Goal: Task Accomplishment & Management: Complete application form

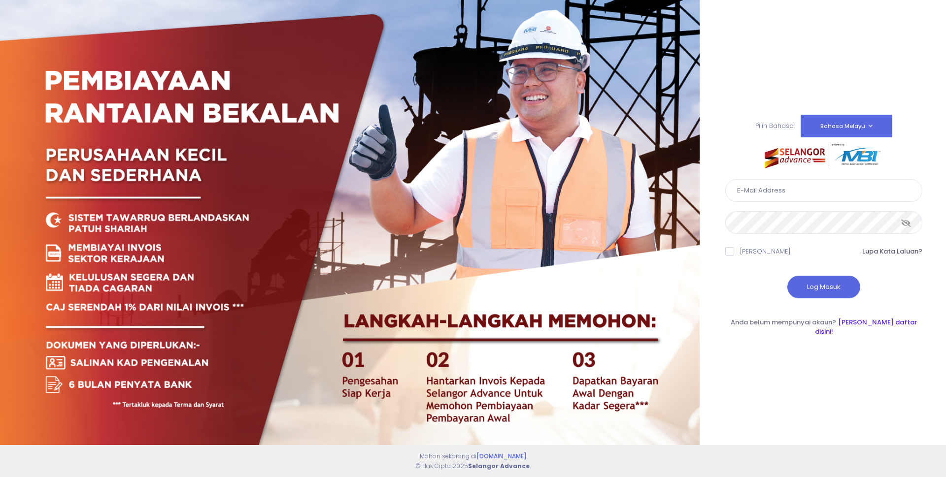
click at [863, 326] on link "Sila daftar disini!" at bounding box center [866, 327] width 102 height 19
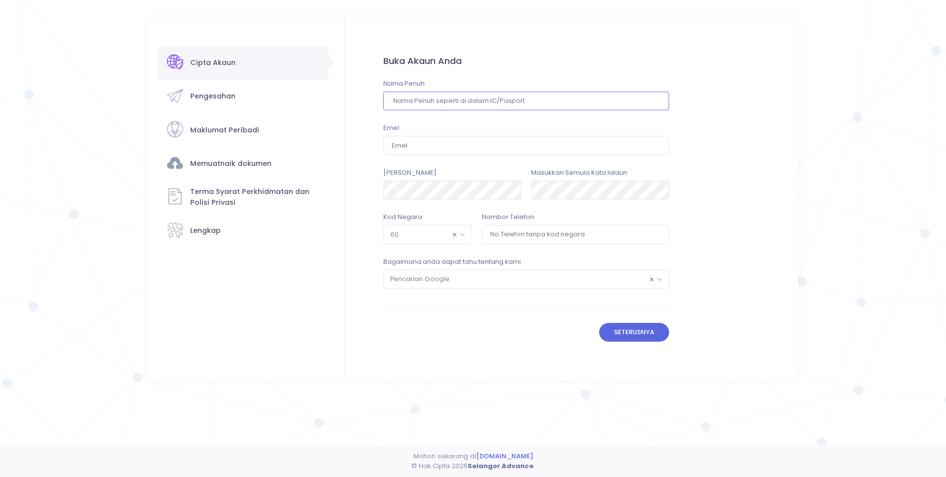
click at [465, 98] on input "text" at bounding box center [526, 101] width 286 height 19
type input "ahmad wasfi bin supian sauri"
type input "[EMAIL_ADDRESS][DOMAIN_NAME]"
click at [530, 229] on input "tel" at bounding box center [575, 234] width 187 height 19
type input "133658851"
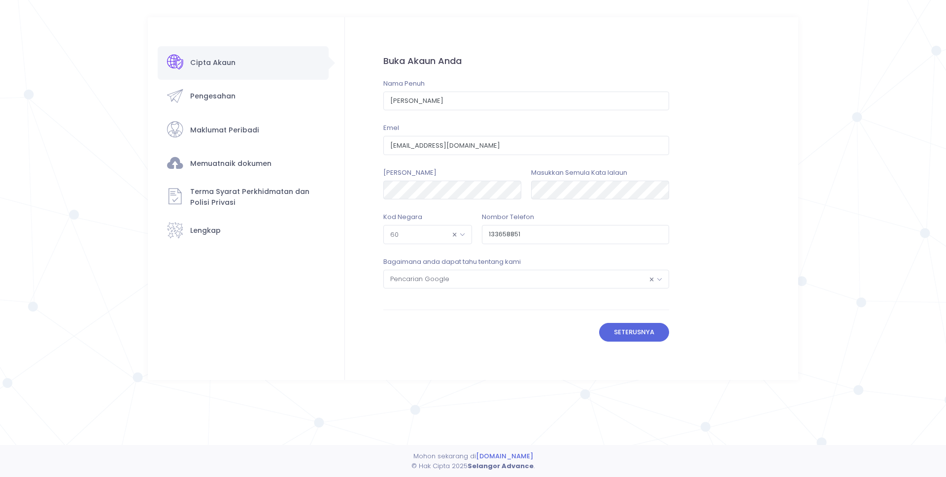
click at [659, 335] on button "Seterusnya" at bounding box center [634, 332] width 70 height 19
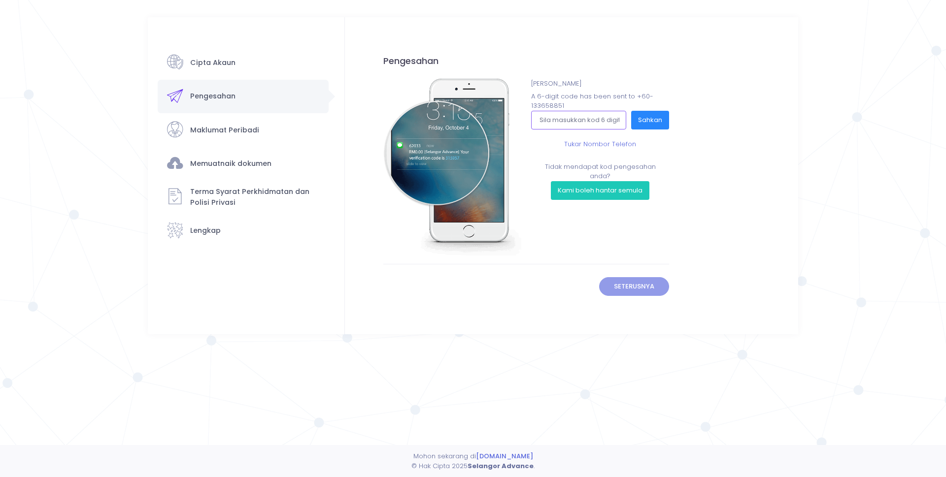
click at [582, 122] on input "text" at bounding box center [578, 120] width 95 height 19
type input "174462"
click at [649, 120] on button "Sahkan" at bounding box center [650, 120] width 38 height 19
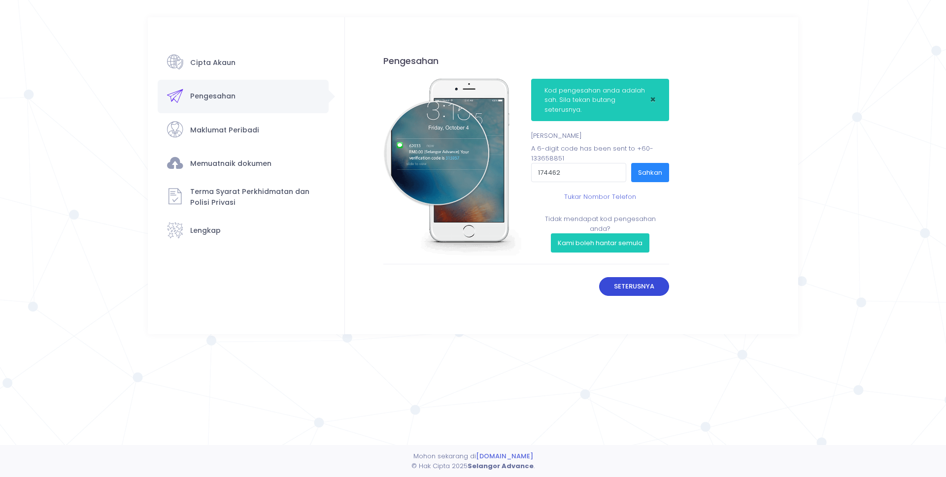
click at [627, 285] on button "Seterusnya" at bounding box center [634, 286] width 70 height 19
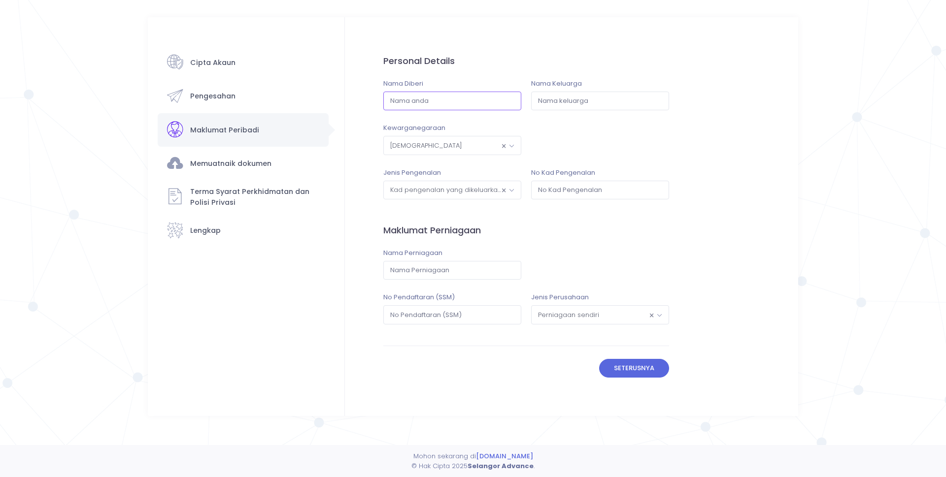
click at [432, 107] on input "text" at bounding box center [452, 101] width 138 height 19
type input "[PERSON_NAME] wasfi"
type input "bin supian sauri"
click at [472, 192] on span "× Kad pengenalan yang dikeluarkan oleh kerajaan" at bounding box center [452, 190] width 137 height 18
click at [569, 189] on input "text" at bounding box center [600, 190] width 138 height 19
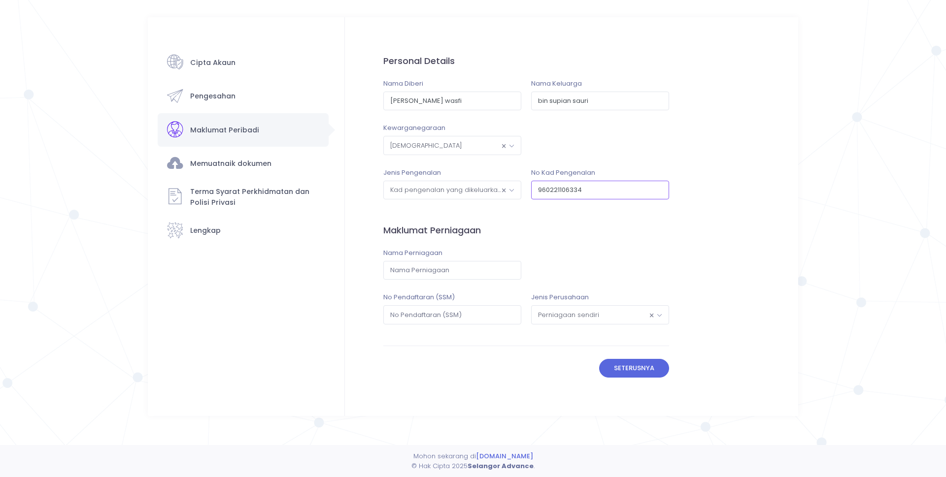
type input "960221106334"
click at [480, 270] on input "text" at bounding box center [452, 270] width 138 height 19
type input "KONTRAKTOR [PERSON_NAME]"
click at [470, 315] on input "text" at bounding box center [452, 314] width 138 height 19
type input "001361058-D"
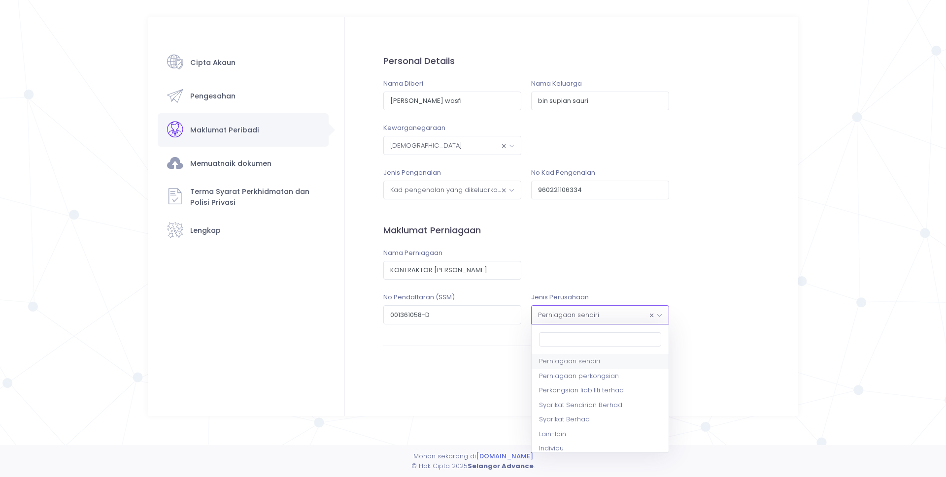
click at [582, 317] on span "× Perniagaan sendiri" at bounding box center [600, 315] width 137 height 18
select select "2"
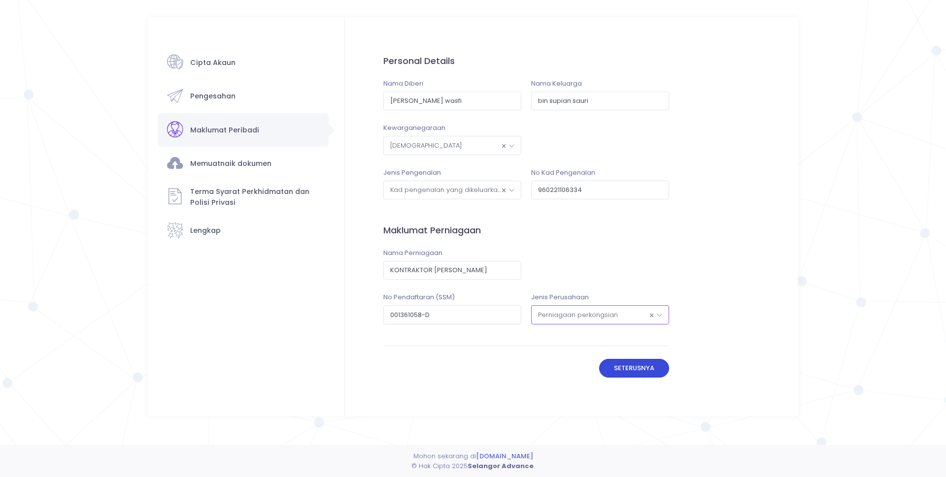
click at [625, 370] on button "Seterusnya" at bounding box center [634, 368] width 70 height 19
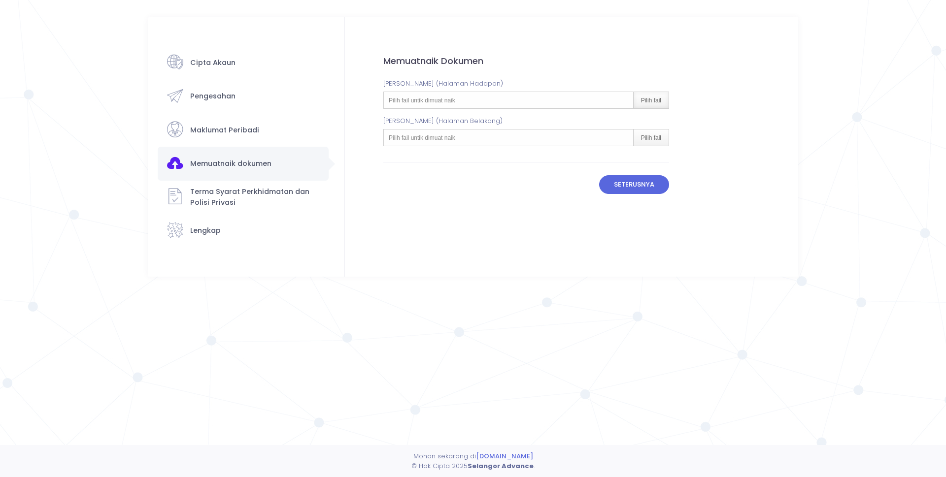
click at [654, 106] on div "Pilih fail" at bounding box center [650, 100] width 35 height 16
type input "C:\fakepath\ic was depan.pdf"
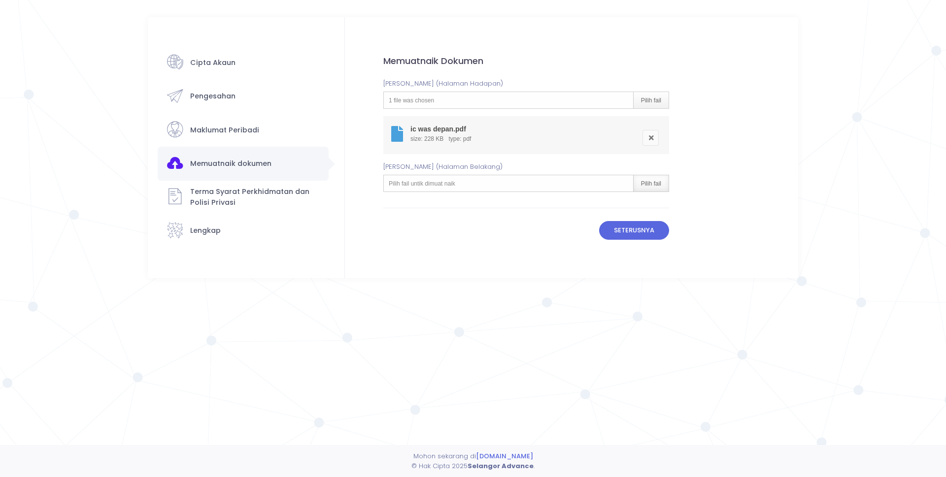
click at [638, 184] on div "Pilih fail" at bounding box center [650, 183] width 35 height 16
type input "C:\fakepath\ic was belakang.pdf"
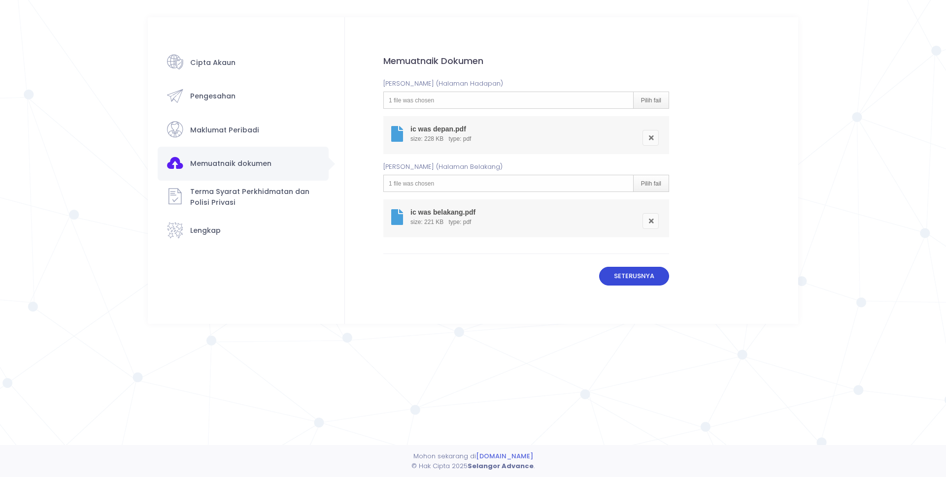
click at [645, 281] on button "Seterusnya" at bounding box center [634, 276] width 70 height 19
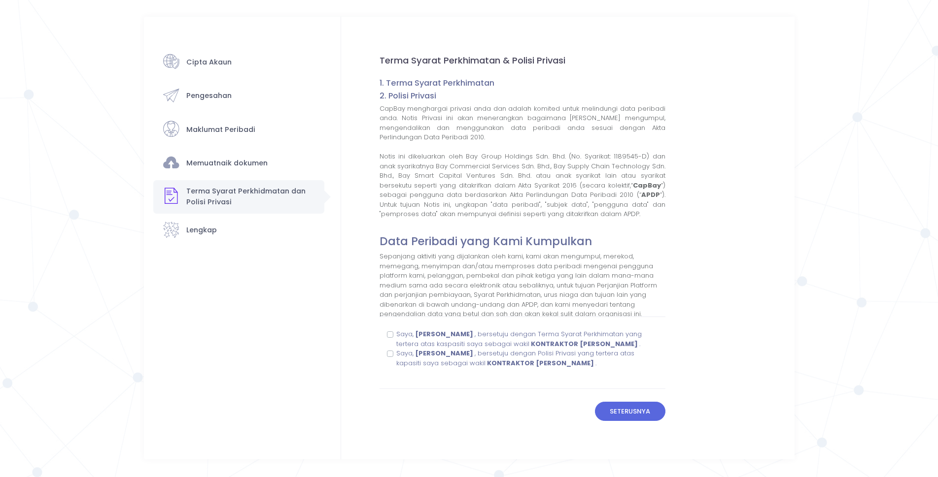
click at [396, 335] on label "Saya, ahmad wasfi bin supian sauri , bersetuju dengan Terma Syarat Perkhimatan …" at bounding box center [527, 339] width 262 height 19
click at [396, 335] on input "Saya, ahmad wasfi bin supian sauri , bersetuju dengan Terma Syarat Perkhimatan …" at bounding box center [399, 333] width 6 height 6
checkbox input "true"
click at [396, 363] on label "Saya, ahmad wasfi bin supian sauri , bersetuju dengan Polisi Privasi yang terte…" at bounding box center [527, 358] width 262 height 19
click at [396, 355] on input "Saya, ahmad wasfi bin supian sauri , bersetuju dengan Polisi Privasi yang terte…" at bounding box center [399, 352] width 6 height 6
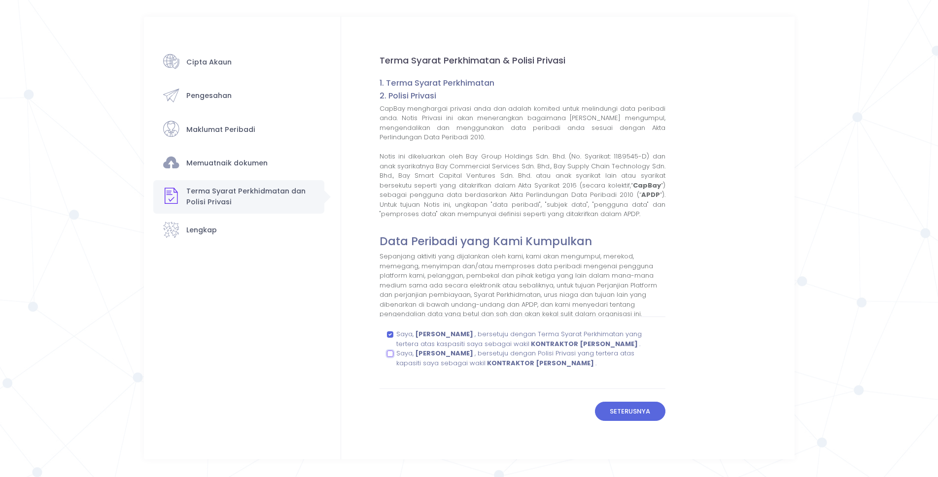
checkbox input "true"
click at [638, 419] on button "Seterusnya" at bounding box center [630, 411] width 70 height 19
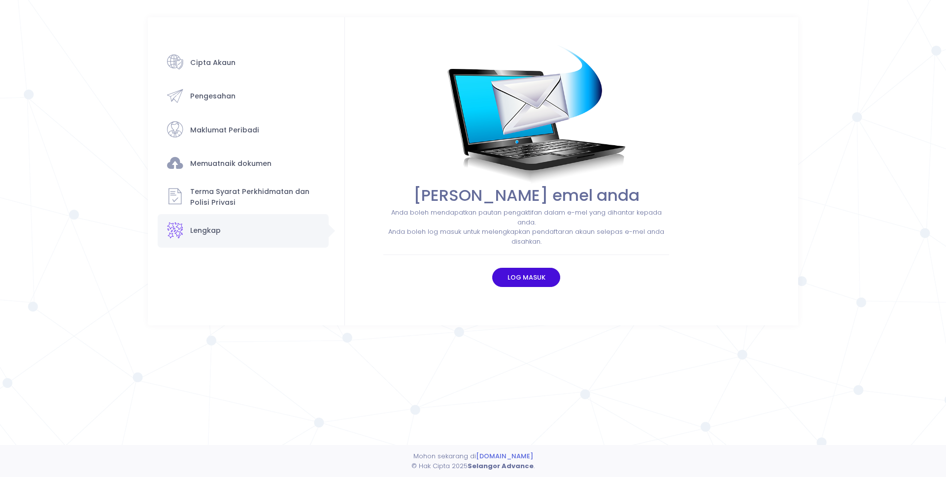
click at [537, 277] on button "Log masuk" at bounding box center [526, 277] width 68 height 19
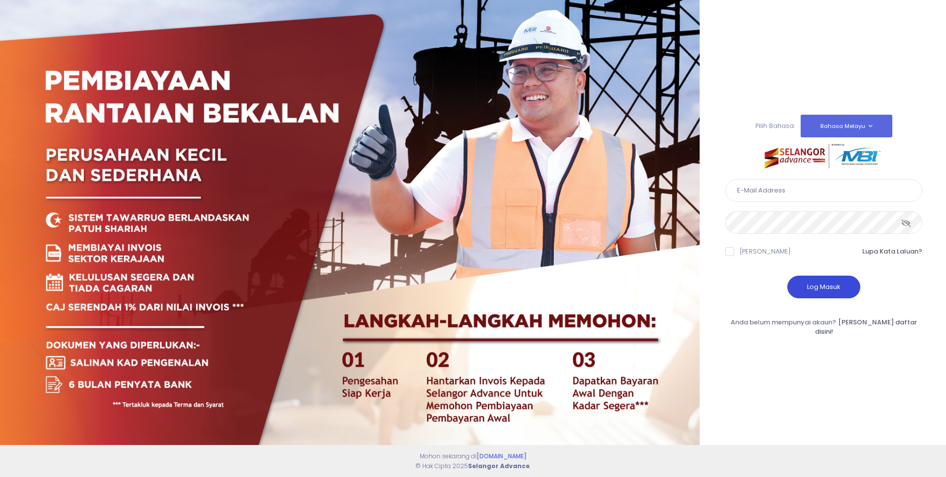
type input "ahmadwasfi07@gmail.com"
click at [810, 293] on button "Log Masuk" at bounding box center [823, 287] width 73 height 23
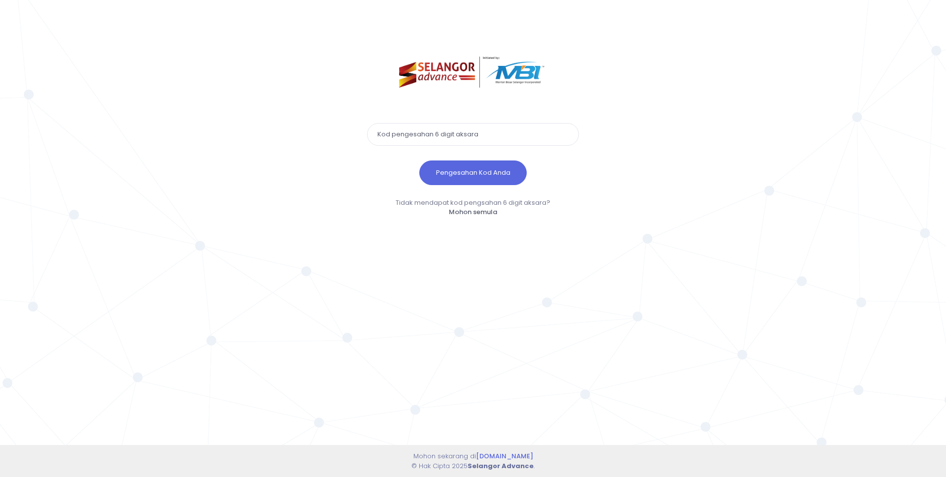
click at [483, 138] on input "text" at bounding box center [473, 134] width 212 height 23
type input "563859"
click at [477, 170] on button "Pengesahan Kod Anda" at bounding box center [472, 173] width 107 height 25
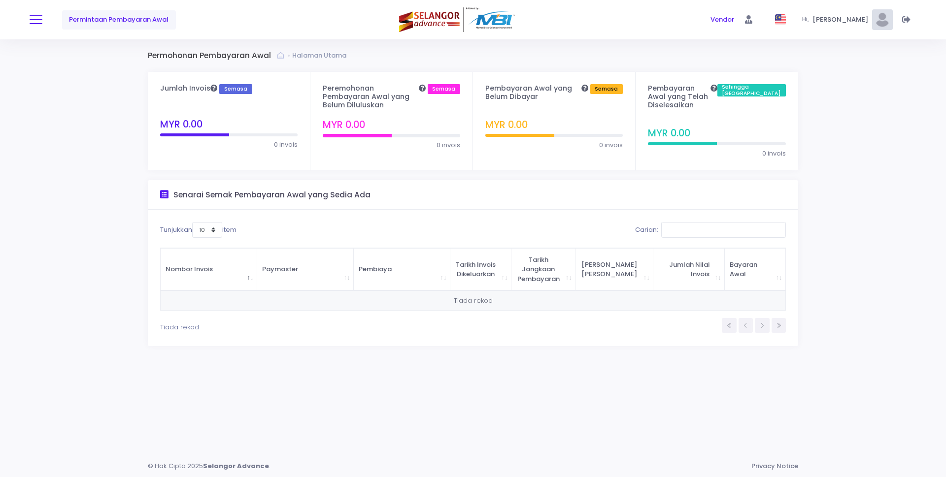
click at [40, 25] on button at bounding box center [36, 19] width 13 height 13
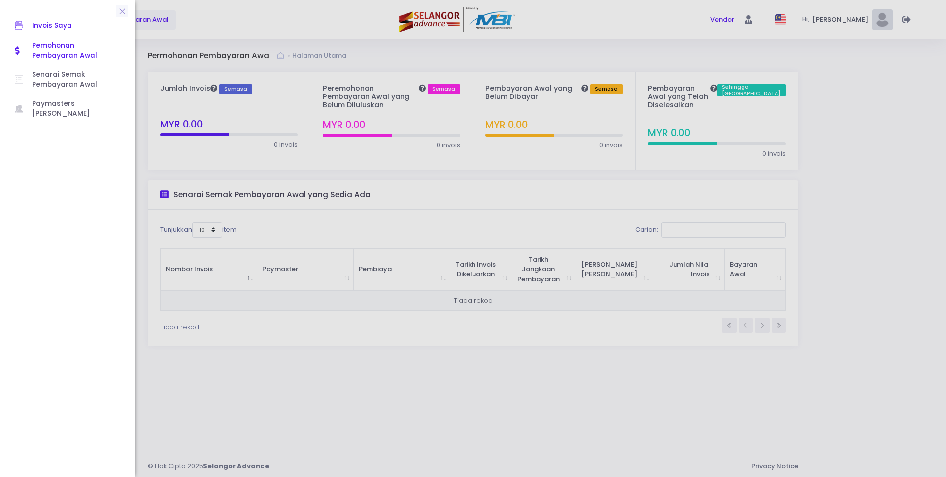
click at [69, 29] on span "Invois Saya" at bounding box center [76, 25] width 89 height 13
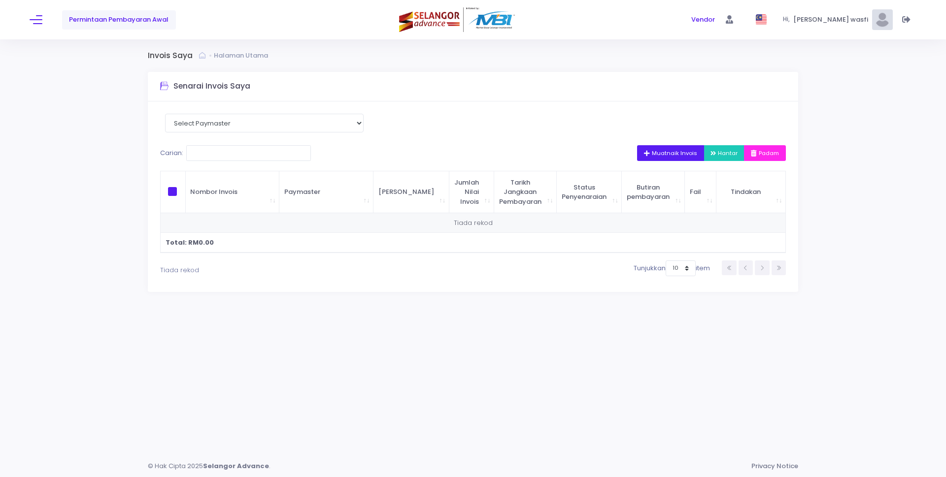
click at [678, 152] on span "Muatnaik Invois" at bounding box center [670, 153] width 53 height 8
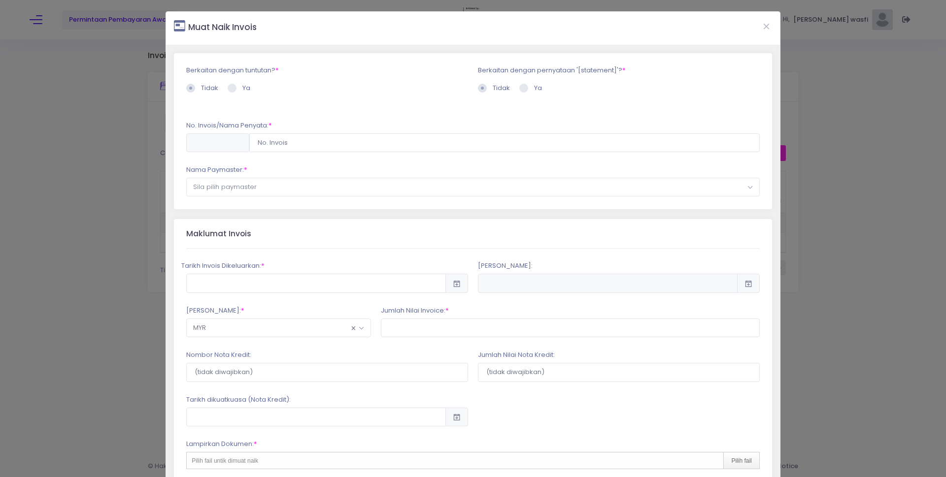
click at [236, 143] on div at bounding box center [217, 143] width 63 height 19
click at [264, 144] on input "text" at bounding box center [504, 143] width 510 height 19
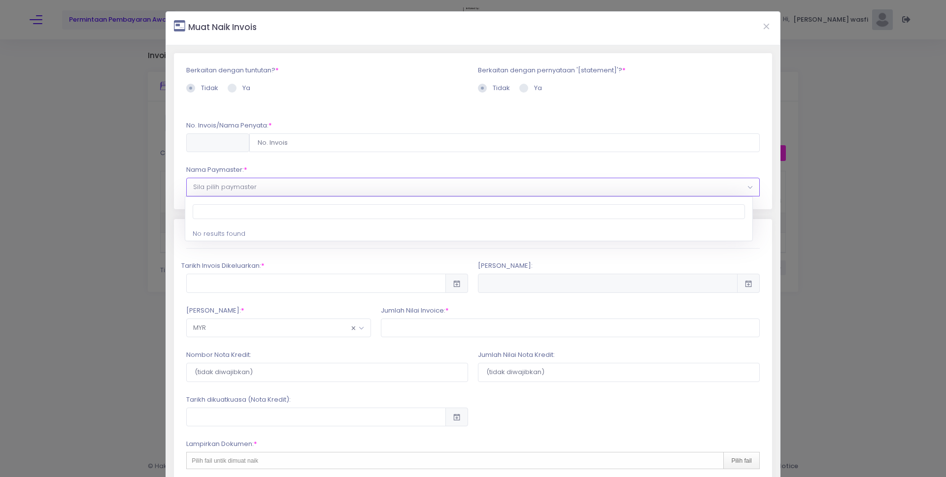
click at [277, 186] on span "Sila pilih paymaster" at bounding box center [473, 187] width 572 height 18
click at [296, 171] on div "Nama Paymaster: * --Sila pilih Paymaster-- --Sila pilih Nombor Tuntutan-- --Sil…" at bounding box center [472, 181] width 573 height 32
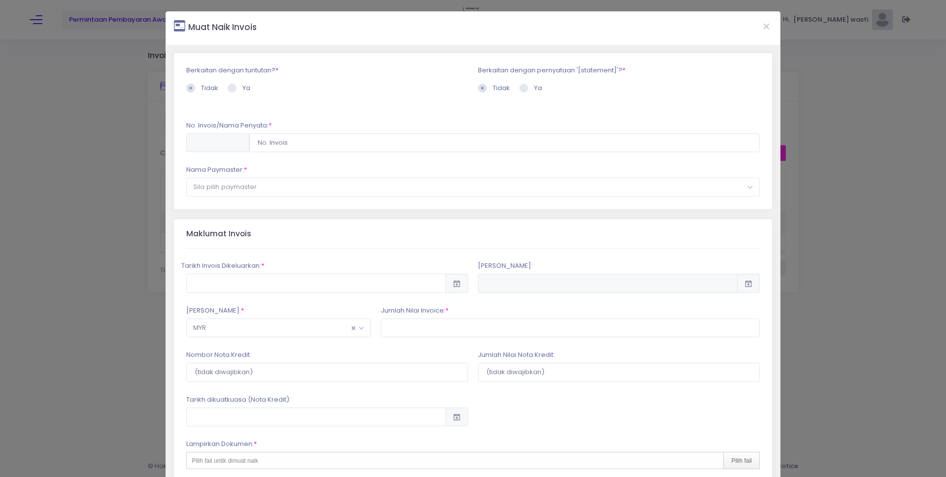
click at [221, 143] on div at bounding box center [217, 143] width 63 height 19
click at [266, 146] on input "text" at bounding box center [504, 143] width 510 height 19
click at [762, 26] on button "Close" at bounding box center [766, 26] width 25 height 26
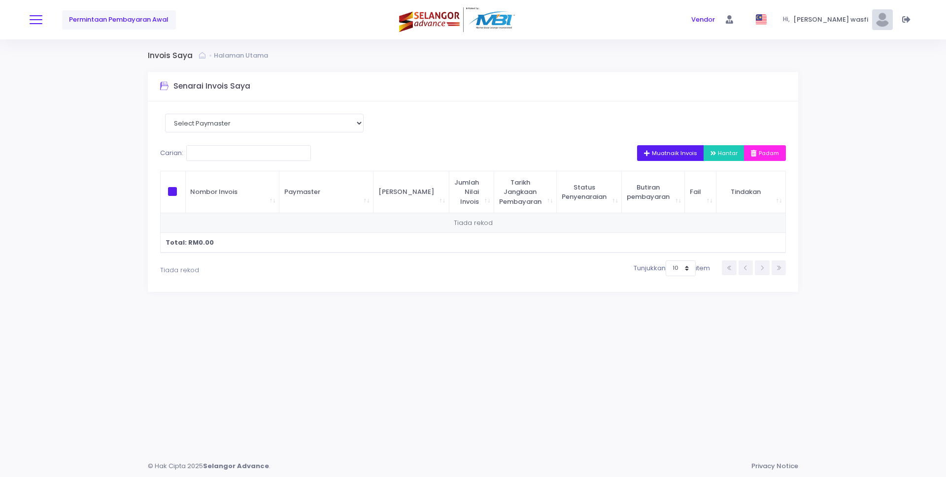
click at [38, 19] on span at bounding box center [36, 19] width 13 height 1
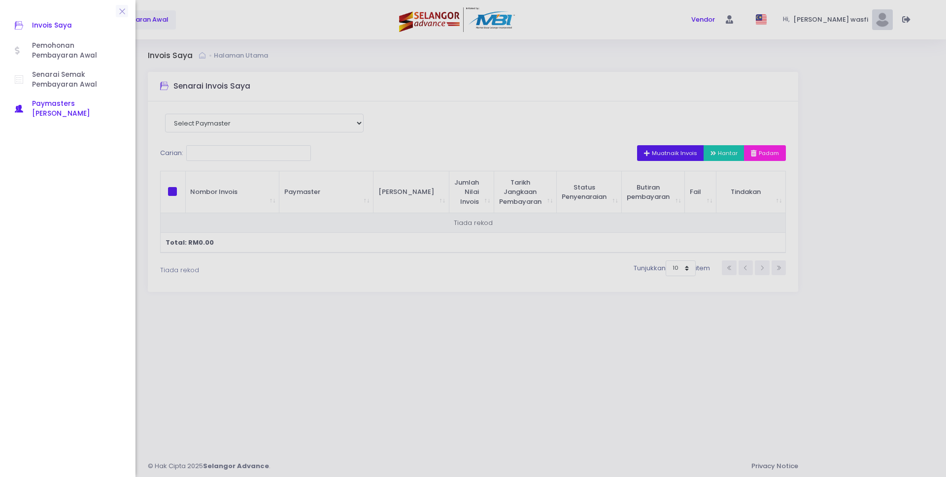
click at [78, 99] on span "Paymasters [PERSON_NAME]" at bounding box center [76, 109] width 89 height 20
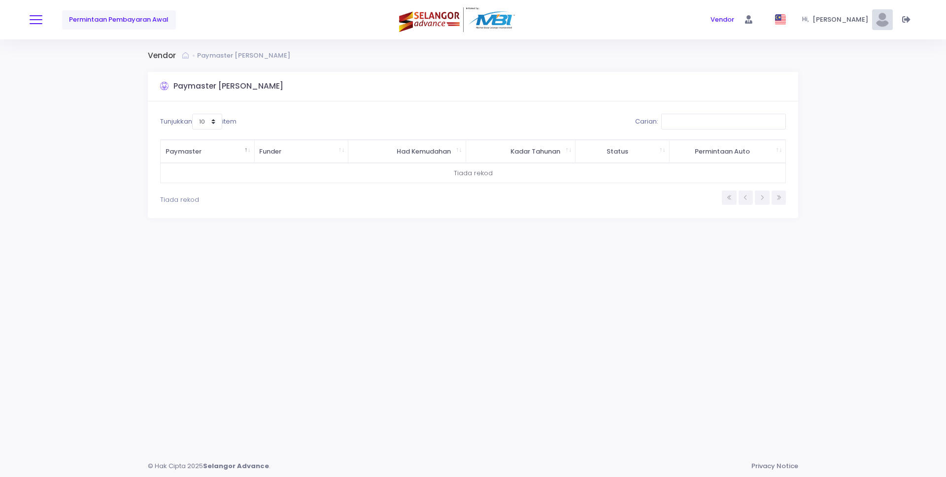
click at [35, 17] on button at bounding box center [36, 19] width 13 height 13
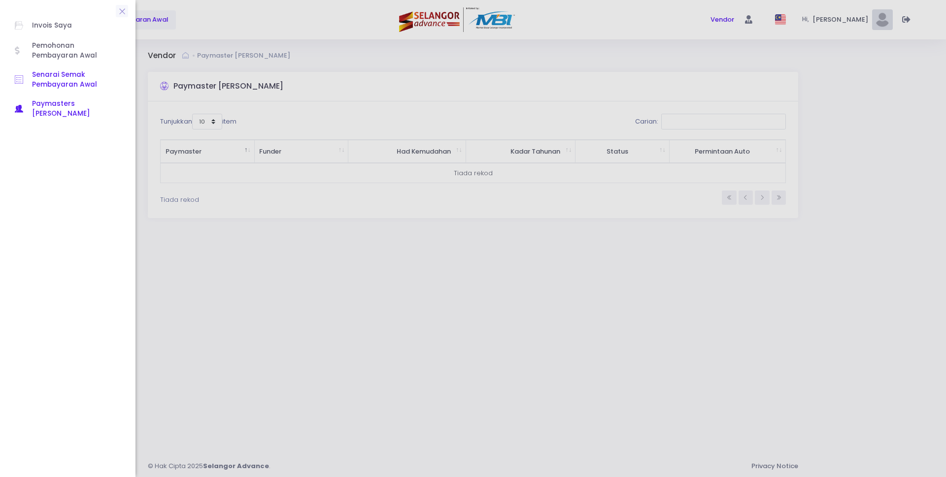
click at [65, 72] on span "Senarai Semak Pembayaran Awal" at bounding box center [76, 80] width 89 height 20
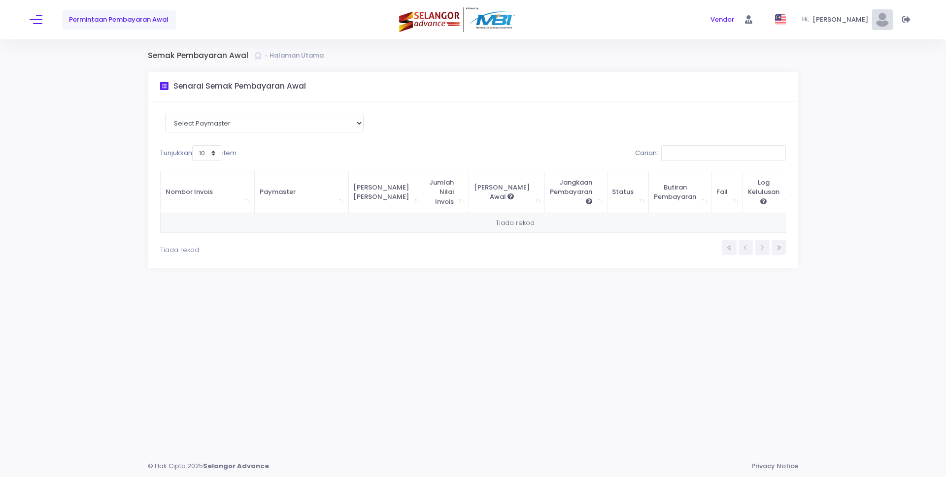
click at [42, 24] on div "Permintaan Pembayaran Awal" at bounding box center [178, 19] width 296 height 39
click at [36, 30] on div "Permintaan Pembayaran Awal" at bounding box center [178, 19] width 296 height 39
click at [36, 18] on button at bounding box center [36, 19] width 13 height 13
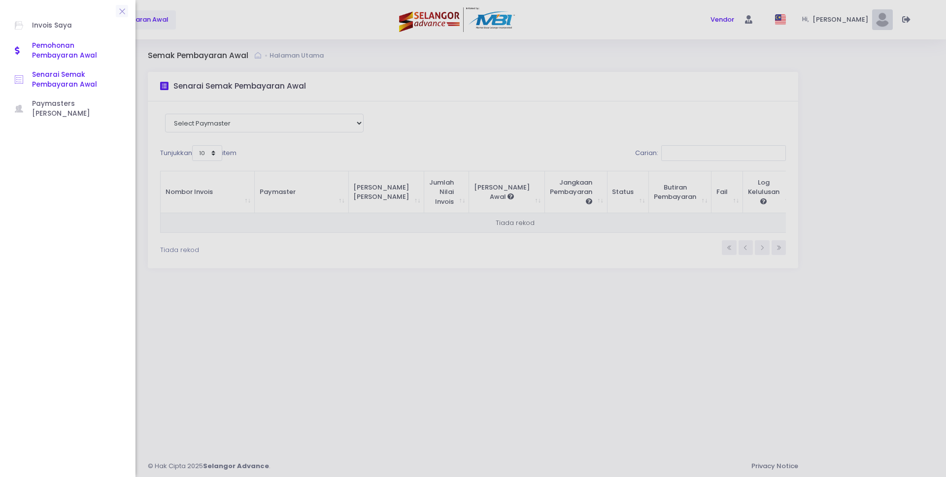
click at [54, 50] on span "Pemohonan Pembayaran Awal" at bounding box center [76, 51] width 89 height 20
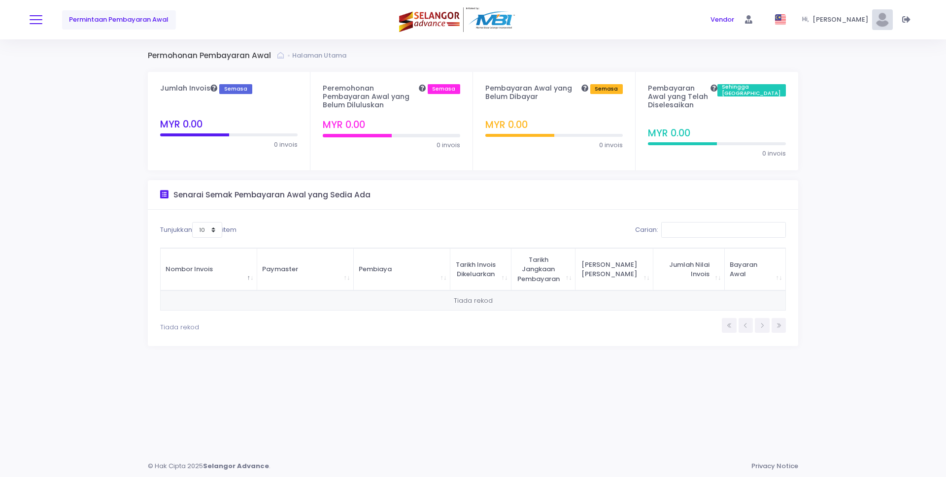
click at [36, 19] on span at bounding box center [36, 19] width 13 height 1
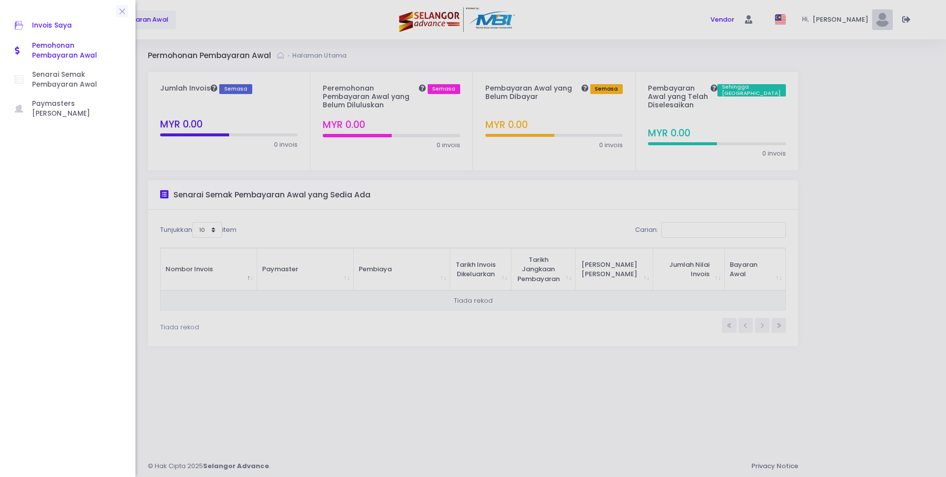
click at [59, 25] on span "Invois Saya" at bounding box center [76, 25] width 89 height 13
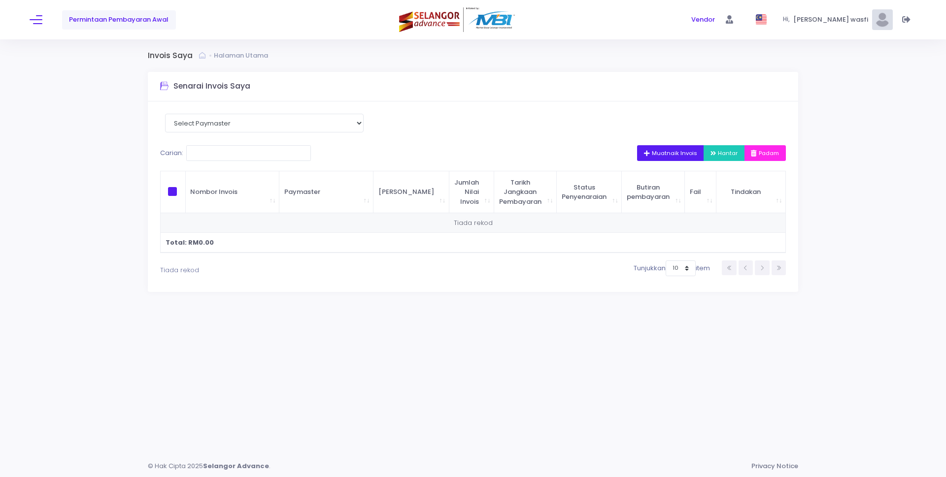
click at [719, 155] on span "Hantar" at bounding box center [724, 153] width 28 height 8
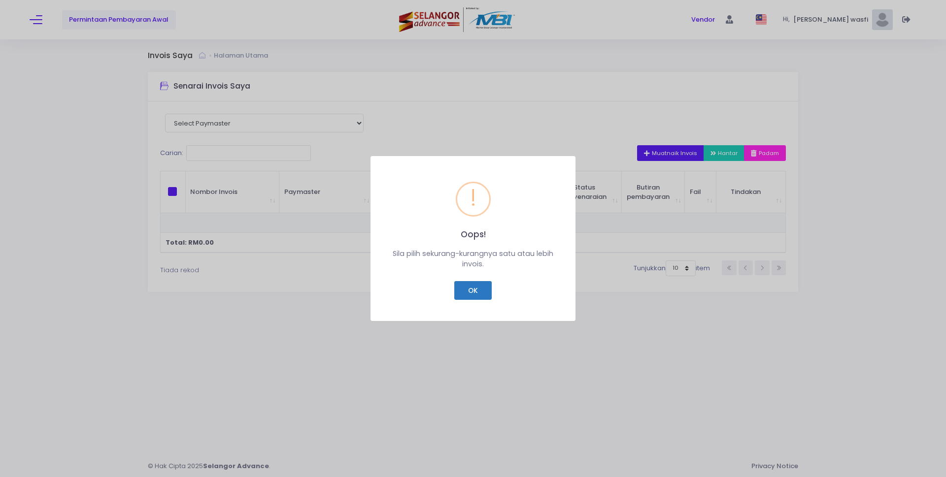
click at [476, 288] on button "OK" at bounding box center [472, 290] width 37 height 19
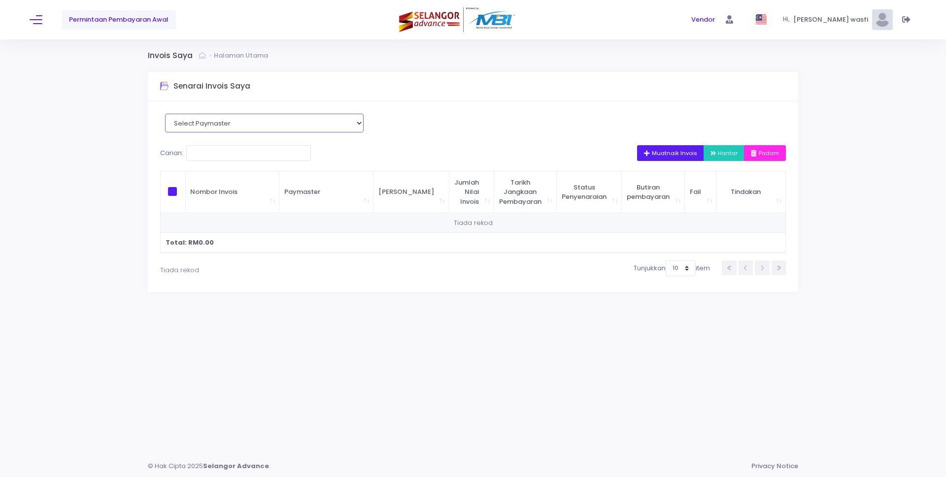
click at [256, 117] on select "Select Paymaster" at bounding box center [264, 123] width 199 height 19
click at [165, 114] on select "Select Paymaster" at bounding box center [264, 123] width 199 height 19
click at [667, 154] on span "Muatnaik Invois" at bounding box center [670, 153] width 53 height 8
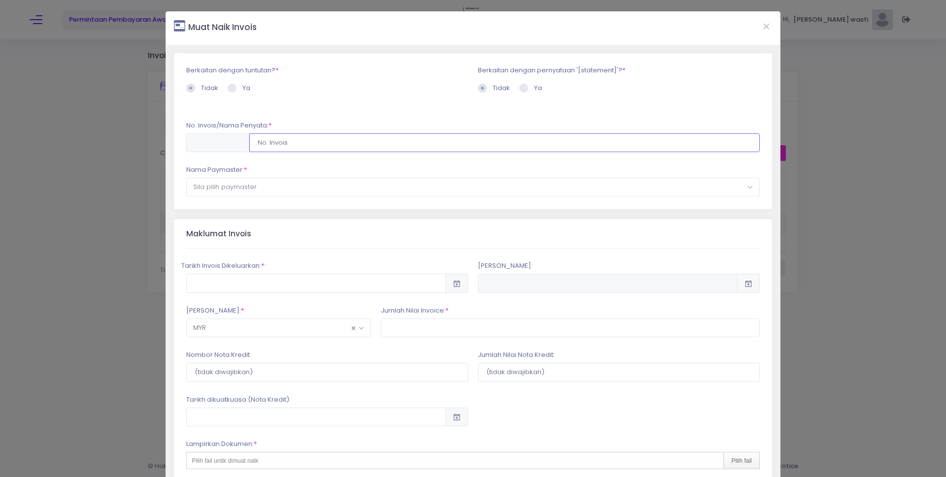
click at [306, 137] on input "text" at bounding box center [504, 143] width 510 height 19
type input "S"
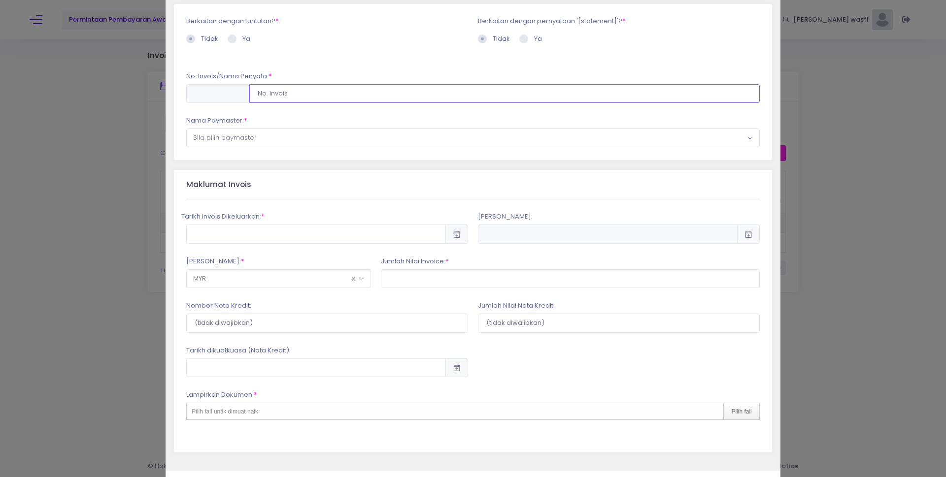
scroll to position [90, 0]
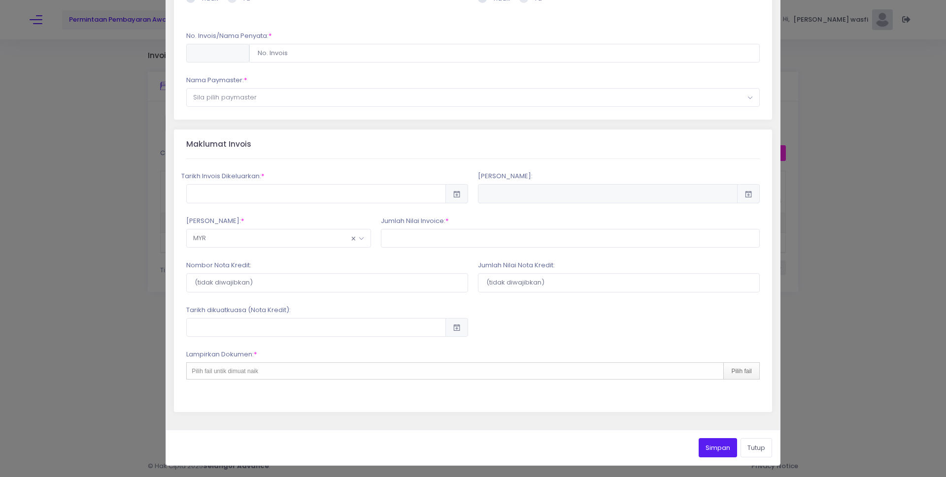
click at [407, 373] on div "Pilih fail untik dimuat naik Pilih fail" at bounding box center [472, 371] width 573 height 17
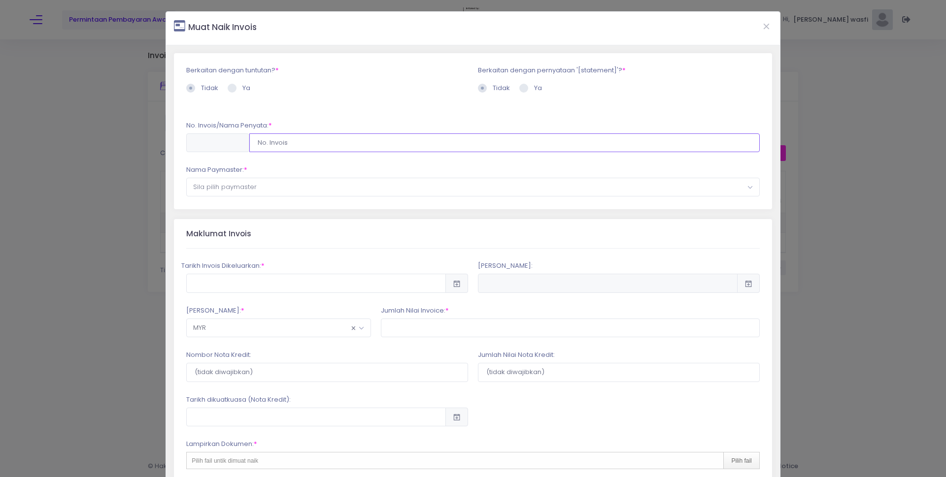
click at [337, 136] on input "text" at bounding box center [504, 143] width 510 height 19
type input "k"
type input "KRS-2025(008)"
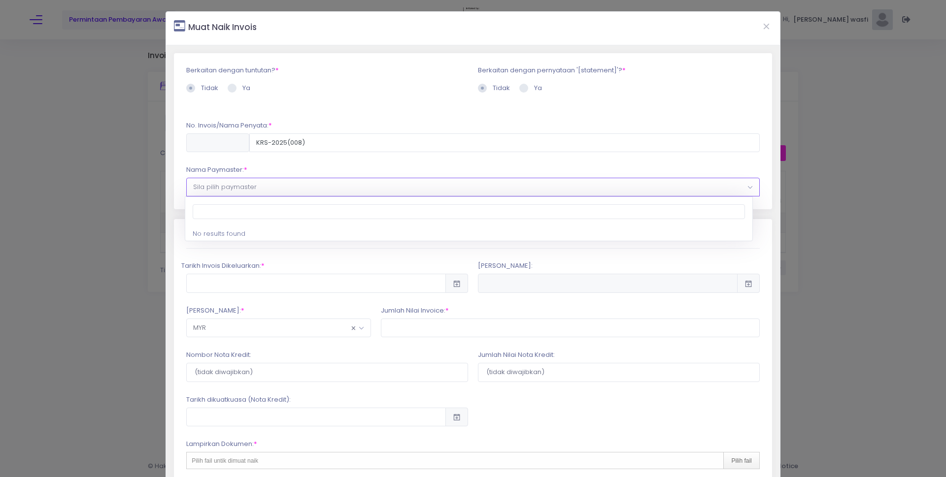
click at [250, 186] on span "Sila pilih paymaster" at bounding box center [225, 186] width 64 height 9
click at [283, 236] on li "No results found" at bounding box center [468, 234] width 567 height 15
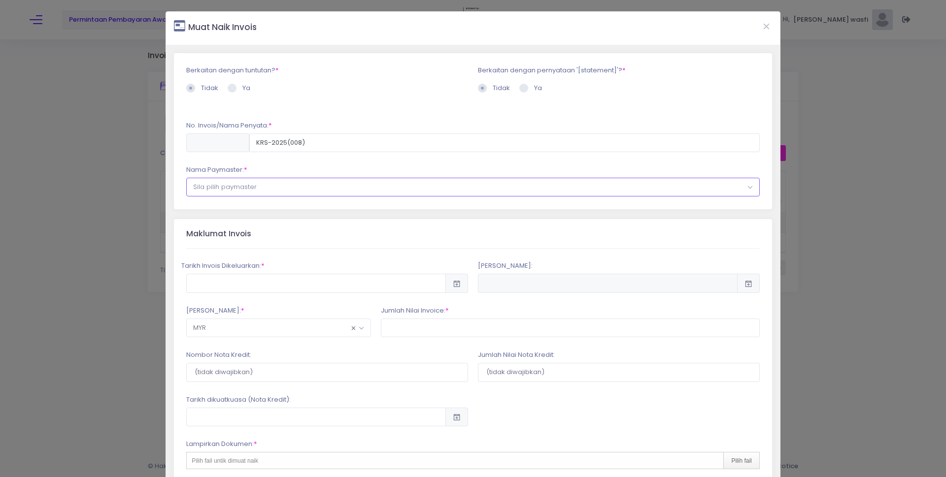
click at [262, 251] on div "Tarikh Invois Dikeluarkan: * * MYR" at bounding box center [472, 375] width 573 height 253
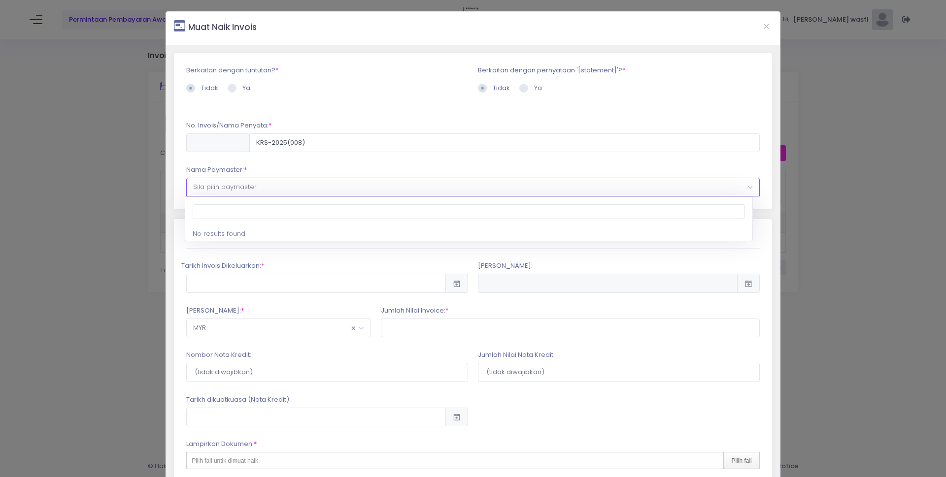
click at [279, 190] on span "Sila pilih paymaster" at bounding box center [473, 187] width 572 height 18
click at [225, 235] on li "No results found" at bounding box center [468, 234] width 567 height 15
click at [227, 217] on input "search" at bounding box center [469, 211] width 552 height 15
type input "S"
click at [397, 100] on div "Berkaitan dengan tuntutan? * Tidak Ya * *" at bounding box center [472, 86] width 573 height 67
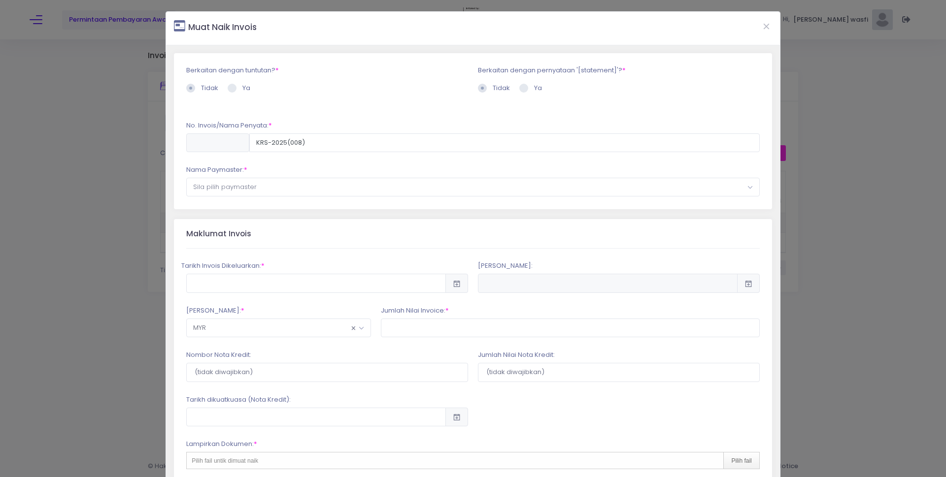
click at [527, 86] on label "Ya" at bounding box center [530, 88] width 23 height 10
click at [534, 86] on input "Ya" at bounding box center [537, 86] width 6 height 6
radio input "true"
click at [478, 86] on span at bounding box center [482, 88] width 9 height 9
click at [493, 86] on input "Tidak" at bounding box center [496, 86] width 6 height 6
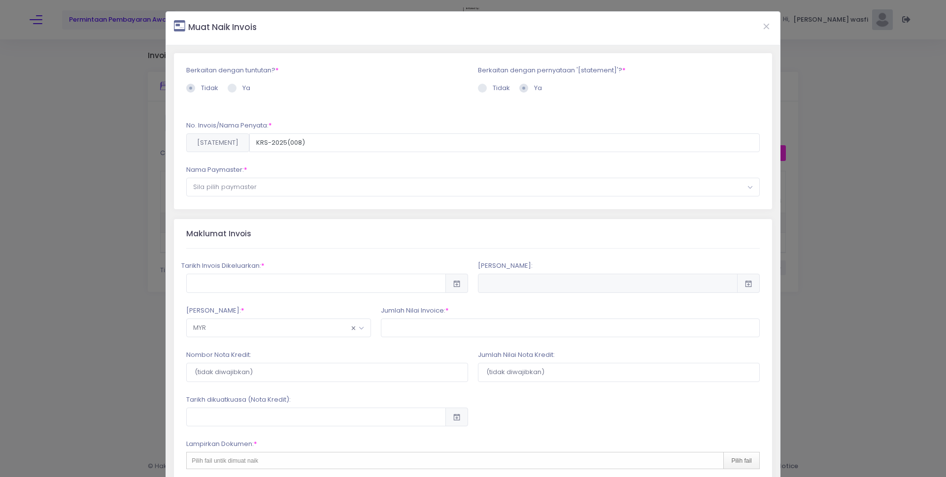
radio input "true"
click at [229, 90] on span at bounding box center [232, 88] width 9 height 9
click at [242, 90] on input "Ya" at bounding box center [245, 86] width 6 height 6
radio input "true"
click at [222, 130] on select at bounding box center [472, 130] width 573 height 19
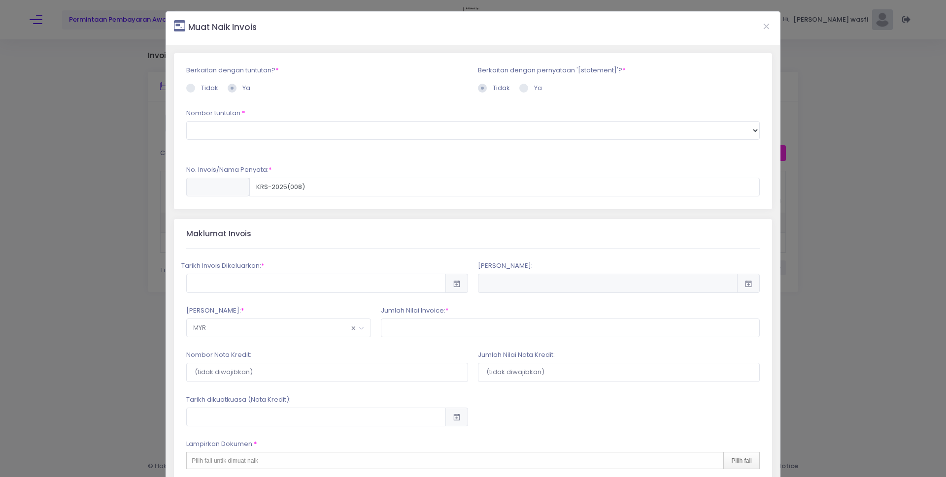
drag, startPoint x: 294, startPoint y: 157, endPoint x: 306, endPoint y: 152, distance: 13.5
click at [295, 157] on div "Berkaitan dengan tuntutan? * Tidak Ya * *" at bounding box center [472, 109] width 573 height 112
click at [333, 134] on select at bounding box center [472, 130] width 573 height 19
click at [186, 84] on label "Tidak" at bounding box center [202, 88] width 32 height 10
click at [201, 84] on input "Tidak" at bounding box center [204, 86] width 6 height 6
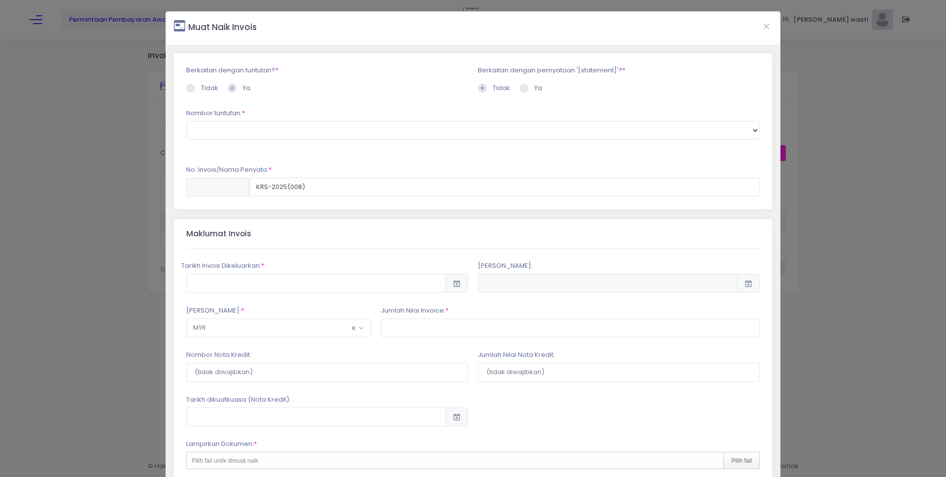
radio input "true"
click at [266, 183] on span "Sila pilih paymaster" at bounding box center [473, 187] width 572 height 18
click at [261, 191] on span "Sila pilih paymaster" at bounding box center [473, 187] width 572 height 18
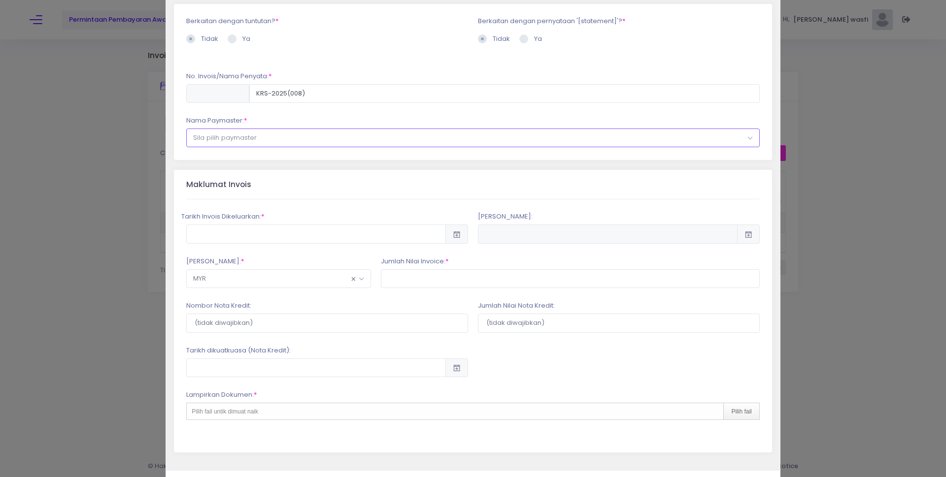
scroll to position [90, 0]
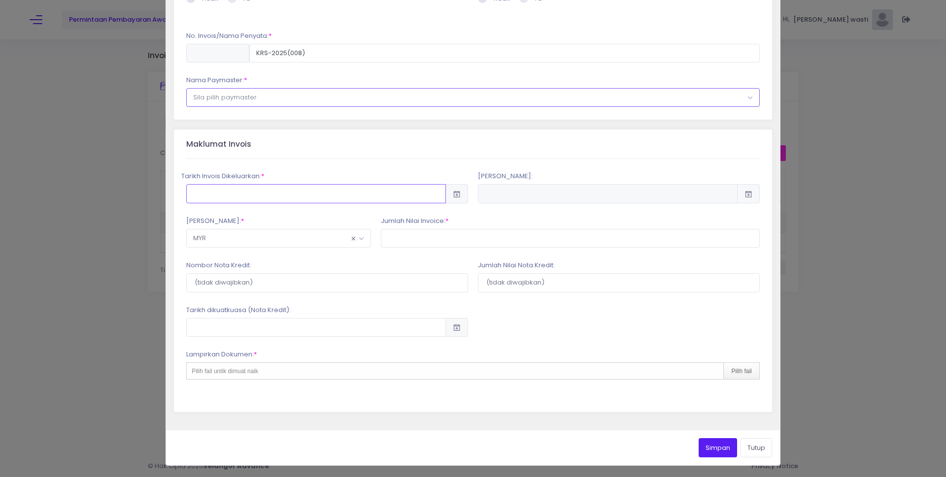
click at [262, 191] on input "text" at bounding box center [316, 193] width 260 height 19
click at [359, 284] on td "13" at bounding box center [359, 285] width 17 height 17
type input "2025-08-13"
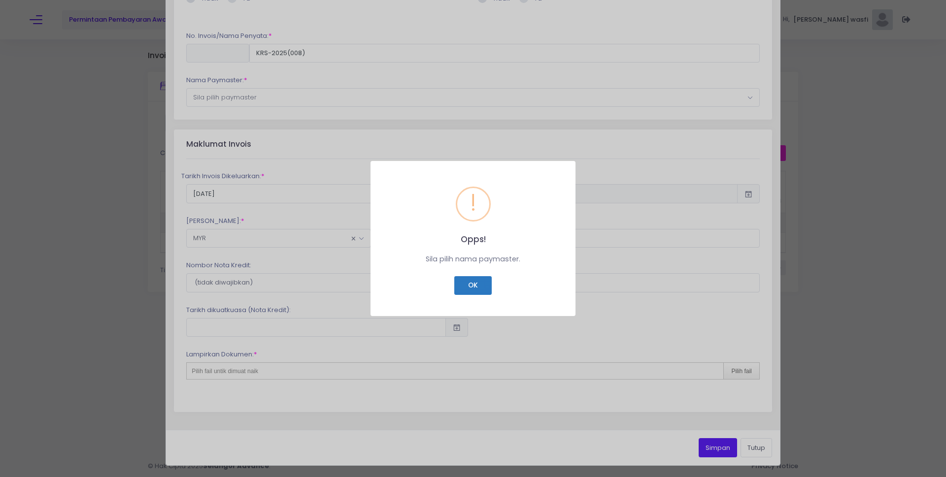
click at [472, 287] on button "OK" at bounding box center [472, 285] width 37 height 19
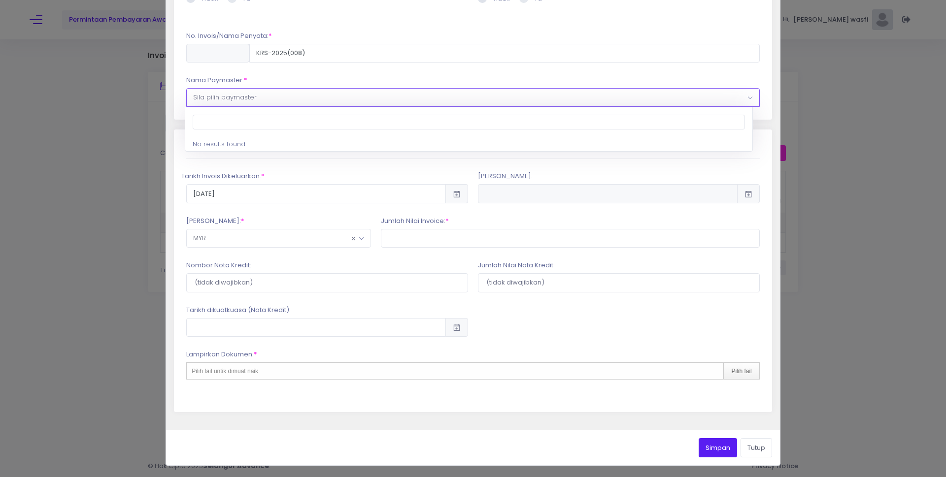
click at [290, 100] on span "Sila pilih paymaster" at bounding box center [473, 98] width 572 height 18
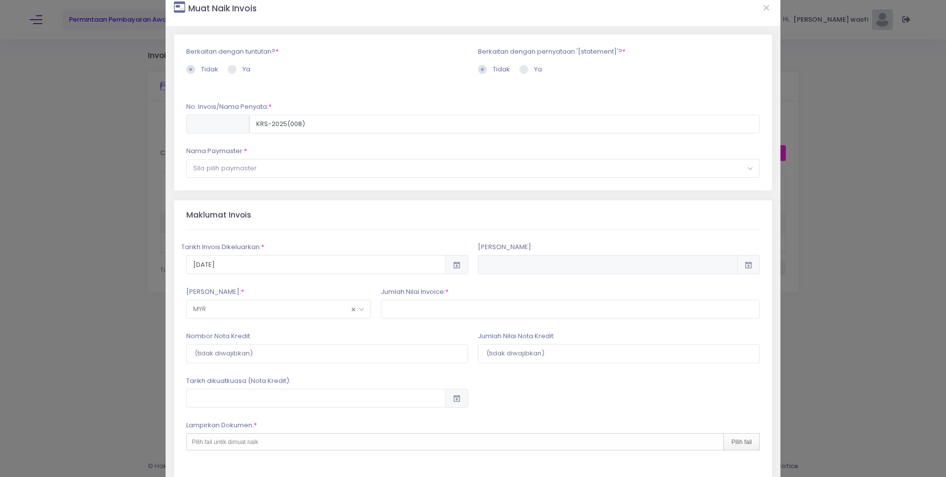
scroll to position [0, 0]
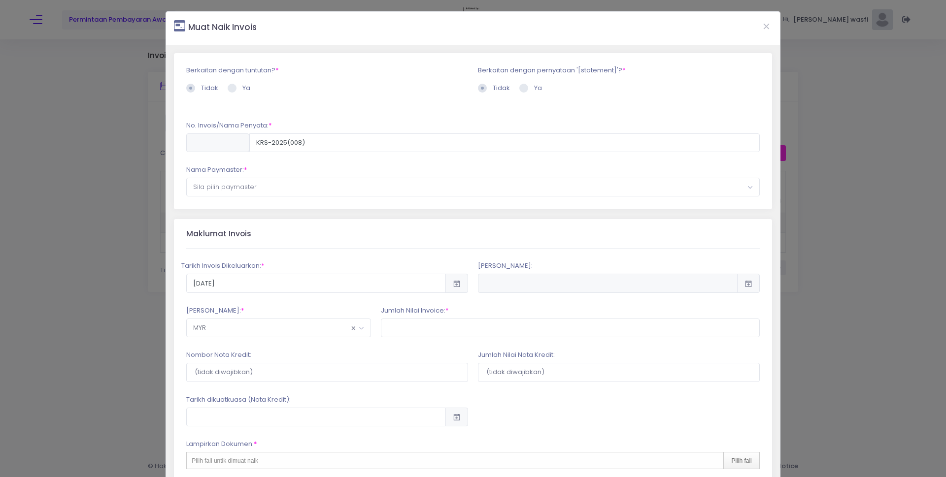
click at [530, 274] on input "text" at bounding box center [608, 283] width 260 height 19
click at [529, 281] on input "text" at bounding box center [608, 283] width 260 height 19
click at [429, 327] on input "text" at bounding box center [570, 328] width 379 height 19
drag, startPoint x: 428, startPoint y: 327, endPoint x: 272, endPoint y: 202, distance: 199.7
click at [351, 313] on div "Mata Wang: * MYR AFN EUR ALL DZD USD EUR AOA XCD AUD XCD ARS AMD AWG AUD EUR AZ…" at bounding box center [472, 322] width 583 height 32
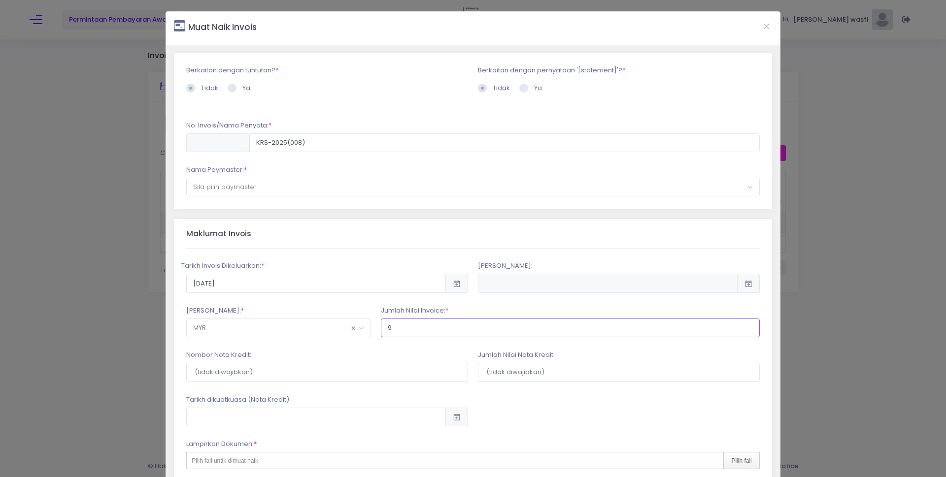
type input "9"
click at [275, 189] on span "Sila pilih paymaster" at bounding box center [473, 187] width 572 height 18
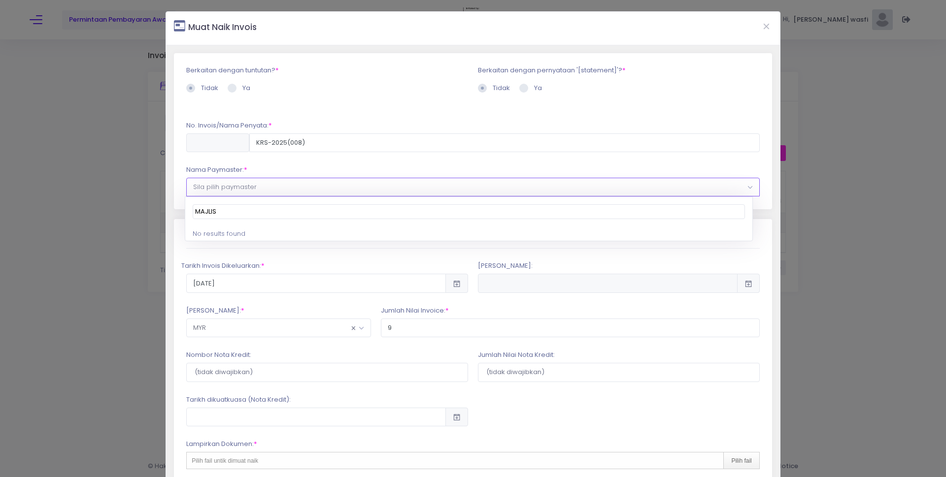
click at [256, 211] on input "MAJLIS" at bounding box center [469, 211] width 552 height 15
type input "MAJLIS PER"
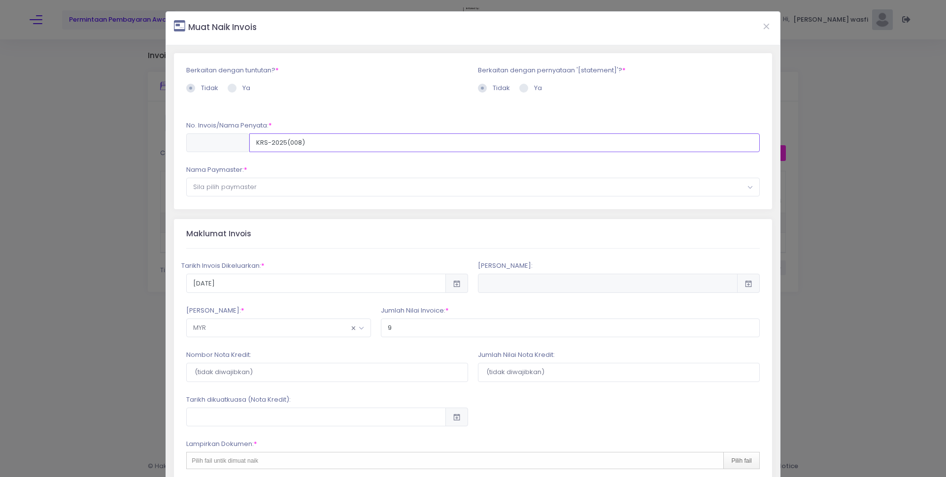
drag, startPoint x: 336, startPoint y: 142, endPoint x: 226, endPoint y: 144, distance: 110.4
click at [226, 144] on div "KRS-2025(008)" at bounding box center [472, 143] width 573 height 19
type input "A000801"
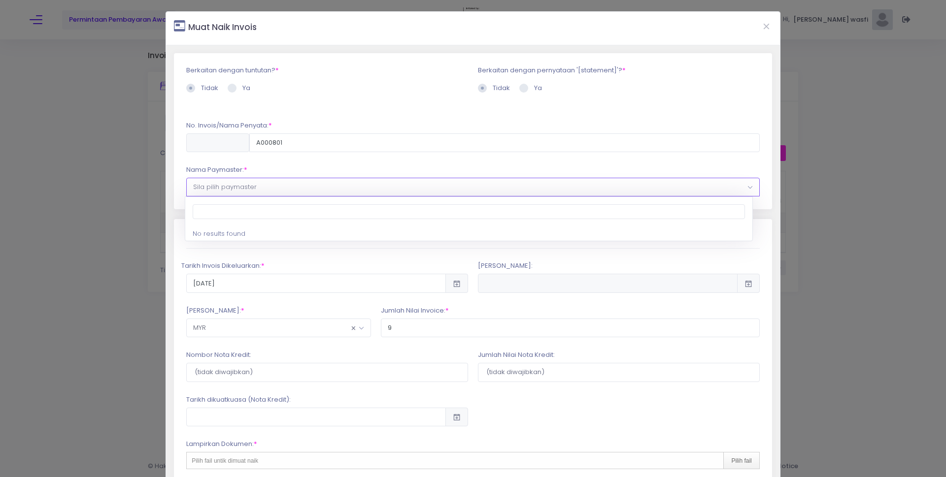
click at [293, 185] on span "Sila pilih paymaster" at bounding box center [473, 187] width 572 height 18
type input "MAJLIS PERBANDARAN KUALA SELANGOR"
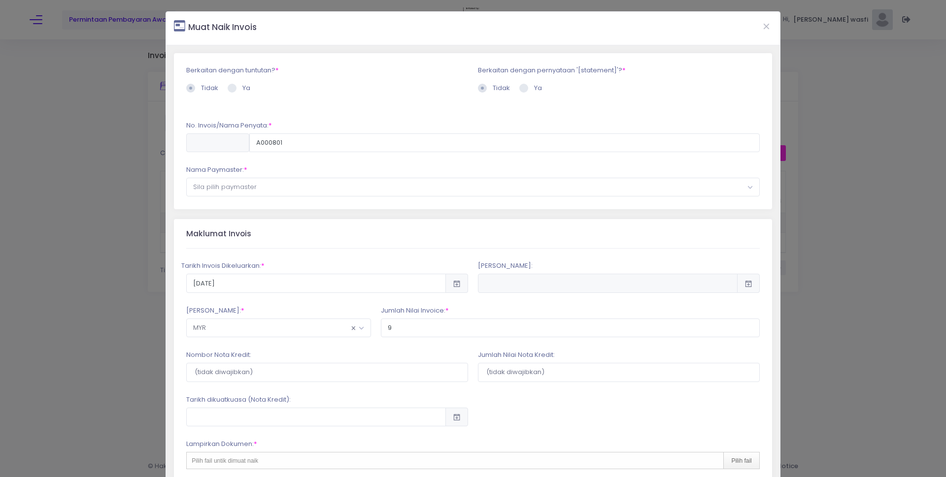
click at [295, 246] on div "Maklumat Invois" at bounding box center [472, 234] width 573 height 30
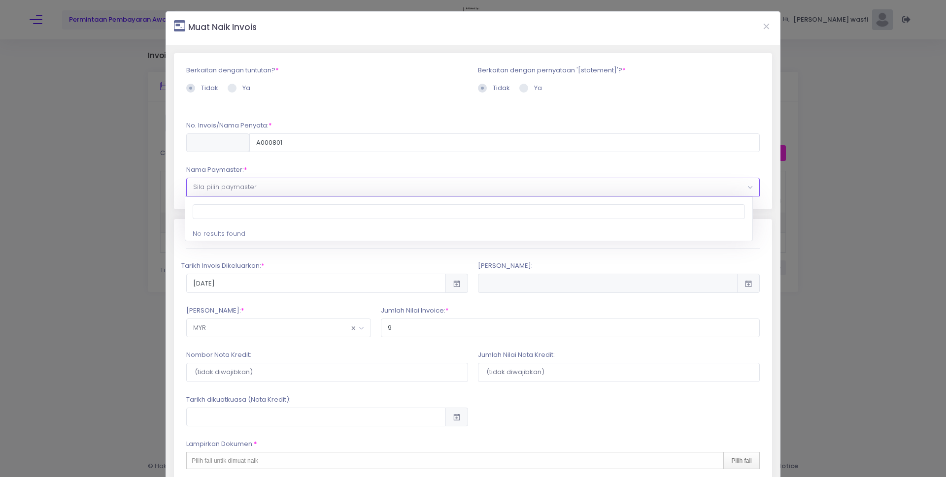
click at [314, 195] on span "Sila pilih paymaster" at bounding box center [473, 187] width 572 height 18
click at [310, 205] on input "search" at bounding box center [469, 211] width 552 height 15
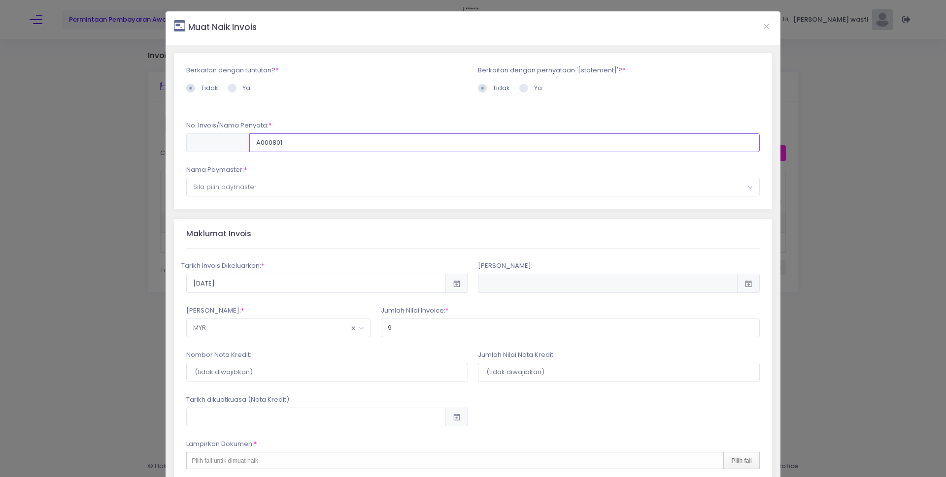
drag, startPoint x: 321, startPoint y: 141, endPoint x: 237, endPoint y: 149, distance: 83.7
click at [237, 149] on div "A000801" at bounding box center [472, 143] width 573 height 19
type input "KRS-2025(008)"
click at [254, 188] on span "Sila pilih paymaster" at bounding box center [225, 186] width 64 height 9
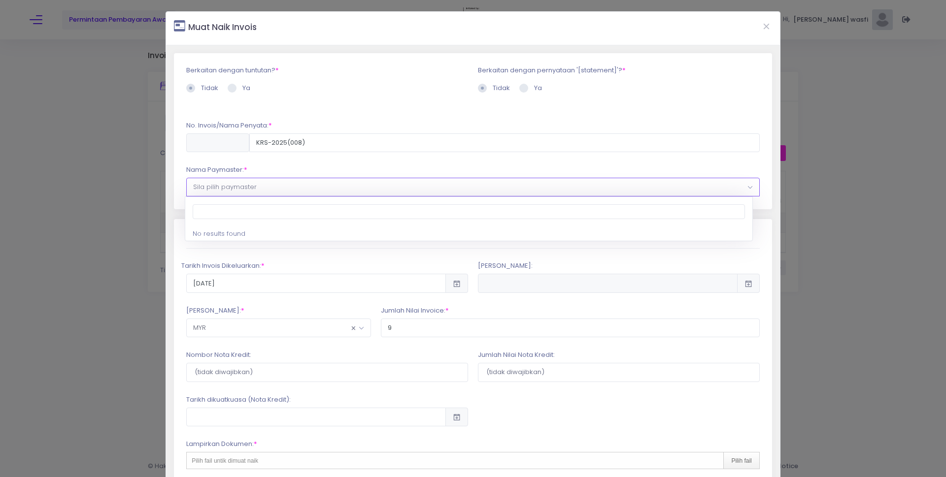
click at [245, 186] on span "Sila pilih paymaster" at bounding box center [225, 186] width 64 height 9
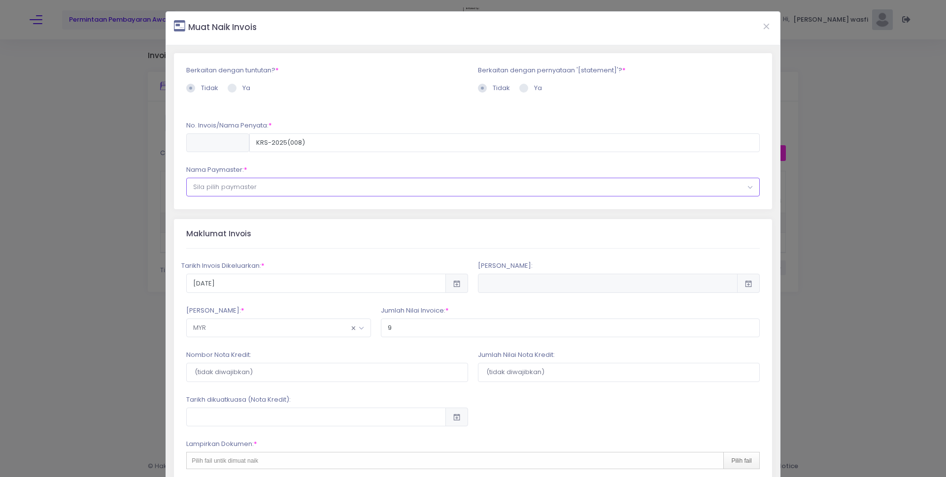
click at [254, 188] on span "Sila pilih paymaster" at bounding box center [225, 186] width 64 height 9
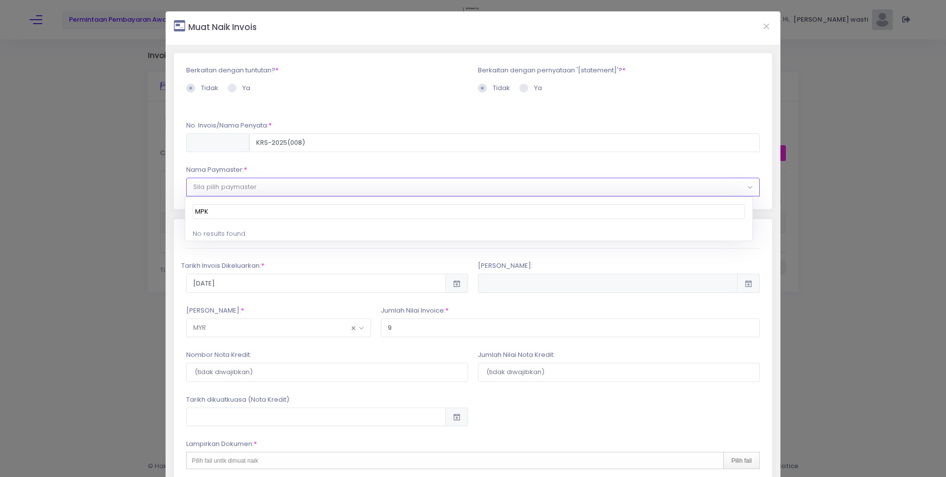
type input "MPKS"
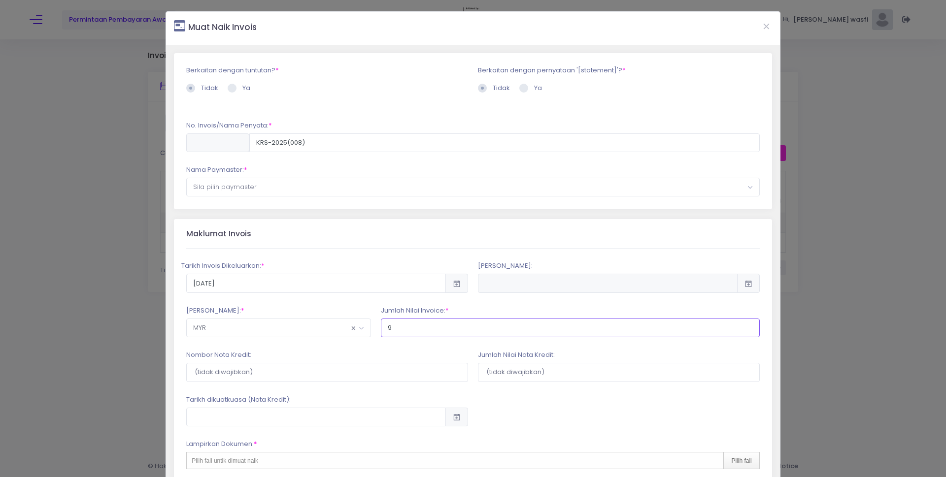
drag, startPoint x: 453, startPoint y: 326, endPoint x: 434, endPoint y: 324, distance: 19.9
click at [453, 326] on input "9" at bounding box center [570, 328] width 379 height 19
drag, startPoint x: 434, startPoint y: 324, endPoint x: 426, endPoint y: 325, distance: 7.5
click at [426, 325] on input "9" at bounding box center [570, 328] width 379 height 19
drag, startPoint x: 425, startPoint y: 325, endPoint x: 365, endPoint y: 328, distance: 60.7
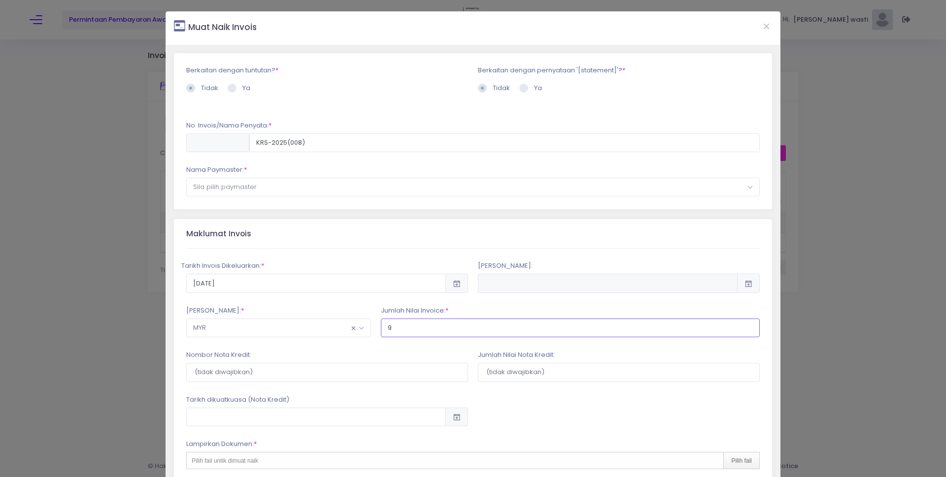
click at [365, 328] on div "Mata Wang: * MYR AFN EUR ALL DZD USD EUR AOA XCD AUD XCD ARS AMD AWG AUD EUR AZ…" at bounding box center [472, 322] width 583 height 32
type input "49,550,000"
click at [402, 352] on div "Nombor Nota Kredit:" at bounding box center [327, 366] width 292 height 32
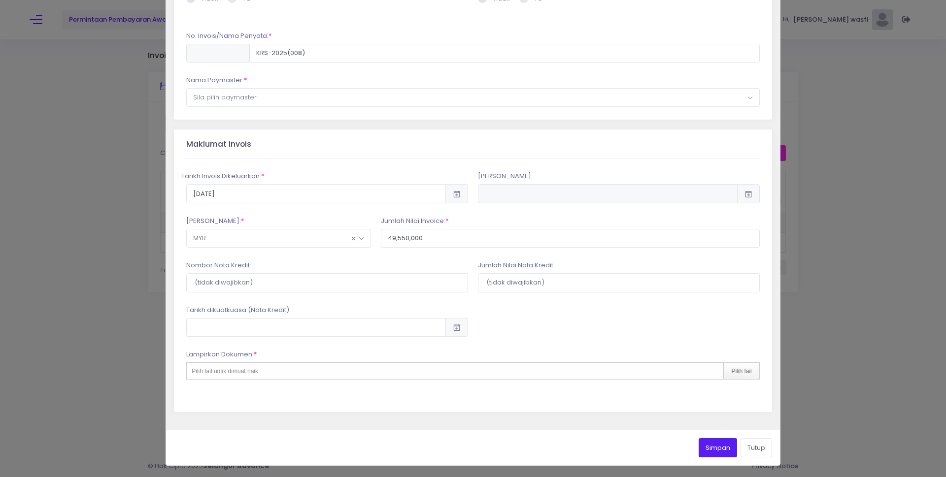
click at [370, 373] on div "Pilih fail untik dimuat naik Pilih fail" at bounding box center [472, 371] width 573 height 17
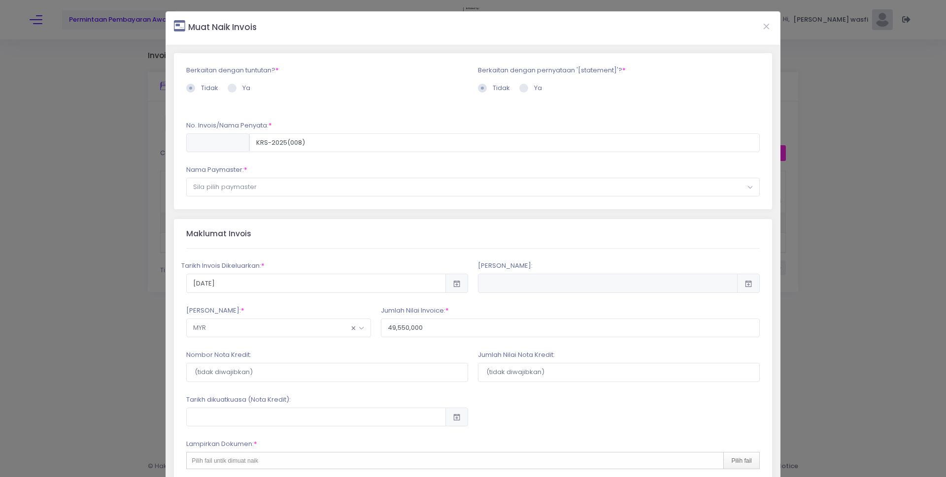
click at [251, 185] on span "Sila pilih paymaster" at bounding box center [473, 187] width 572 height 18
click at [270, 186] on span "Sila pilih paymaster" at bounding box center [473, 187] width 572 height 18
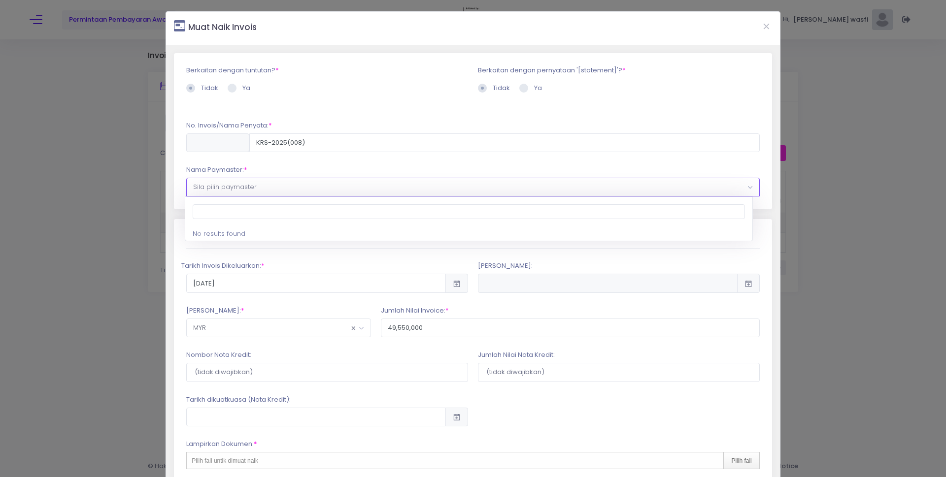
click at [269, 186] on span "Sila pilih paymaster" at bounding box center [473, 187] width 572 height 18
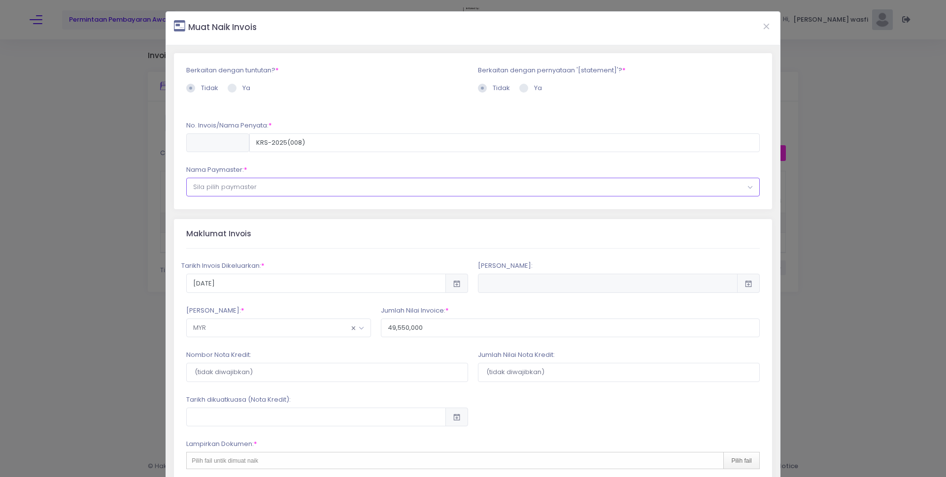
click at [269, 186] on span "Sila pilih paymaster" at bounding box center [473, 187] width 572 height 18
click at [266, 184] on span "Sila pilih paymaster" at bounding box center [473, 187] width 572 height 18
click at [272, 188] on span "Sila pilih paymaster" at bounding box center [473, 187] width 572 height 18
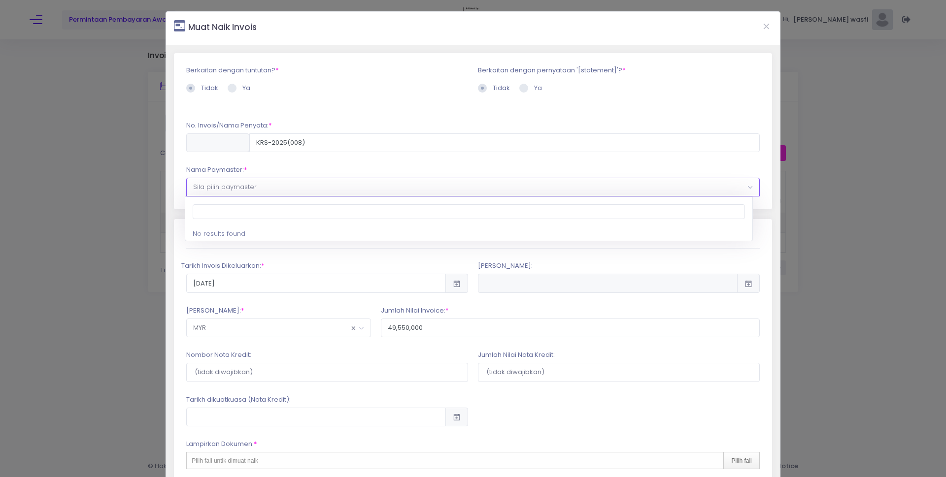
click at [229, 89] on span at bounding box center [232, 88] width 9 height 9
click at [242, 89] on input "Ya" at bounding box center [245, 86] width 6 height 6
radio input "true"
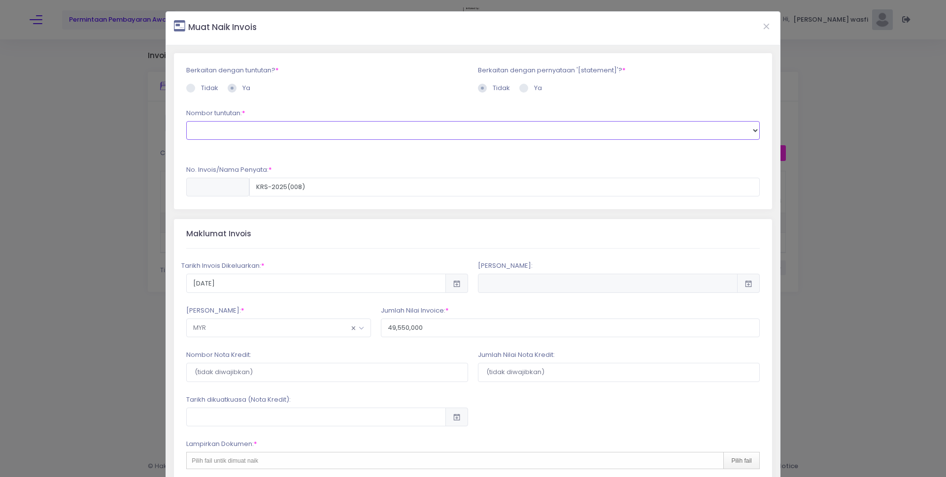
click at [242, 129] on select at bounding box center [472, 130] width 573 height 19
click at [189, 87] on span at bounding box center [190, 88] width 9 height 9
click at [201, 87] on input "Tidak" at bounding box center [204, 86] width 6 height 6
radio input "true"
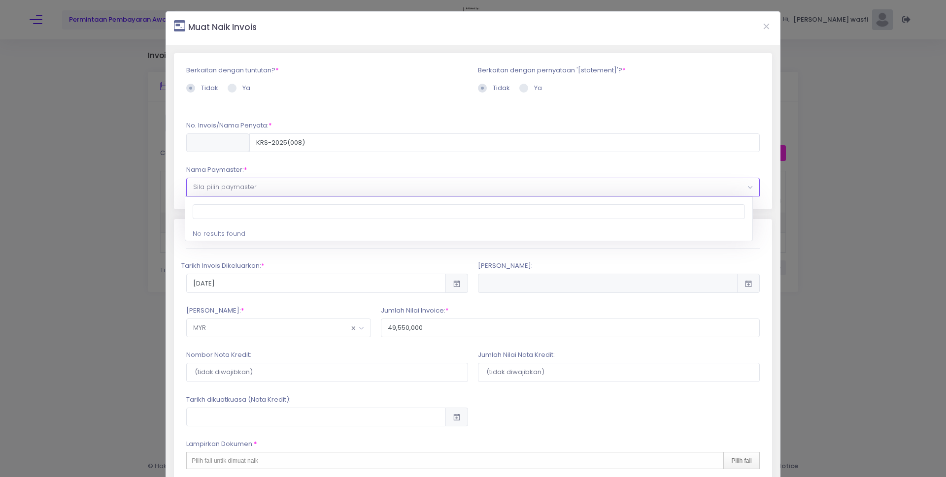
click at [260, 189] on span "Sila pilih paymaster" at bounding box center [473, 187] width 572 height 18
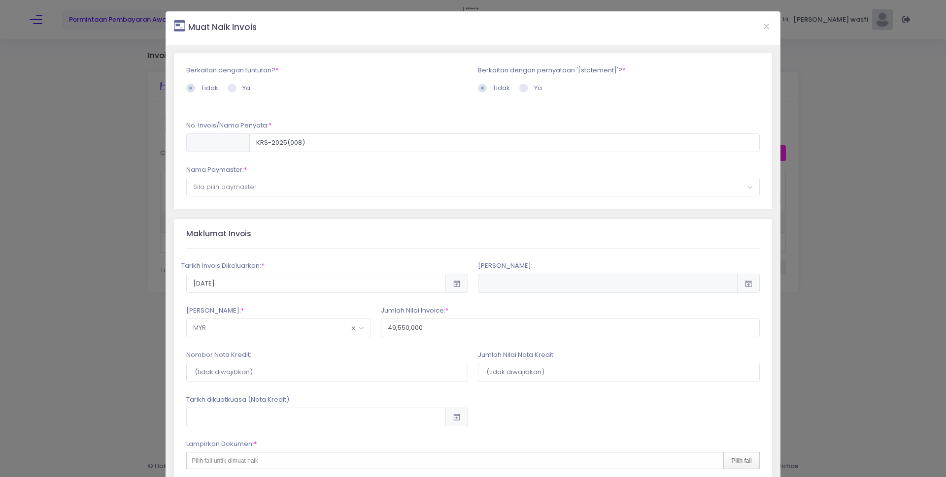
click at [253, 248] on div "Maklumat Invois" at bounding box center [472, 234] width 573 height 30
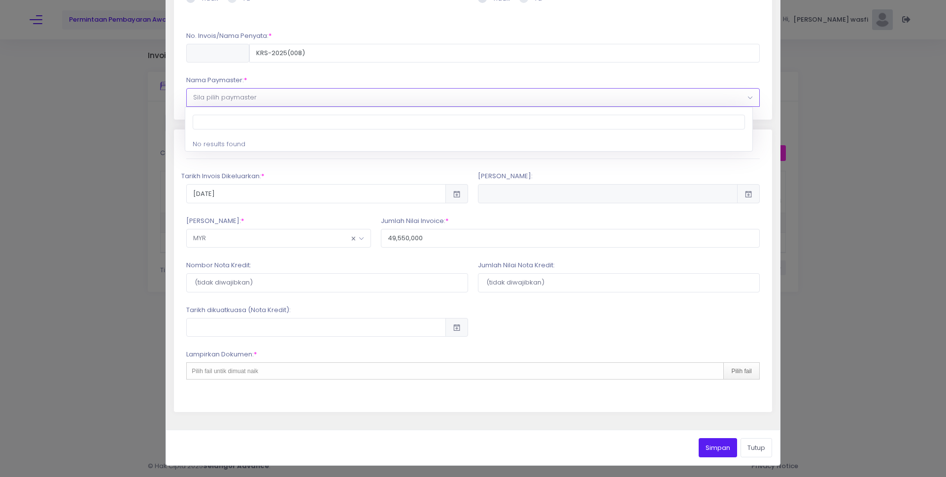
click at [276, 93] on span "Sila pilih paymaster" at bounding box center [473, 98] width 572 height 18
type input "MAJLISSSMASNKSNOIS="
drag, startPoint x: 284, startPoint y: 121, endPoint x: 8, endPoint y: 103, distance: 276.5
click at [8, 103] on body "Privacy Notice Bay Supply Chain Technology Sdn. Bhd. (a company under the CapBa…" at bounding box center [473, 238] width 946 height 477
click at [476, 365] on div "Pilih fail untik dimuat naik Pilih fail" at bounding box center [472, 371] width 573 height 17
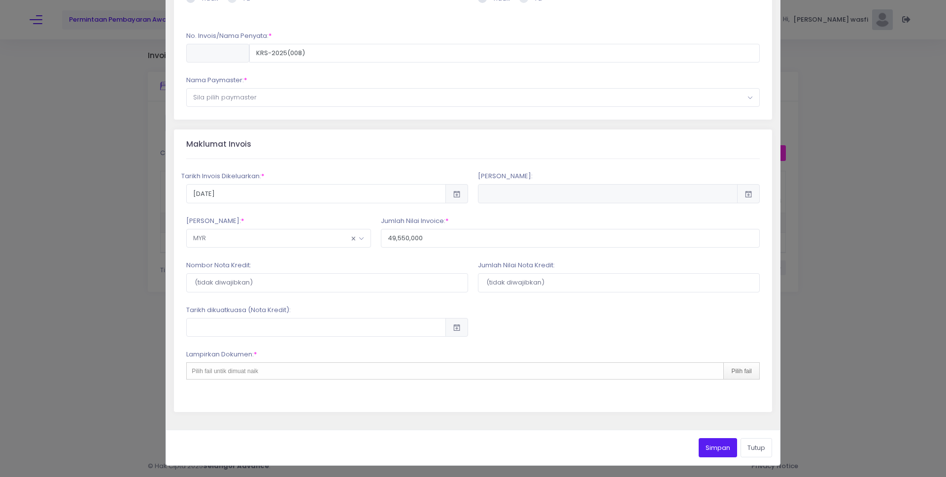
type input "C:\fakepath\INVOICE SCREEN LED KRS.pdf"
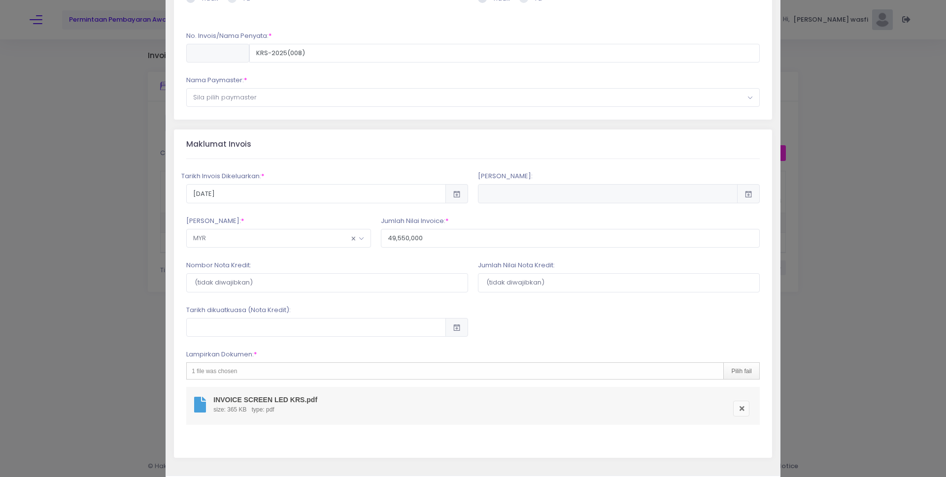
scroll to position [135, 0]
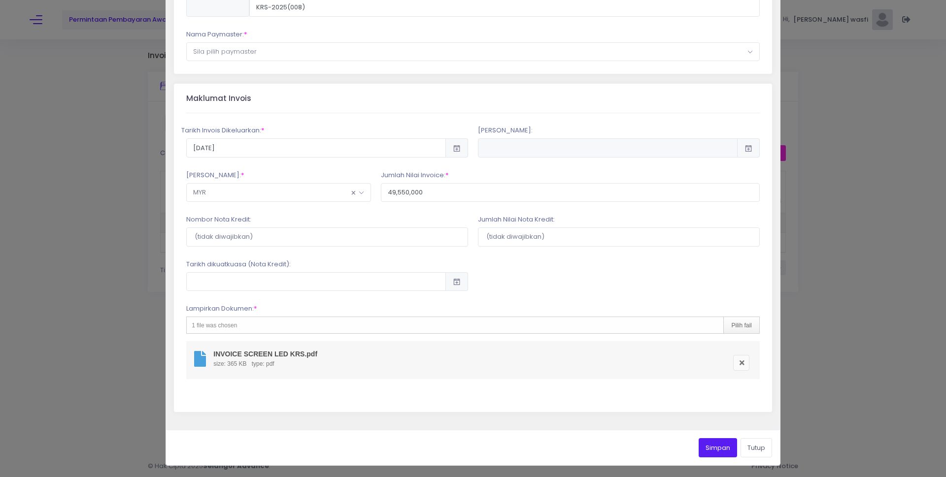
click at [717, 446] on button "Simpan" at bounding box center [718, 447] width 38 height 19
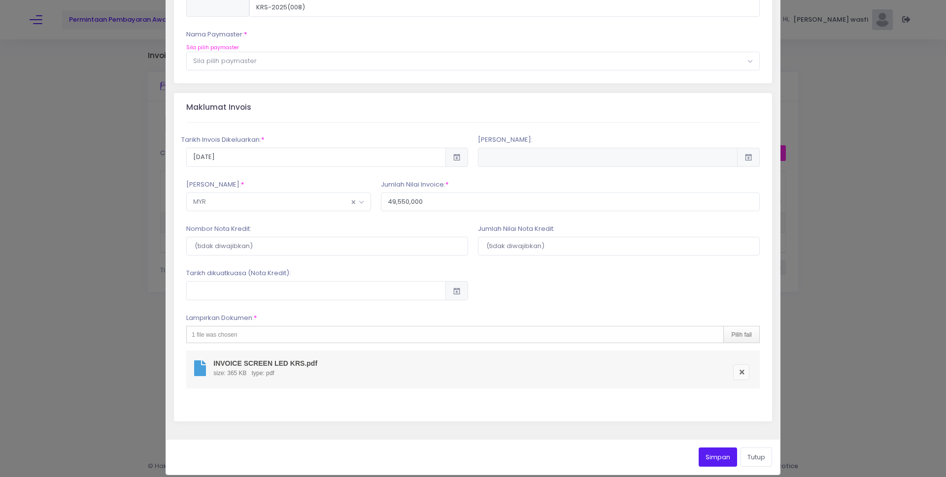
click at [710, 454] on button "Simpan" at bounding box center [718, 457] width 38 height 19
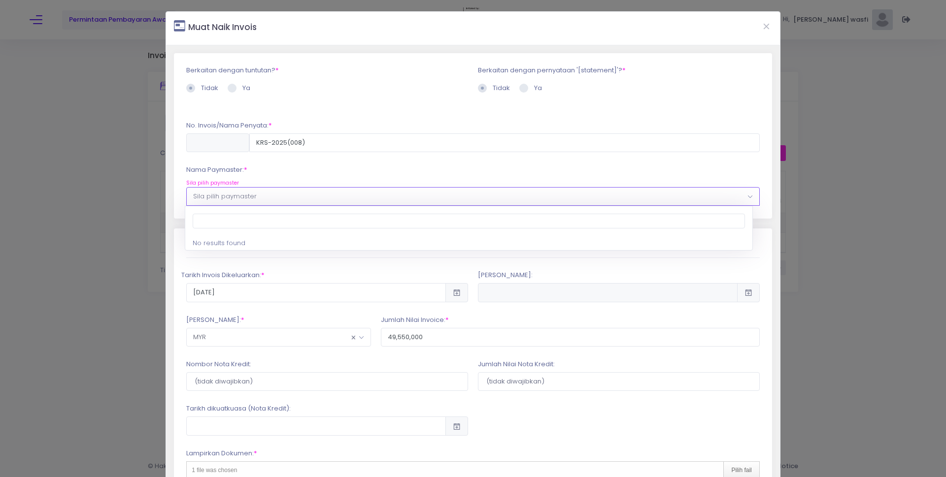
click at [243, 195] on span "Sila pilih paymaster" at bounding box center [225, 196] width 64 height 9
type input "S"
type input "MAJLIS"
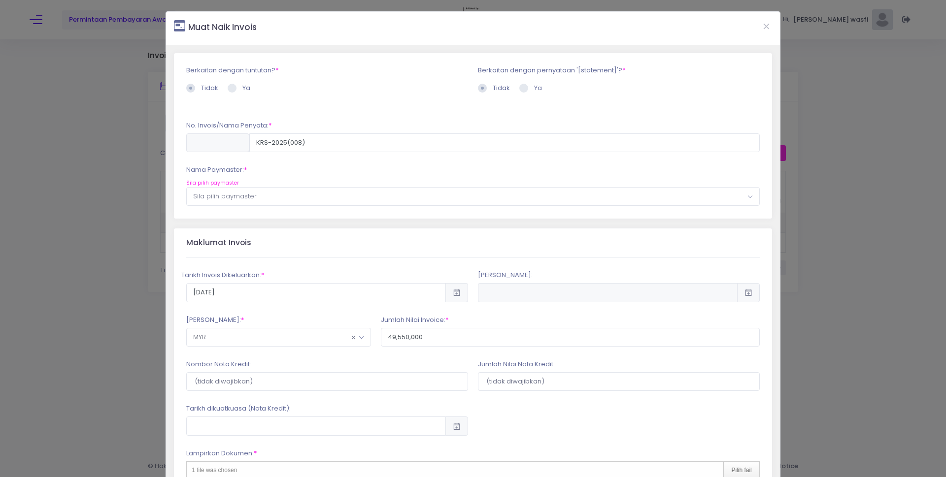
click at [637, 169] on div "Nama Paymaster: * --Sila pilih Paymaster-- --Sila pilih Nombor Tuntutan-- --Sil…" at bounding box center [472, 185] width 573 height 41
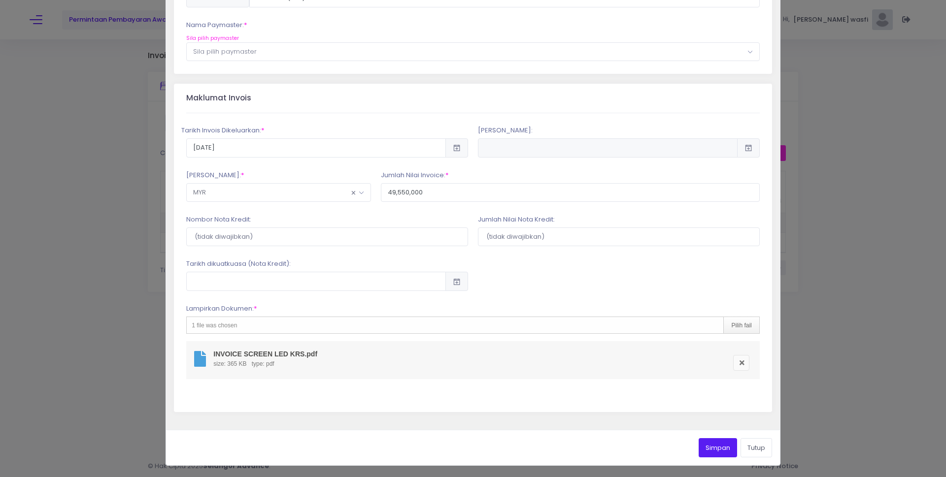
click at [723, 448] on button "Simpan" at bounding box center [718, 447] width 38 height 19
click at [759, 453] on button "Tutup" at bounding box center [756, 447] width 32 height 19
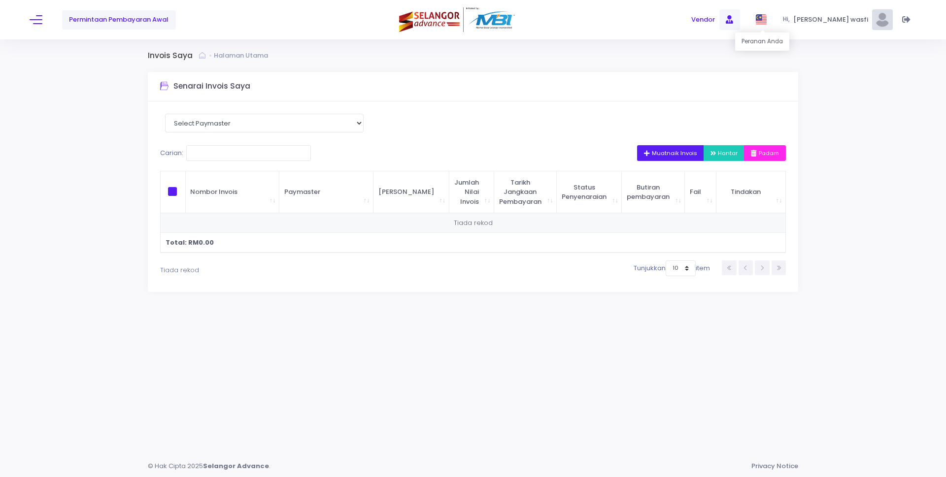
click at [740, 16] on span at bounding box center [729, 19] width 21 height 21
click at [740, 57] on span "Vendor" at bounding box center [740, 59] width 53 height 10
click at [854, 18] on span "[PERSON_NAME]" at bounding box center [832, 20] width 78 height 10
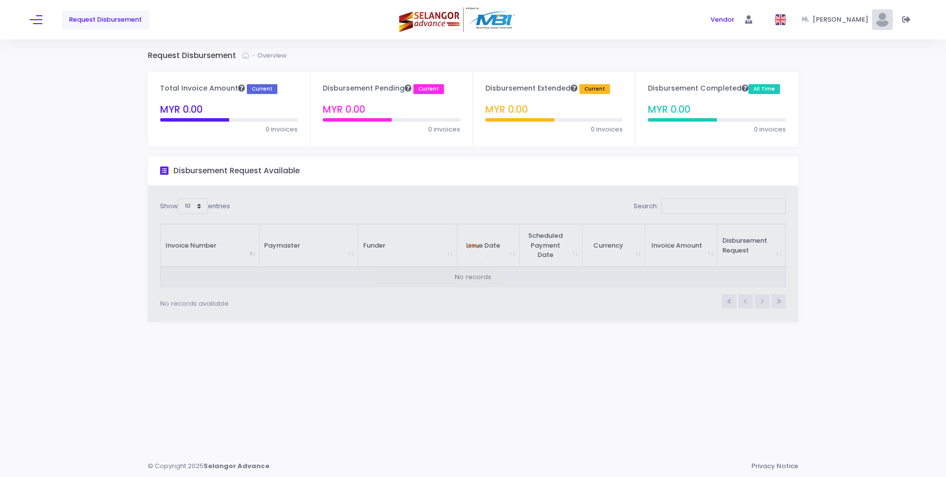
click at [885, 18] on img at bounding box center [882, 19] width 21 height 21
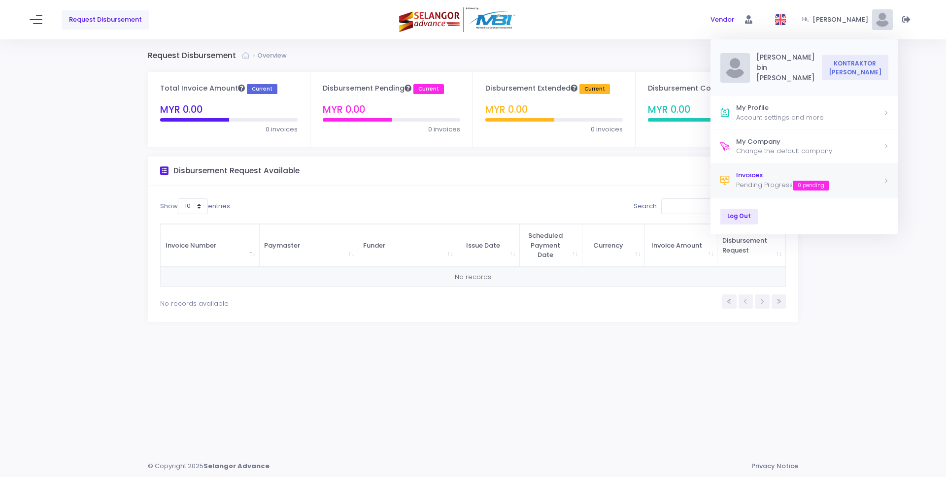
click at [764, 176] on div "Invoices" at bounding box center [809, 175] width 147 height 10
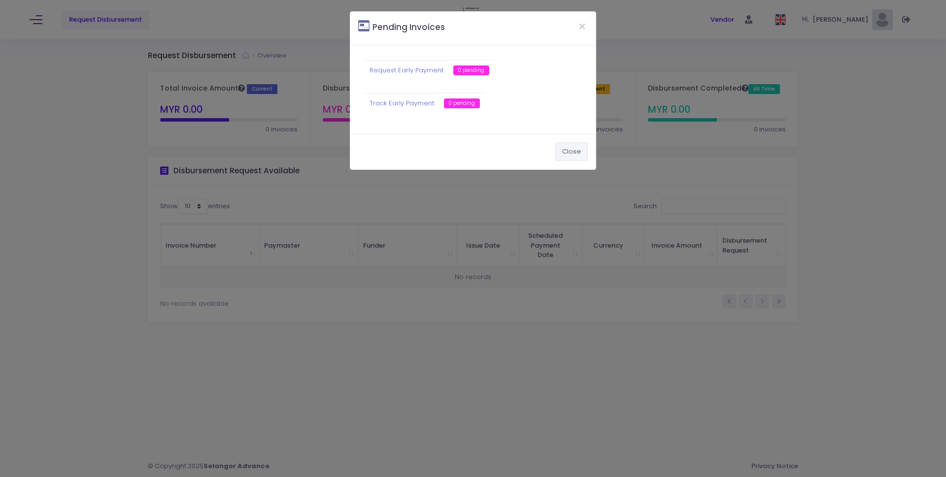
click at [564, 148] on button "Close" at bounding box center [571, 151] width 33 height 19
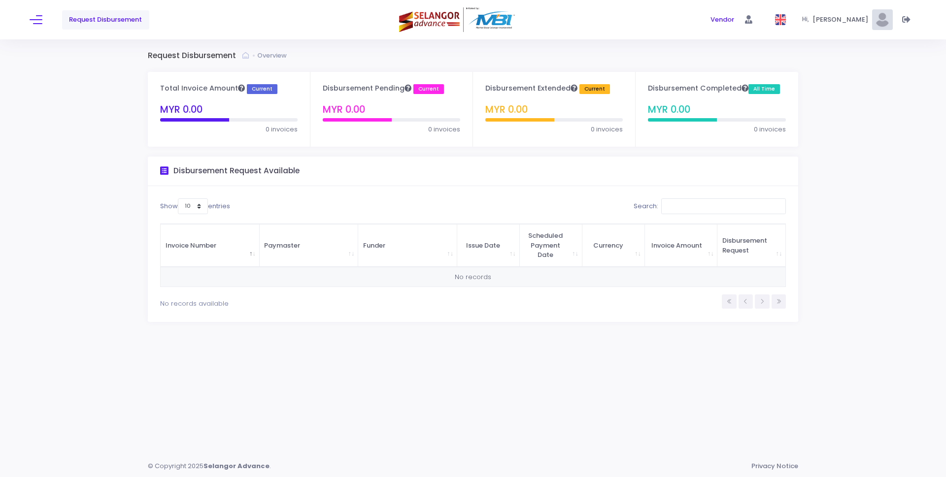
click at [880, 21] on img at bounding box center [882, 19] width 21 height 21
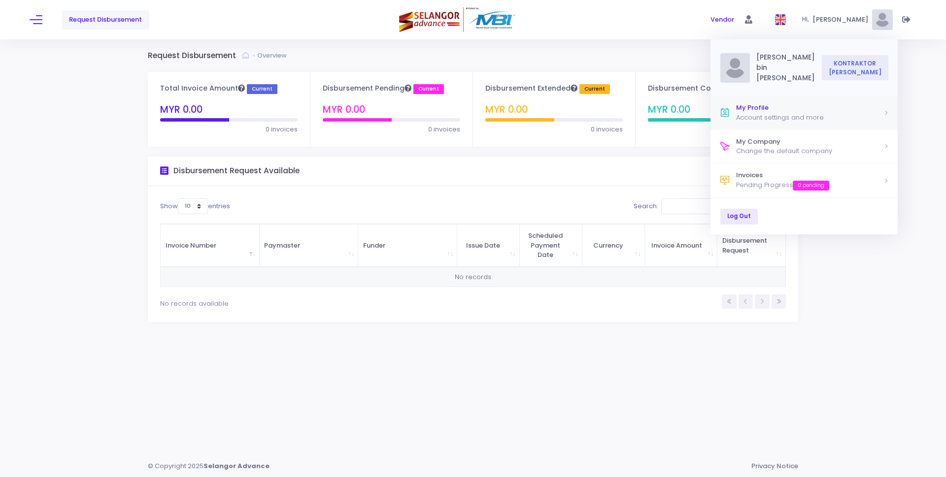
click at [807, 114] on div "Account settings and more" at bounding box center [809, 118] width 147 height 10
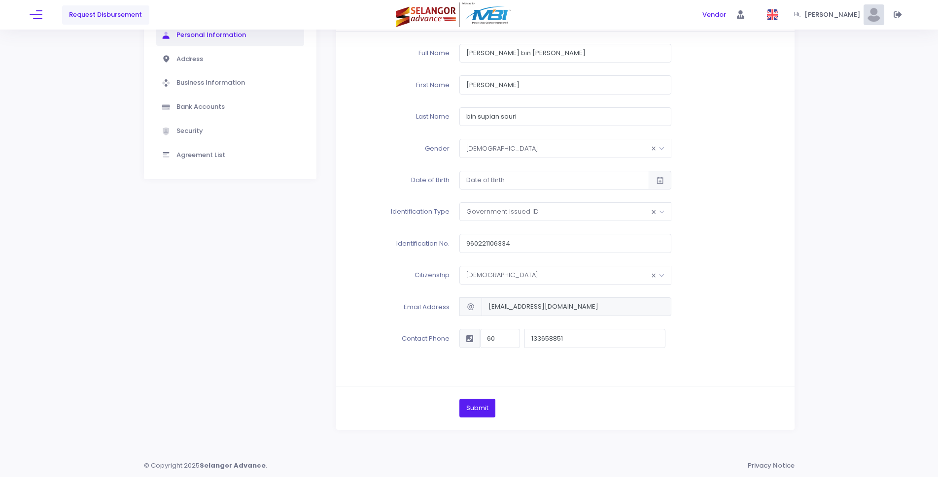
scroll to position [21, 0]
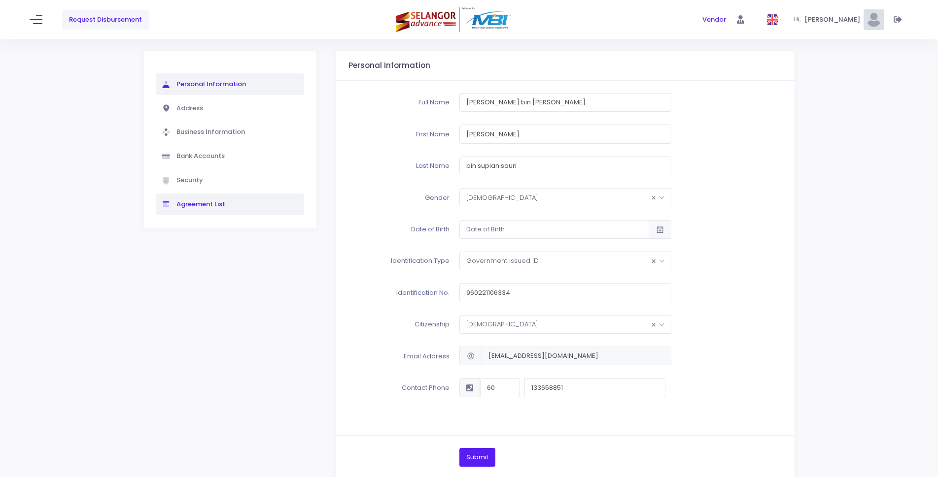
click at [215, 202] on span "Agreement List" at bounding box center [199, 204] width 51 height 9
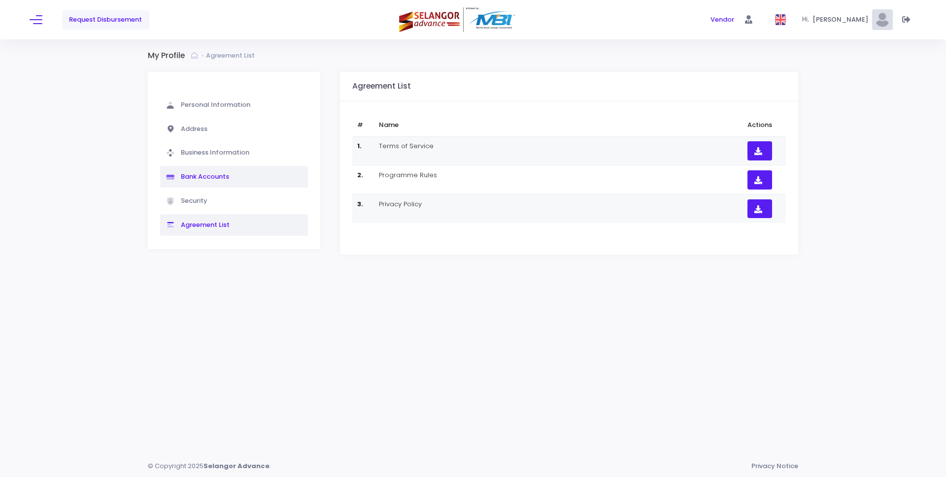
click at [219, 175] on span "Bank Accounts" at bounding box center [204, 176] width 50 height 9
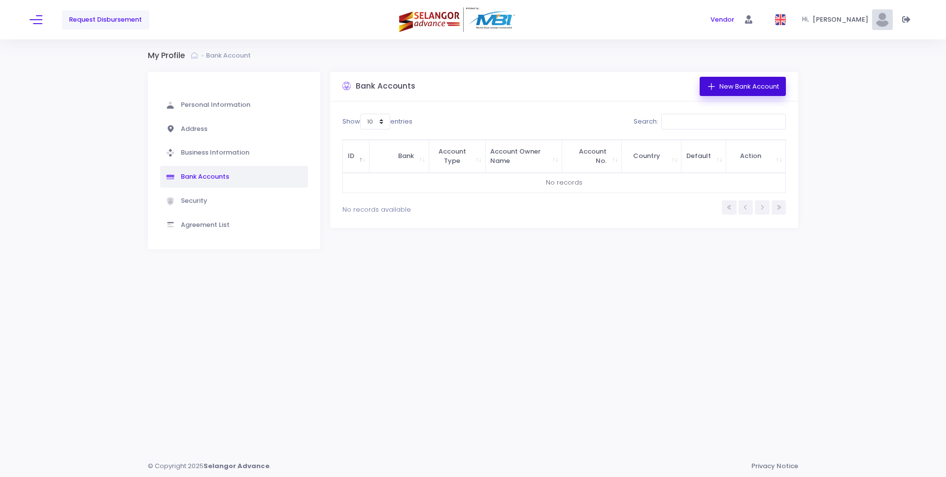
click at [764, 83] on link "New Bank Account" at bounding box center [743, 86] width 87 height 19
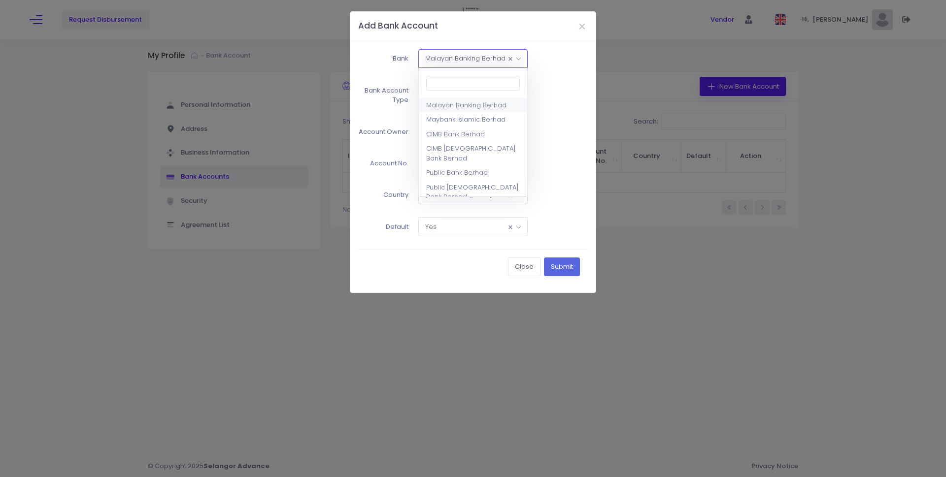
click at [482, 56] on span "× Malayan Banking Berhad" at bounding box center [473, 59] width 109 height 18
type input "[PERSON_NAME]"
click at [499, 62] on span "× Hong Leong Bank Berhad" at bounding box center [473, 59] width 109 height 18
select select "12"
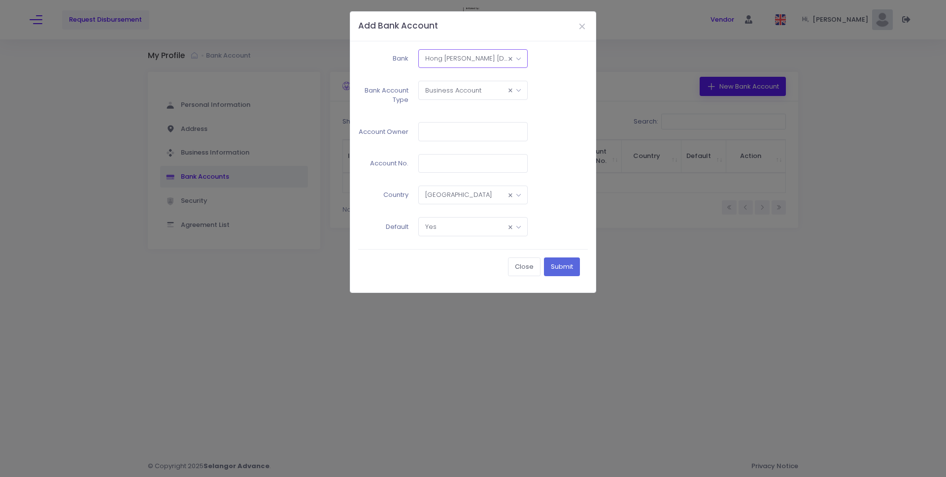
click at [464, 91] on span "× Business Account" at bounding box center [473, 90] width 109 height 18
click at [481, 141] on input "text" at bounding box center [473, 131] width 110 height 19
type input "A"
type input "KONTRAKTOR [PERSON_NAME]"
type input "04201005659"
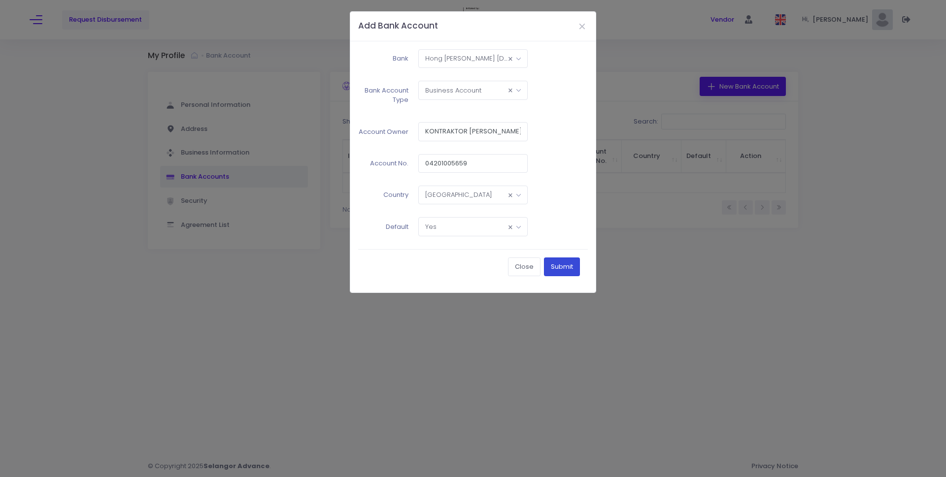
click at [557, 264] on button "Submit" at bounding box center [562, 267] width 36 height 19
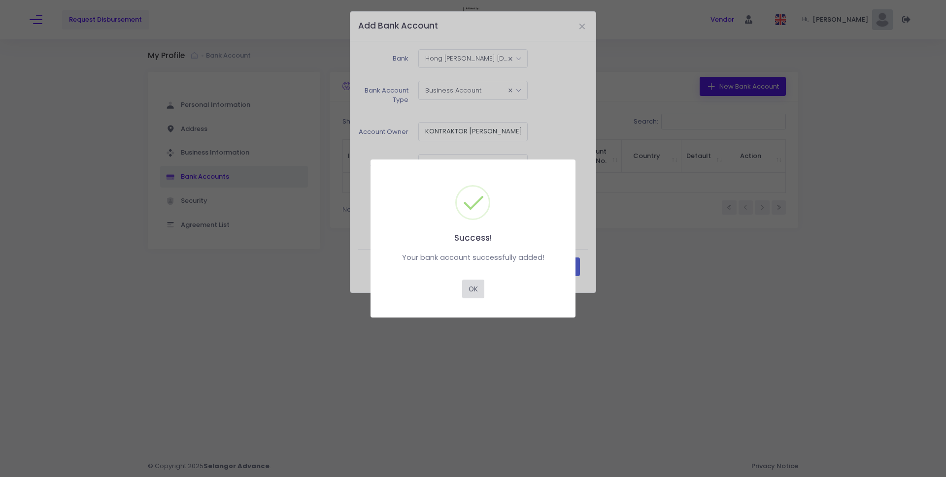
click at [479, 286] on button "OK" at bounding box center [473, 289] width 22 height 19
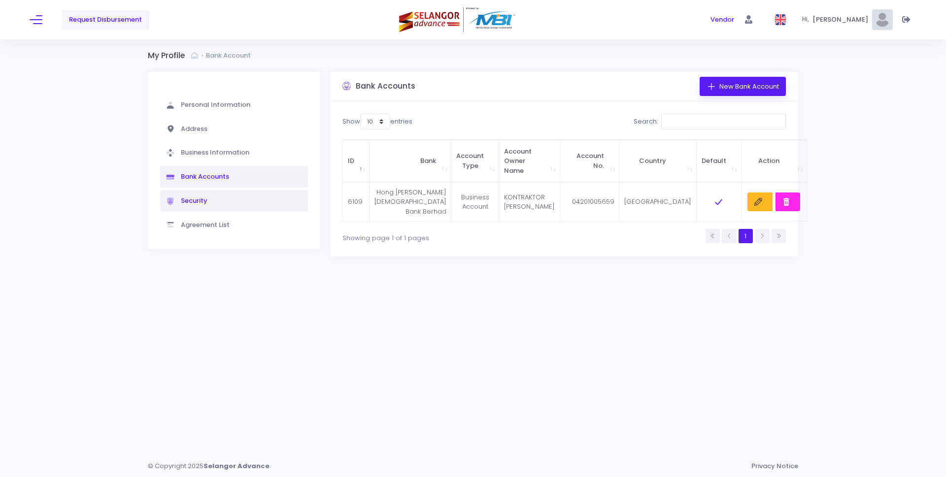
click at [222, 194] on link "Security" at bounding box center [234, 201] width 148 height 22
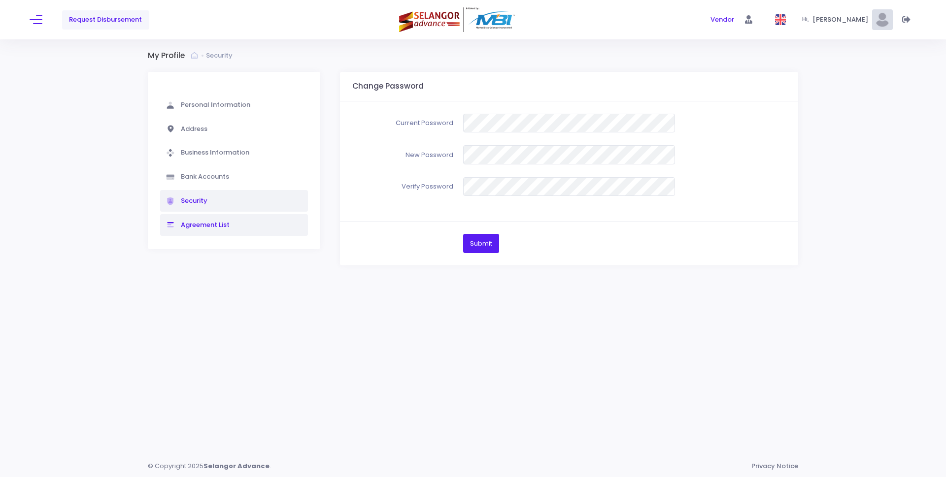
click at [208, 223] on span "Agreement List" at bounding box center [204, 224] width 51 height 9
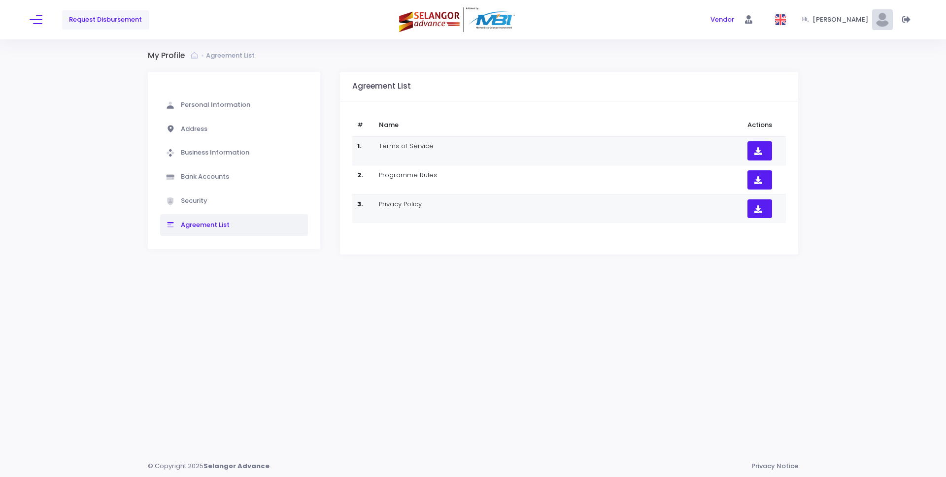
click at [121, 23] on span "Request Disbursement" at bounding box center [105, 20] width 73 height 10
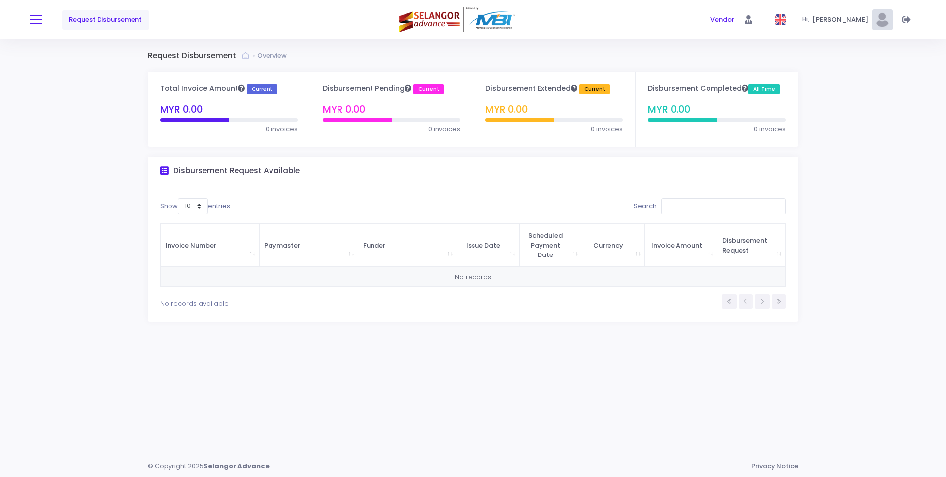
click at [34, 21] on button at bounding box center [36, 19] width 13 height 13
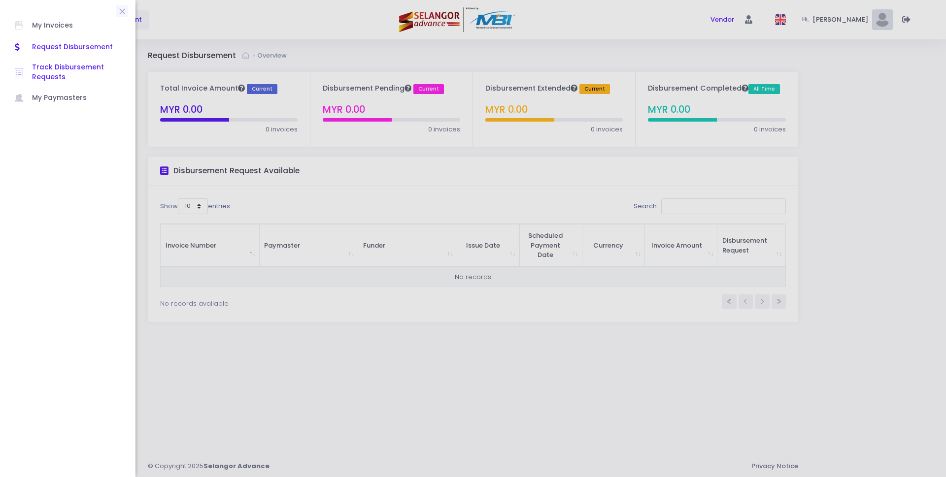
click at [70, 70] on span "Track Disbursement Requests" at bounding box center [76, 73] width 89 height 20
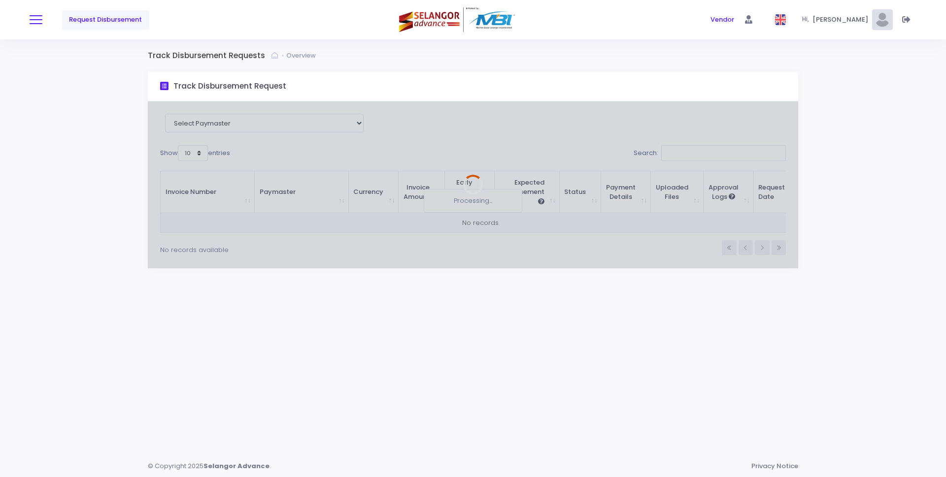
click at [37, 19] on button at bounding box center [36, 19] width 13 height 13
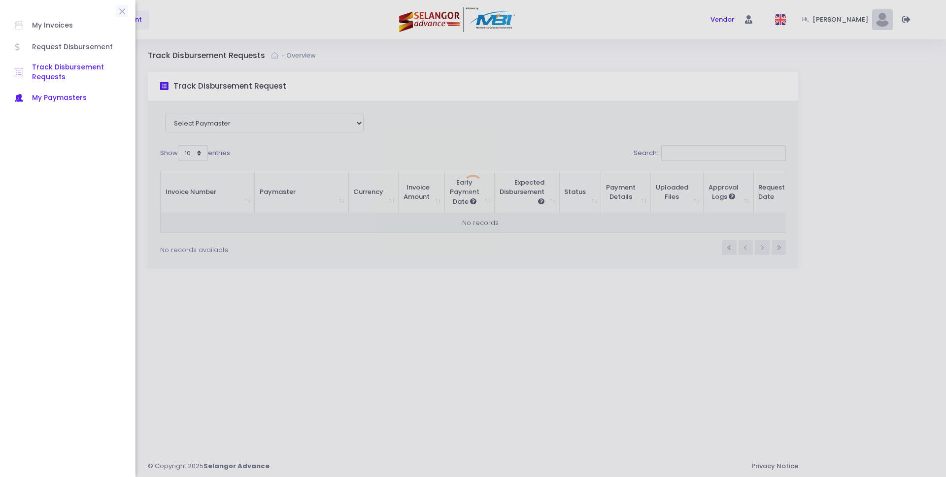
click at [85, 92] on span "My Paymasters" at bounding box center [76, 98] width 89 height 13
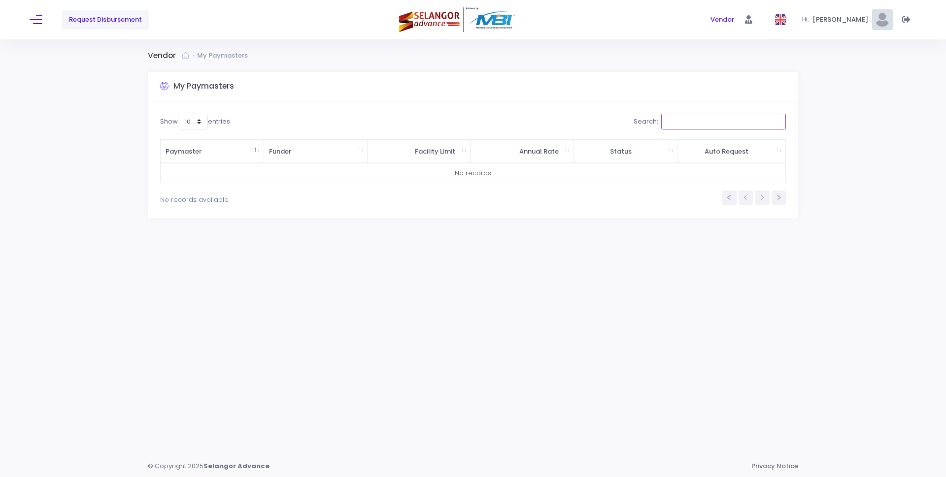
click at [751, 125] on input "Search:" at bounding box center [723, 122] width 125 height 16
type input "MAJLIS"
click at [37, 19] on button at bounding box center [36, 19] width 13 height 13
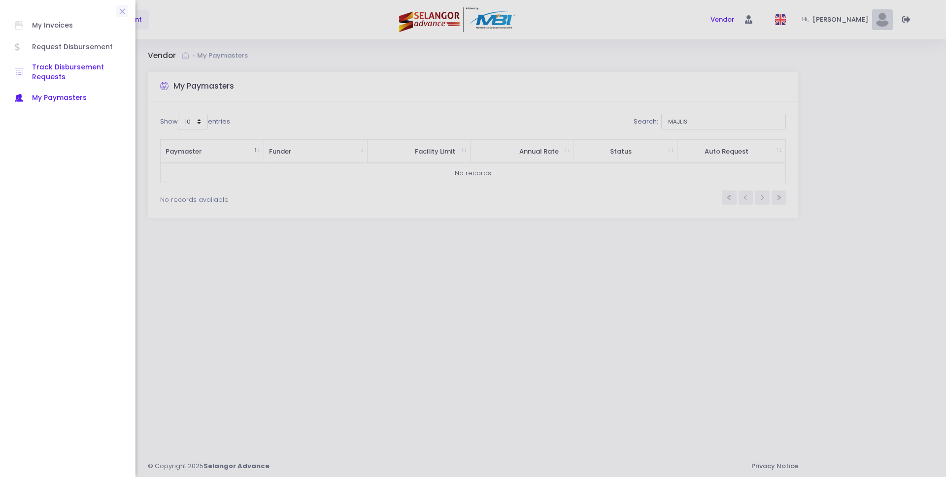
click at [55, 65] on span "Track Disbursement Requests" at bounding box center [76, 73] width 89 height 20
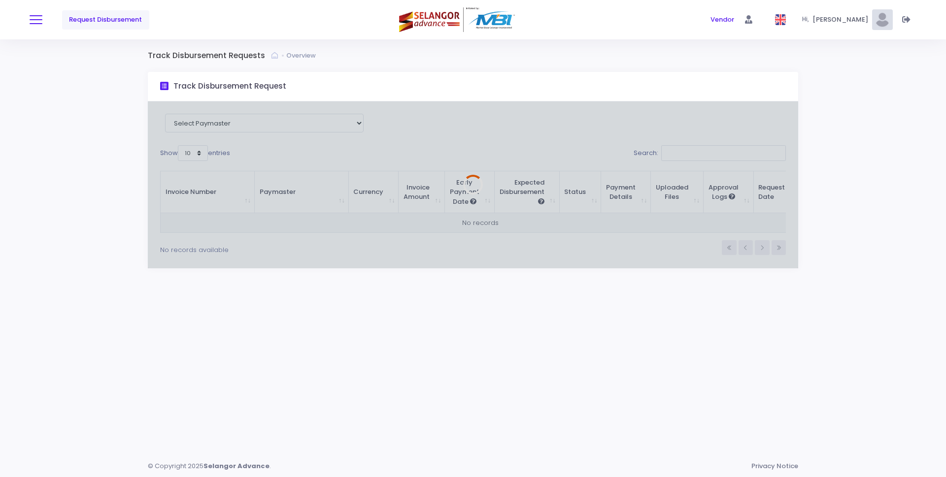
click at [42, 21] on button at bounding box center [36, 19] width 13 height 13
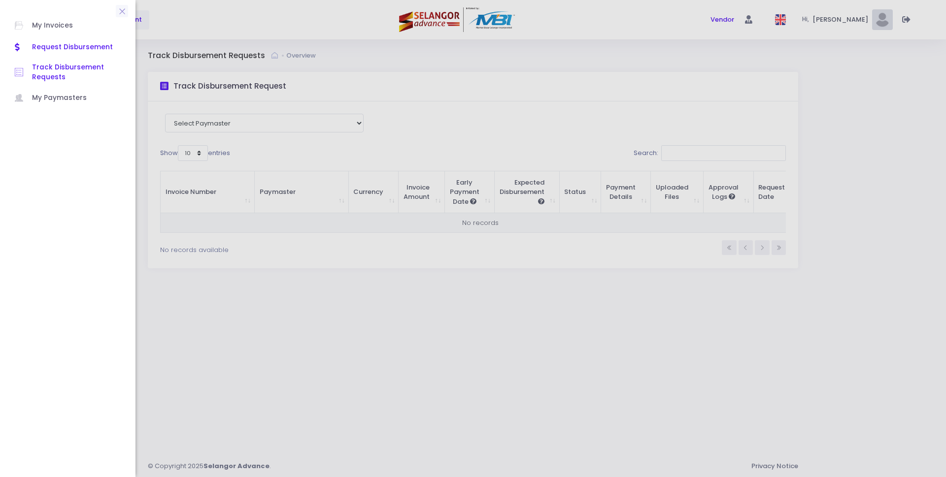
click at [83, 49] on span "Request Disbursement" at bounding box center [76, 47] width 89 height 13
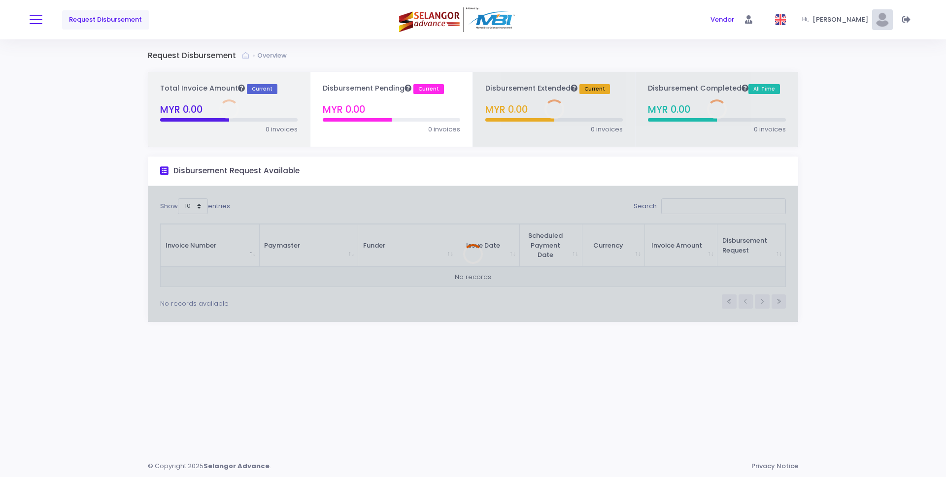
click at [39, 22] on button at bounding box center [36, 19] width 13 height 13
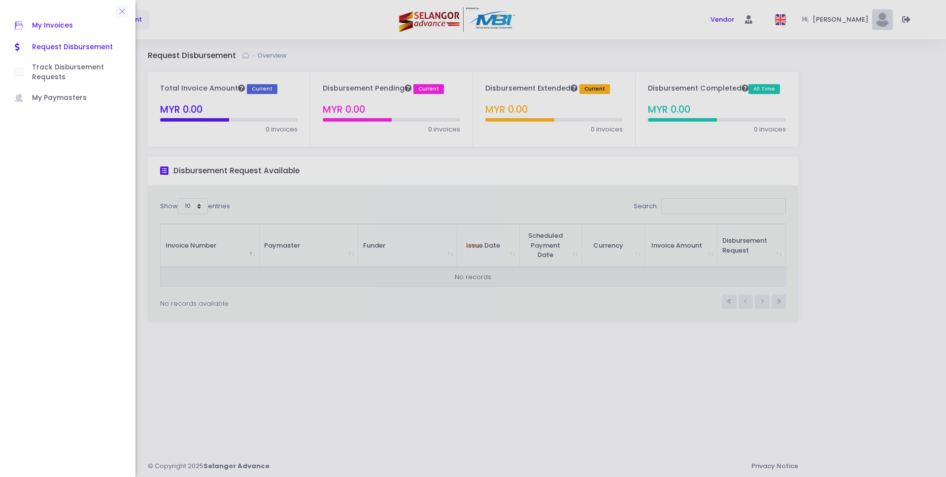
click at [46, 31] on span "My Invoices" at bounding box center [76, 25] width 89 height 13
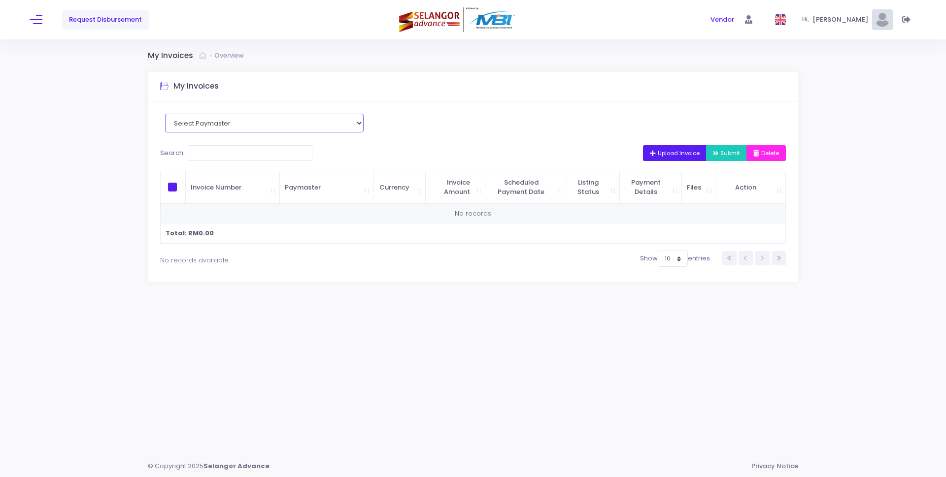
click at [211, 123] on select "Select Paymaster" at bounding box center [264, 123] width 199 height 19
click at [229, 122] on select "Select Paymaster" at bounding box center [264, 123] width 199 height 19
click at [841, 197] on div "My Invoices Overview My Invoices Select Paymaster Search: Upload Invoice Submit…" at bounding box center [473, 247] width 946 height 416
click at [170, 185] on span at bounding box center [172, 187] width 9 height 9
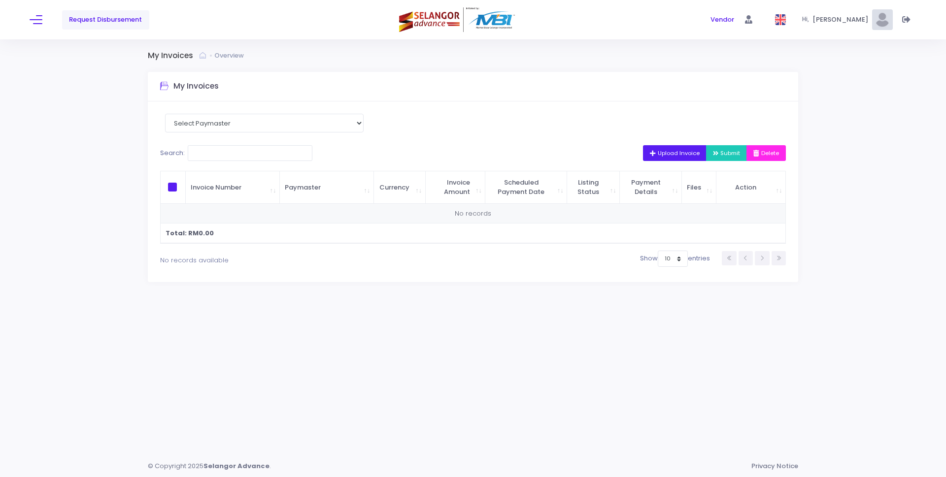
click at [183, 185] on input "checkbox" at bounding box center [186, 186] width 6 height 6
click at [175, 187] on span at bounding box center [172, 187] width 9 height 9
click at [183, 187] on input "checkbox" at bounding box center [186, 186] width 6 height 6
checkbox input "false"
click at [353, 119] on select "Select Paymaster" at bounding box center [264, 123] width 199 height 19
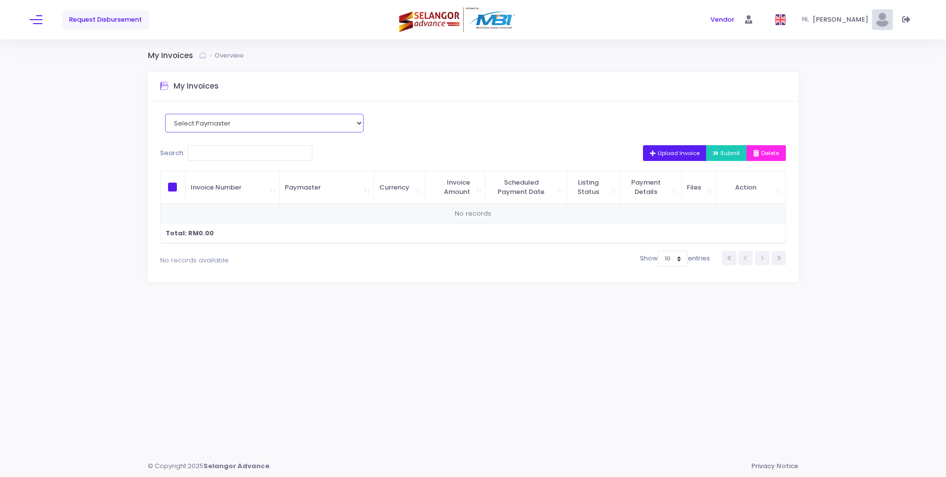
click at [165, 114] on select "Select Paymaster" at bounding box center [264, 123] width 199 height 19
click at [362, 117] on select "Select Paymaster" at bounding box center [264, 123] width 199 height 19
click at [548, 131] on div "Select Paymaster Search: Upload Invoice Submit Delete Invoice Number Paymaster …" at bounding box center [473, 191] width 650 height 181
click at [734, 20] on span "Vendor" at bounding box center [722, 20] width 24 height 10
click at [759, 26] on span at bounding box center [749, 19] width 21 height 21
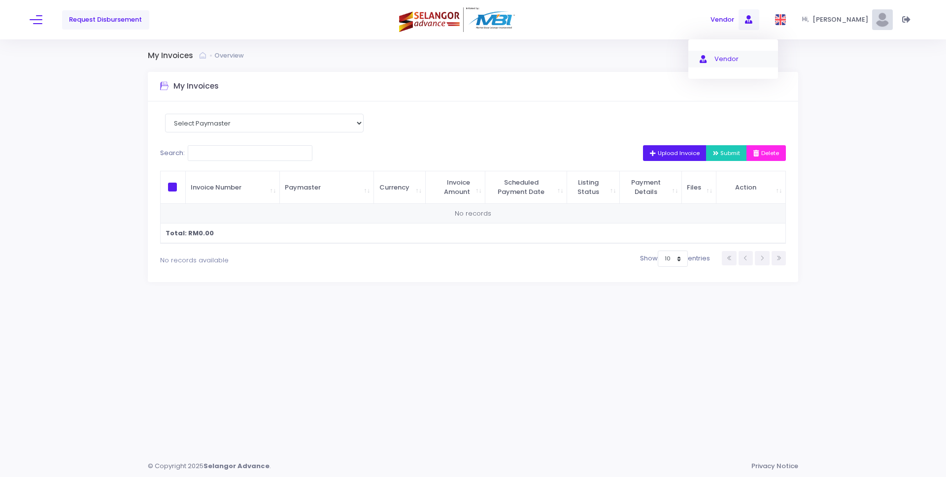
click at [726, 58] on span "Vendor" at bounding box center [740, 59] width 53 height 10
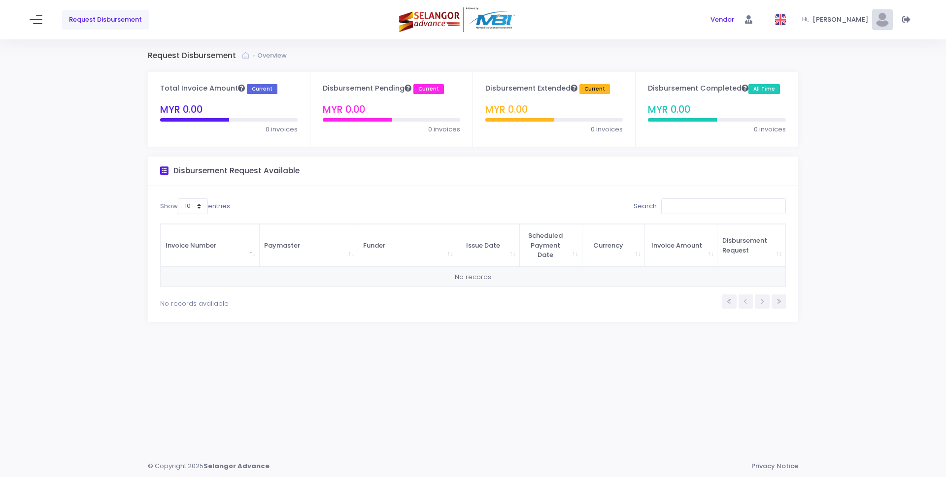
click at [172, 170] on span at bounding box center [166, 171] width 13 height 12
click at [133, 18] on span "Request Disbursement" at bounding box center [105, 20] width 73 height 10
click at [30, 18] on button at bounding box center [36, 19] width 13 height 13
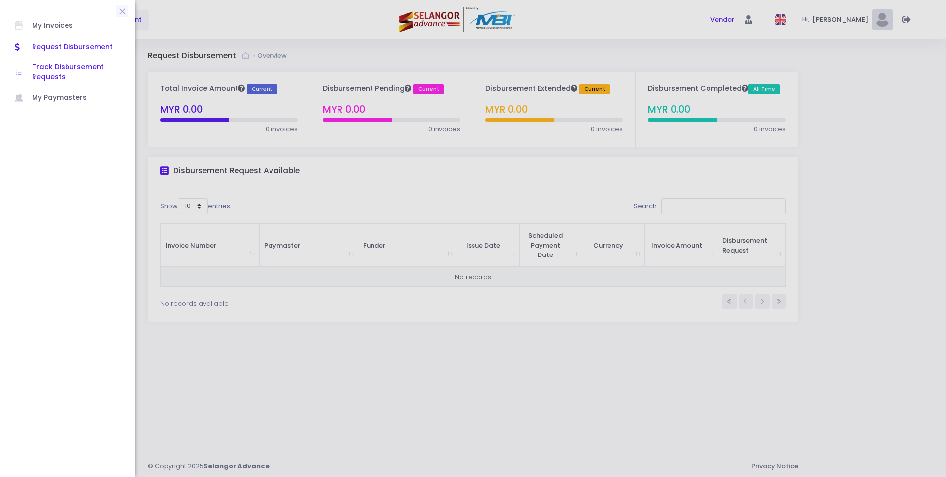
click at [96, 72] on span "Track Disbursement Requests" at bounding box center [76, 73] width 89 height 20
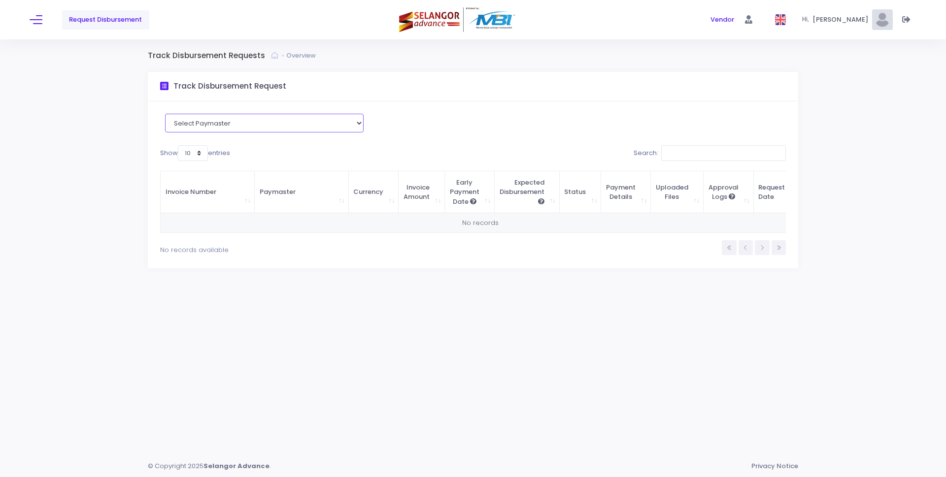
click at [323, 129] on select "Select Paymaster" at bounding box center [264, 123] width 199 height 19
click at [40, 20] on span at bounding box center [36, 19] width 13 height 1
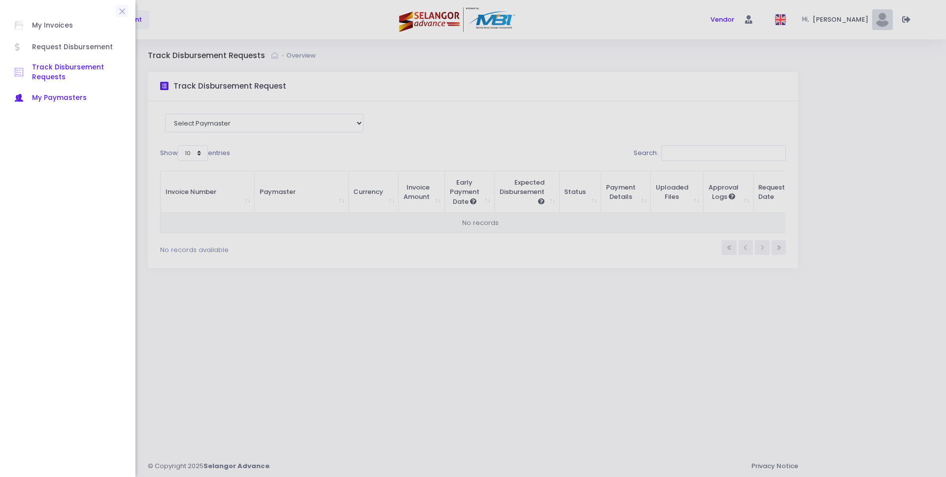
click at [55, 95] on span "My Paymasters" at bounding box center [76, 98] width 89 height 13
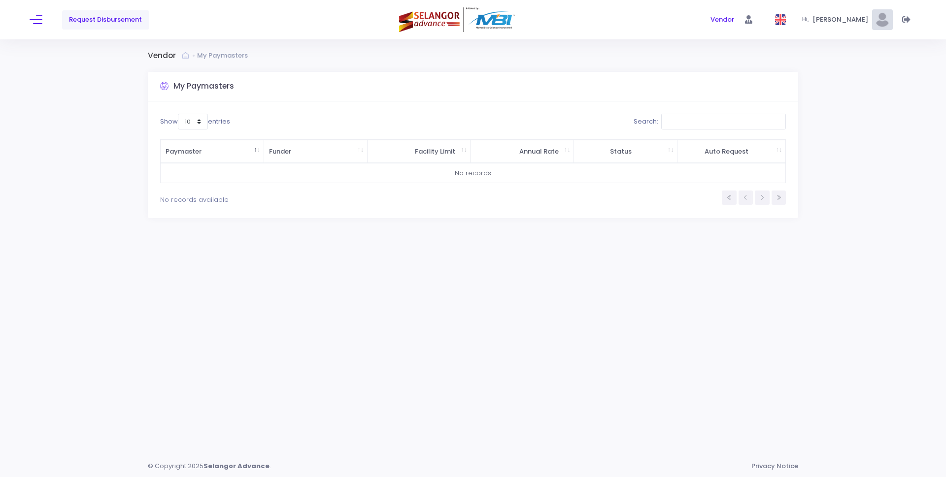
click at [840, 20] on span "[PERSON_NAME]" at bounding box center [841, 20] width 59 height 10
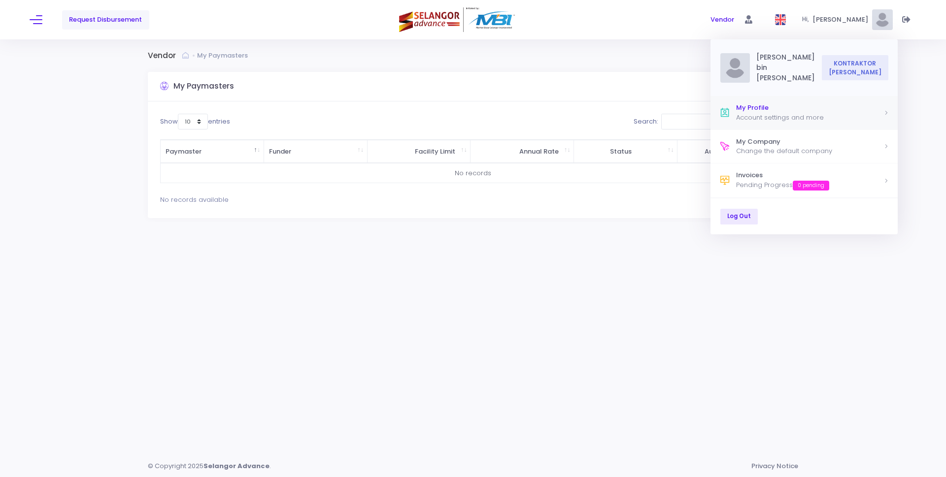
click at [779, 118] on div "Account settings and more" at bounding box center [809, 118] width 147 height 10
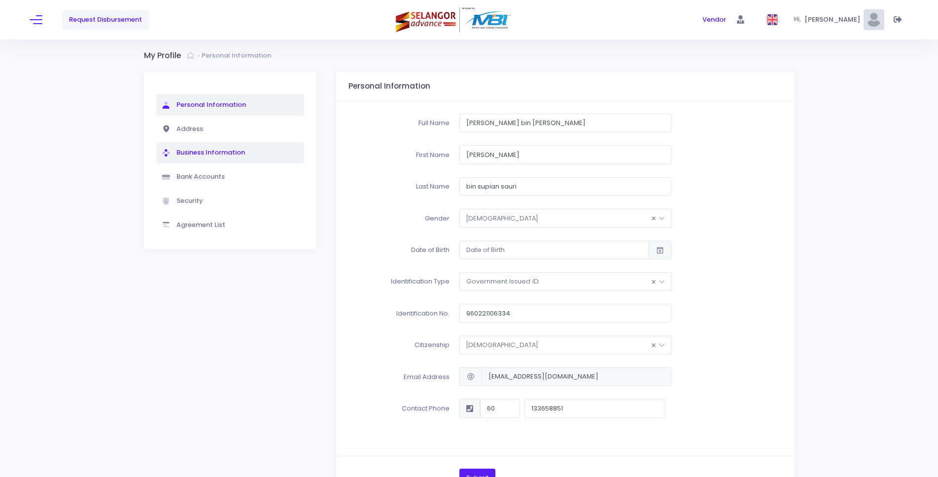
click at [221, 148] on span "Business Information" at bounding box center [209, 152] width 70 height 9
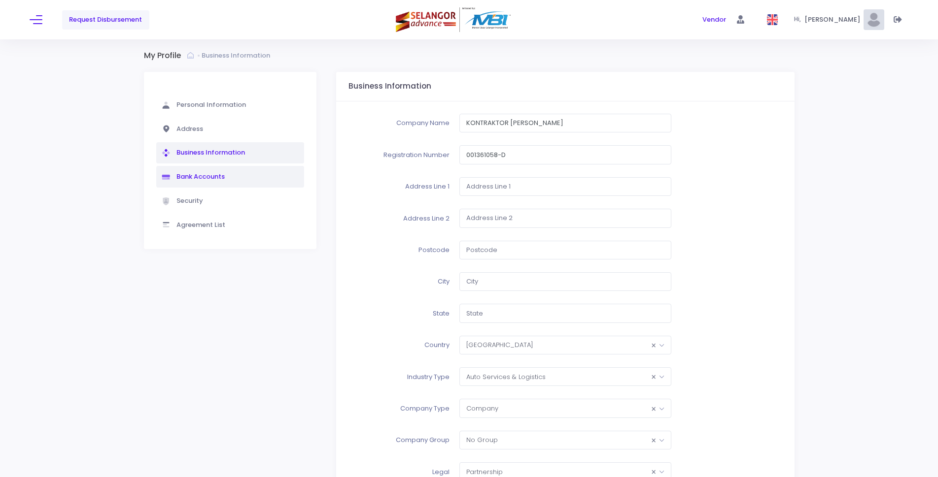
click at [206, 174] on span "Bank Accounts" at bounding box center [199, 176] width 50 height 9
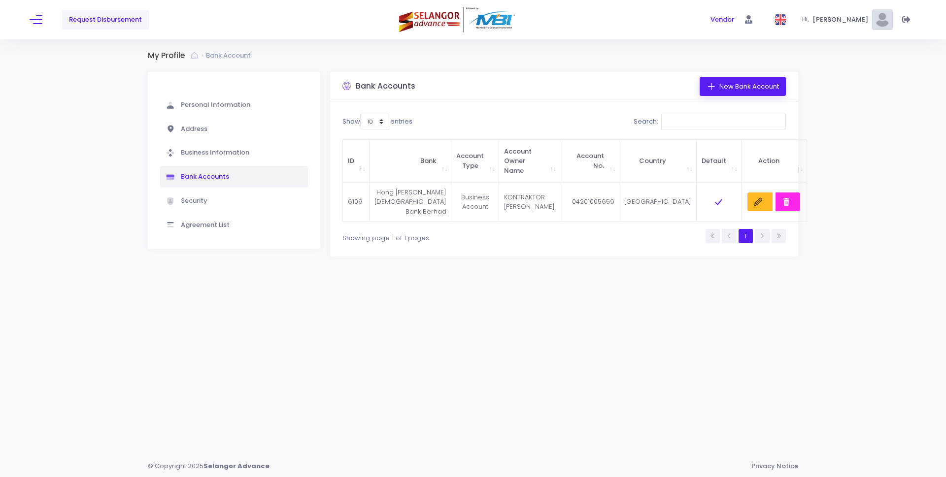
click at [200, 222] on span "Agreement List" at bounding box center [204, 224] width 51 height 9
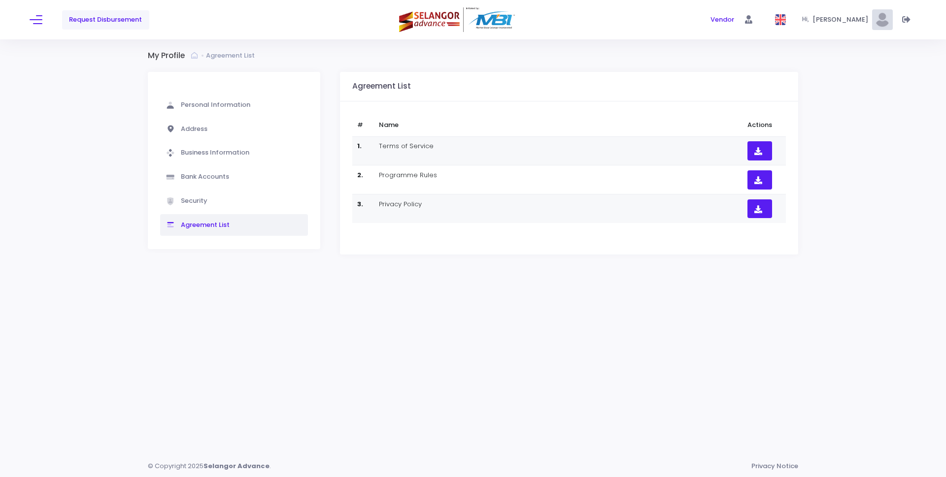
click at [850, 18] on span "[PERSON_NAME]" at bounding box center [841, 20] width 59 height 10
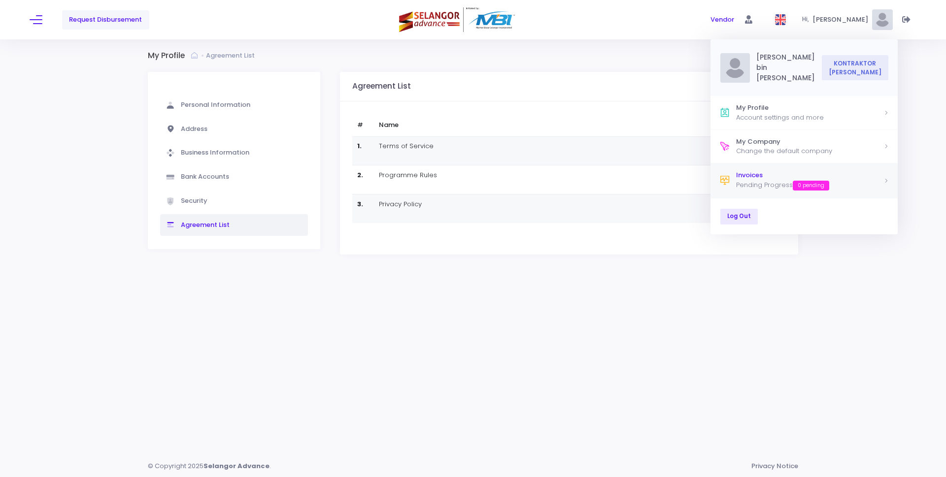
click at [766, 177] on div "Invoices" at bounding box center [809, 175] width 147 height 10
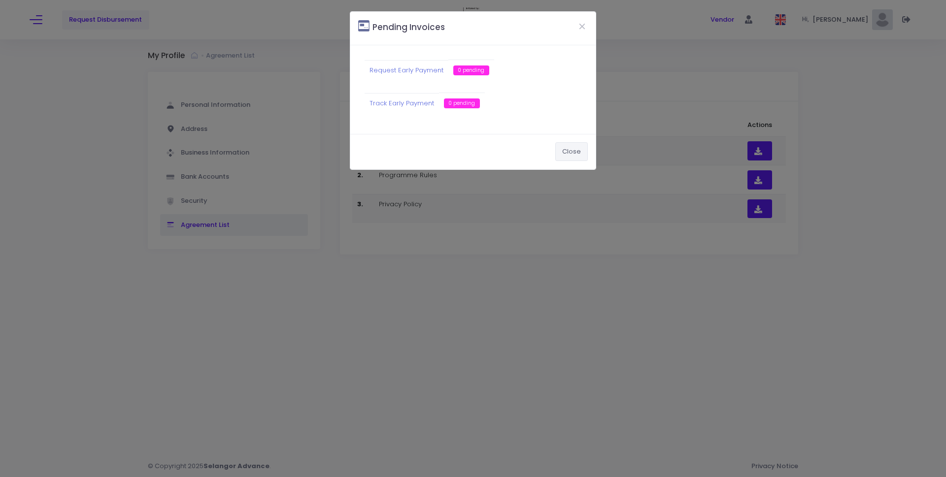
click at [573, 153] on button "Close" at bounding box center [571, 151] width 33 height 19
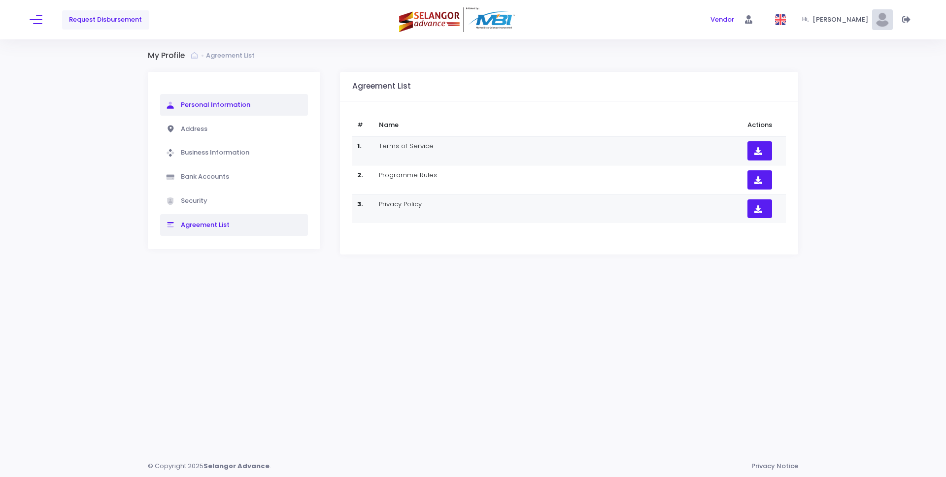
click at [208, 103] on span "Personal Information" at bounding box center [214, 104] width 71 height 9
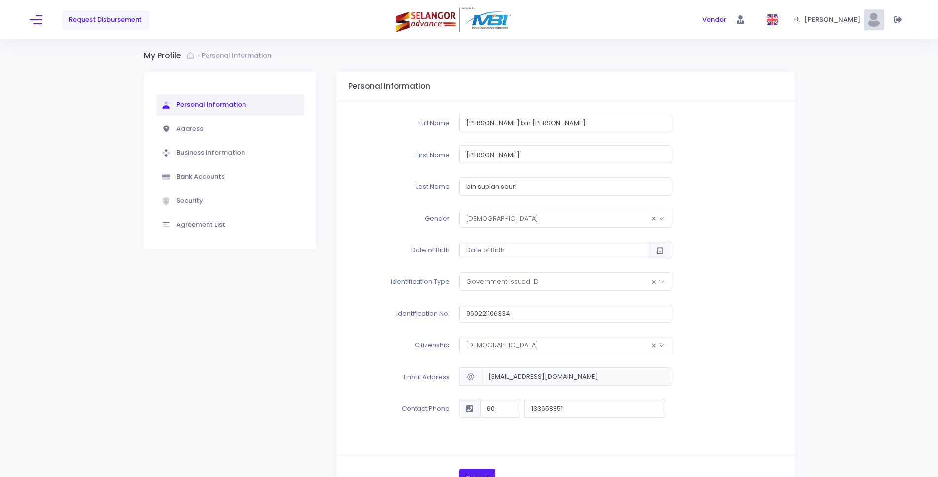
click at [832, 18] on span "[PERSON_NAME]" at bounding box center [833, 20] width 59 height 10
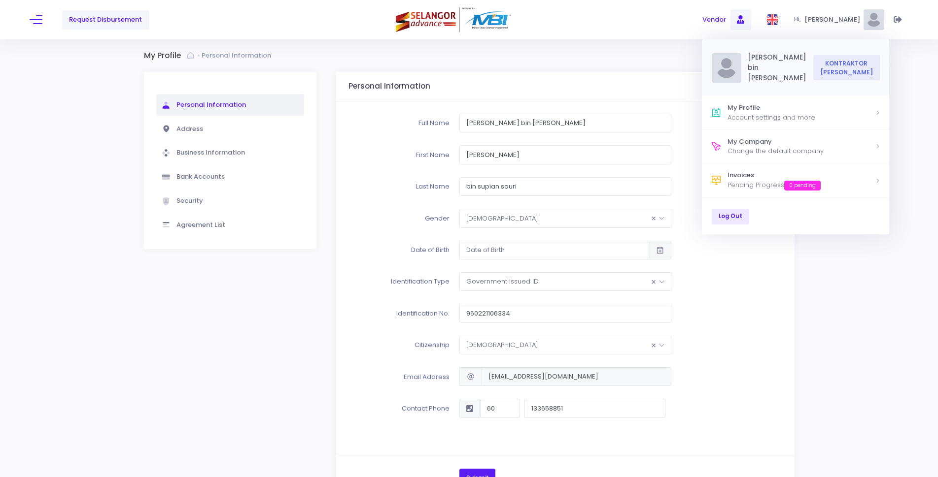
click at [726, 21] on span "Vendor" at bounding box center [714, 20] width 24 height 10
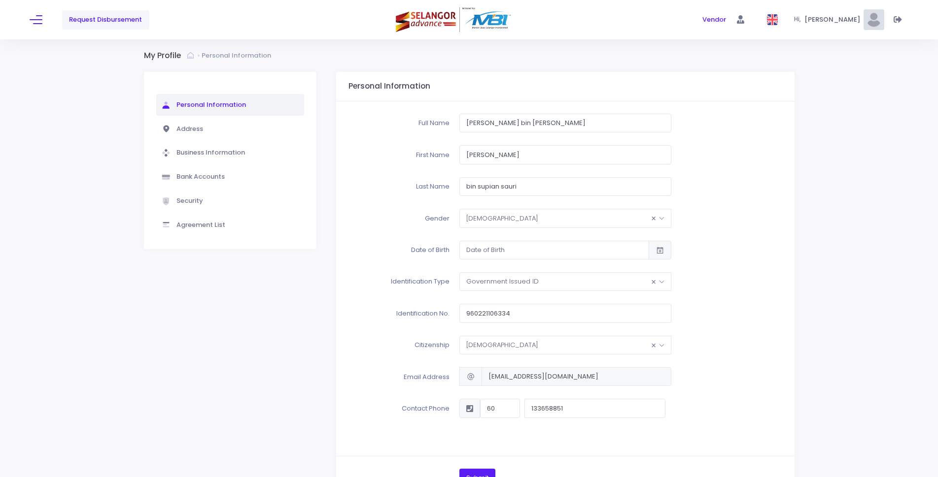
click at [819, 21] on span "[PERSON_NAME]" at bounding box center [833, 20] width 59 height 10
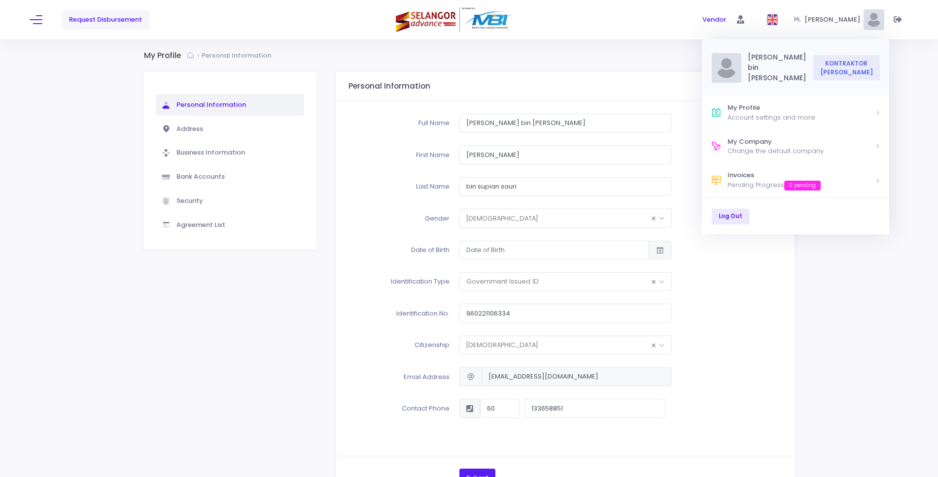
click at [873, 303] on div "My Profile Personal Information" at bounding box center [469, 281] width 938 height 485
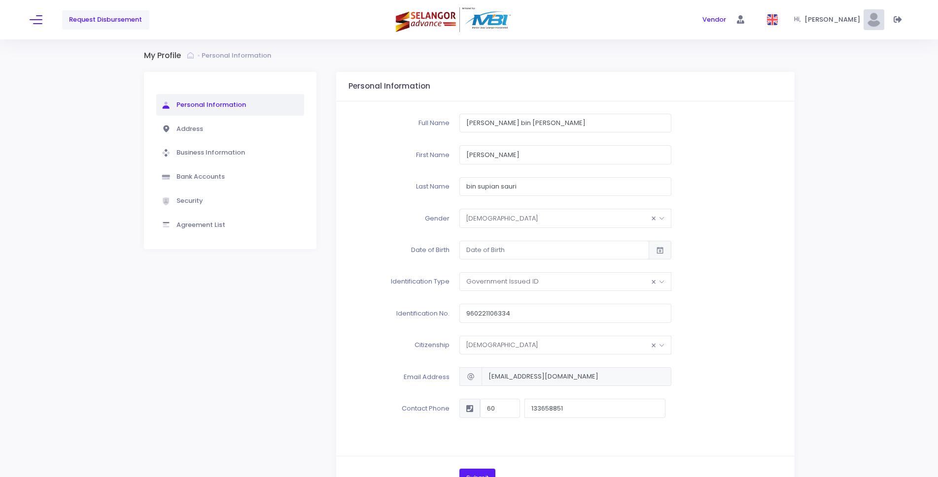
click at [89, 19] on span "Request Disbursement" at bounding box center [105, 20] width 73 height 10
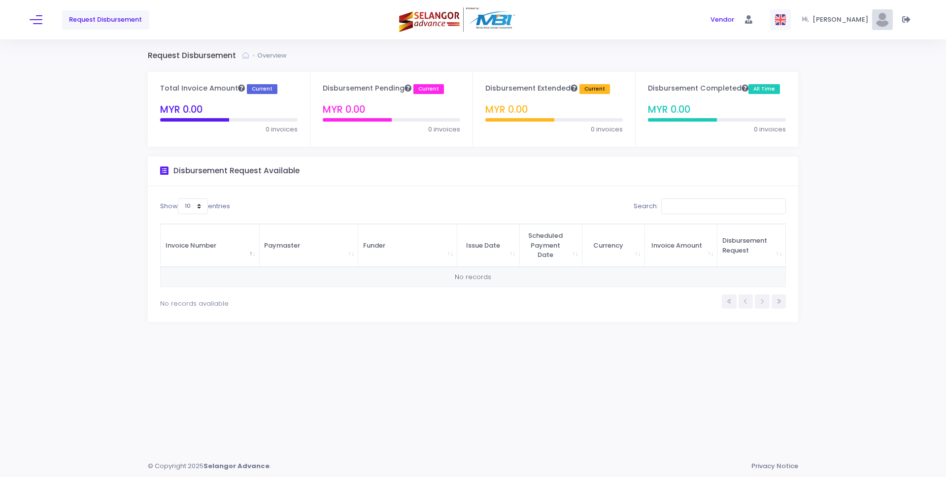
click at [785, 20] on span at bounding box center [780, 19] width 21 height 21
click at [762, 81] on span "Bahasa Malaysia" at bounding box center [771, 80] width 54 height 19
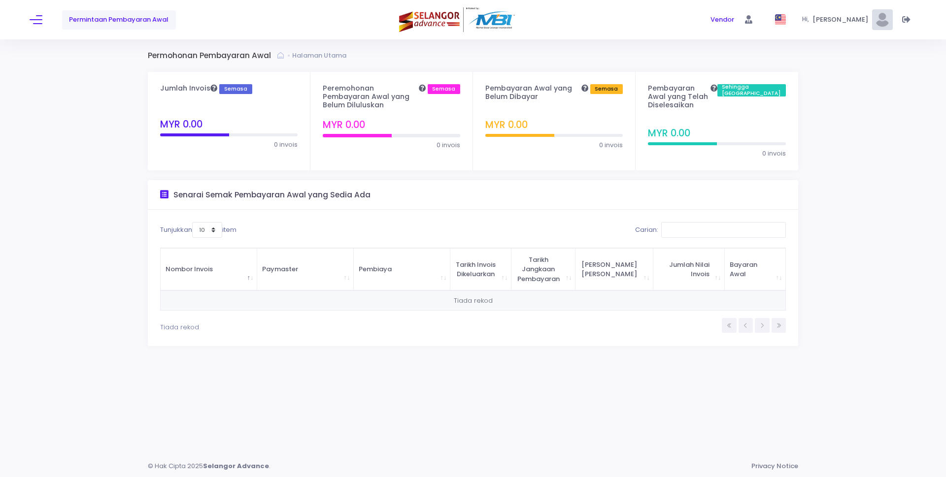
click at [33, 12] on div "Permintaan Pembayaran Awal" at bounding box center [178, 19] width 296 height 39
click at [33, 17] on button at bounding box center [36, 19] width 13 height 13
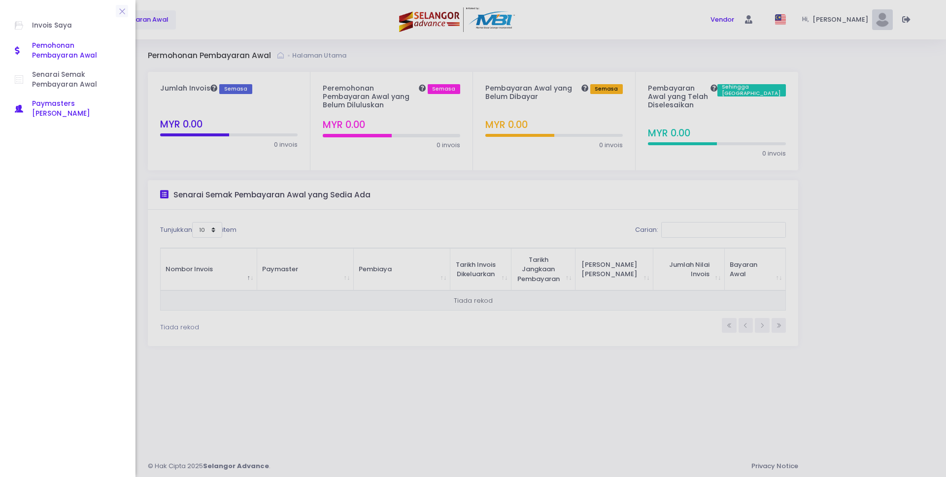
click at [58, 100] on span "Paymasters [PERSON_NAME]" at bounding box center [76, 109] width 89 height 20
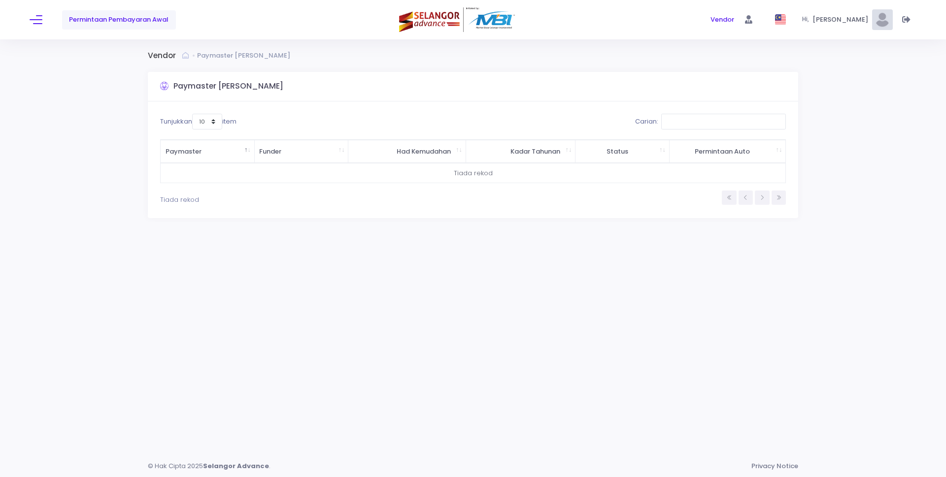
click at [26, 20] on div "Permintaan Pembayaran Awal Vendor Vendor Hi," at bounding box center [473, 19] width 946 height 39
click at [41, 21] on button at bounding box center [36, 19] width 13 height 13
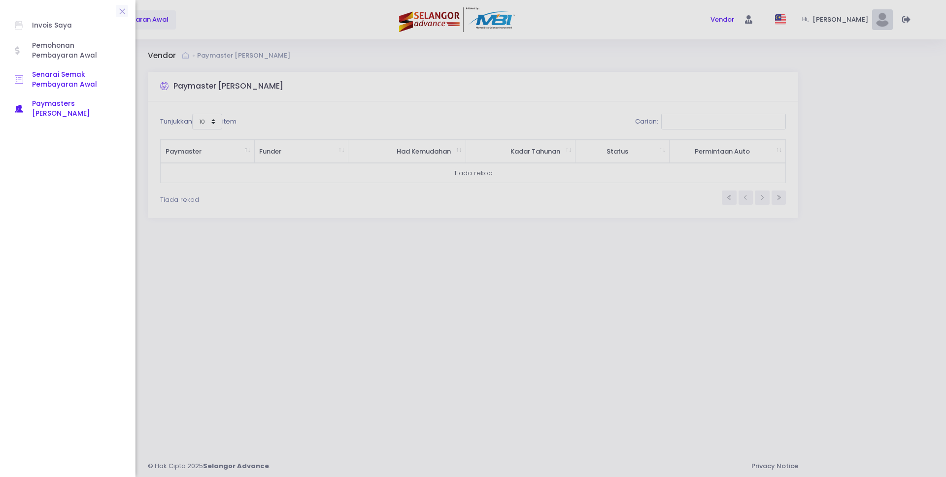
click at [76, 72] on span "Senarai Semak Pembayaran Awal" at bounding box center [76, 80] width 89 height 20
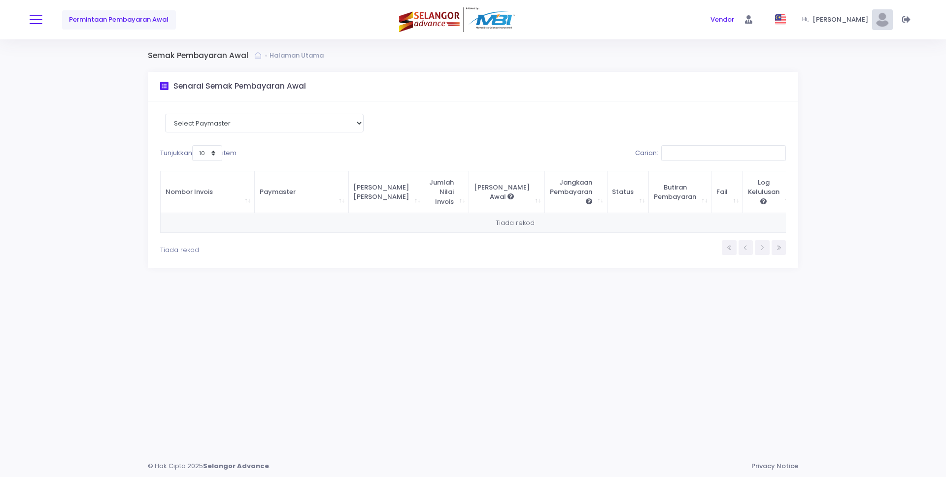
click at [42, 20] on span at bounding box center [36, 19] width 13 height 1
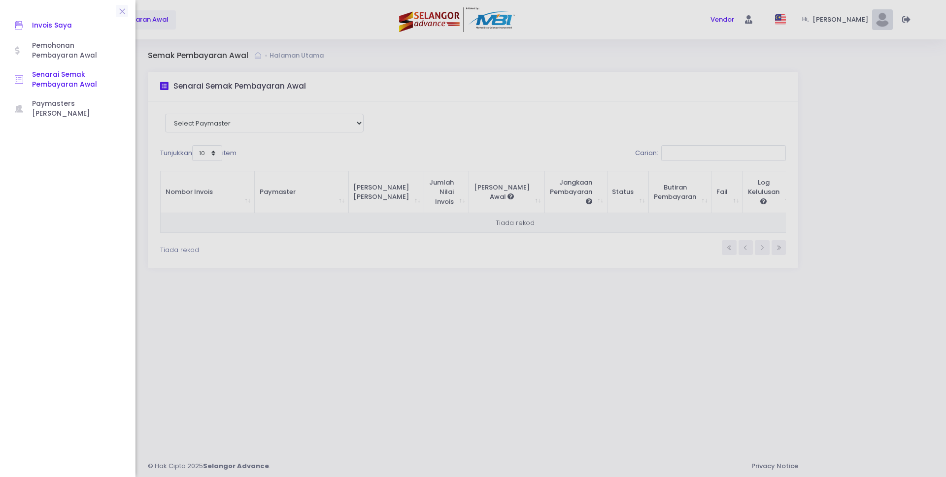
click at [42, 28] on span "Invois Saya" at bounding box center [76, 25] width 89 height 13
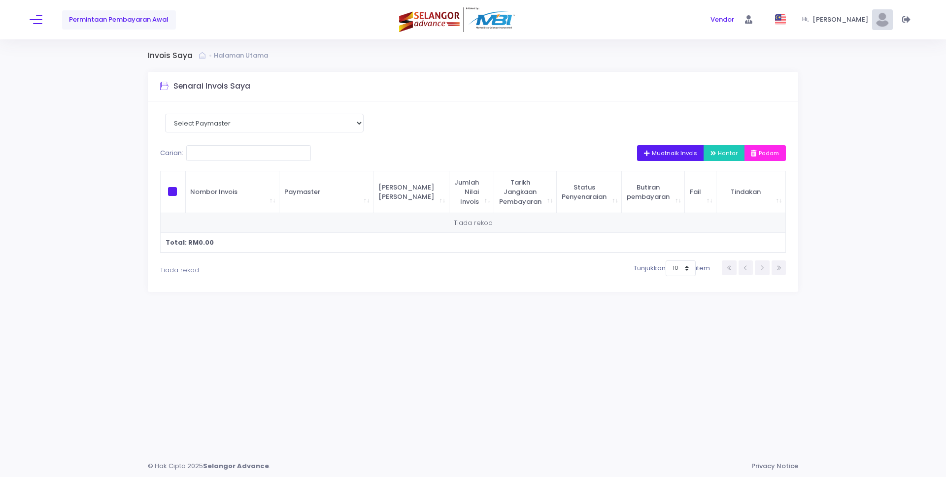
click at [724, 150] on span "Hantar" at bounding box center [724, 153] width 28 height 8
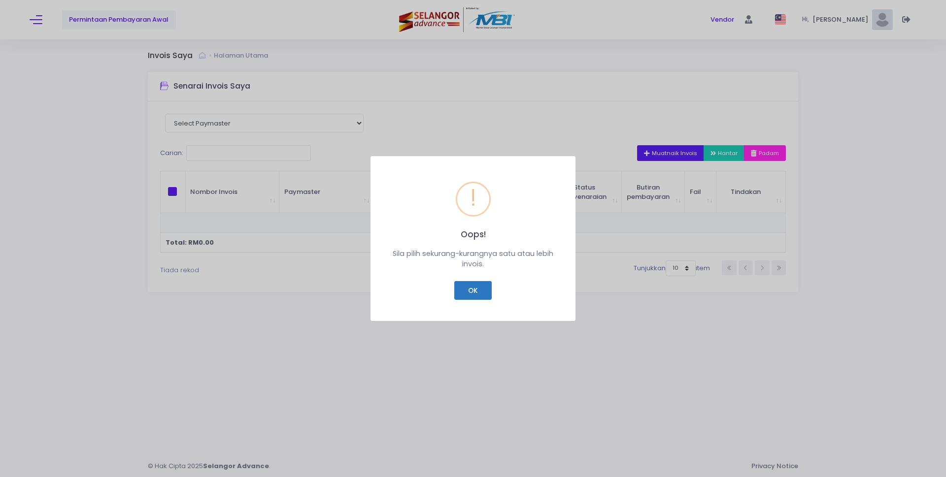
click at [466, 286] on button "OK" at bounding box center [472, 290] width 37 height 19
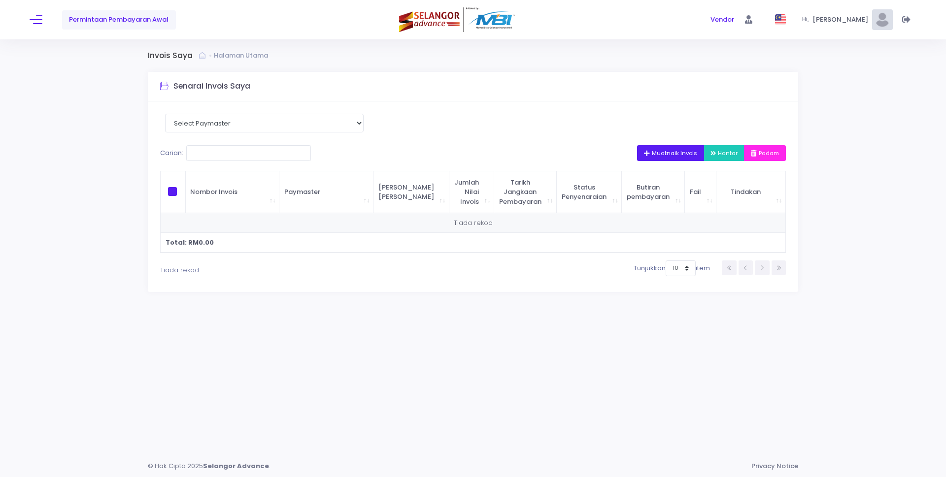
click at [659, 158] on button "Muatnaik Invois" at bounding box center [670, 153] width 67 height 16
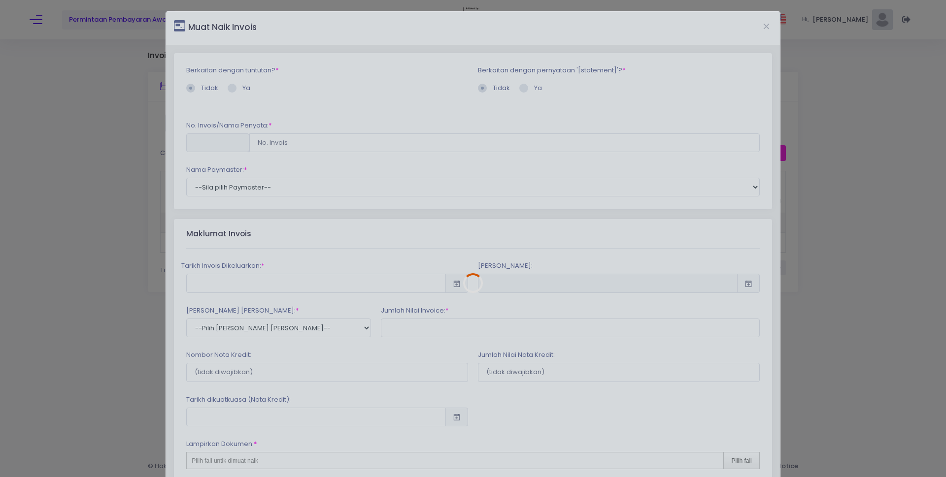
scroll to position [90, 0]
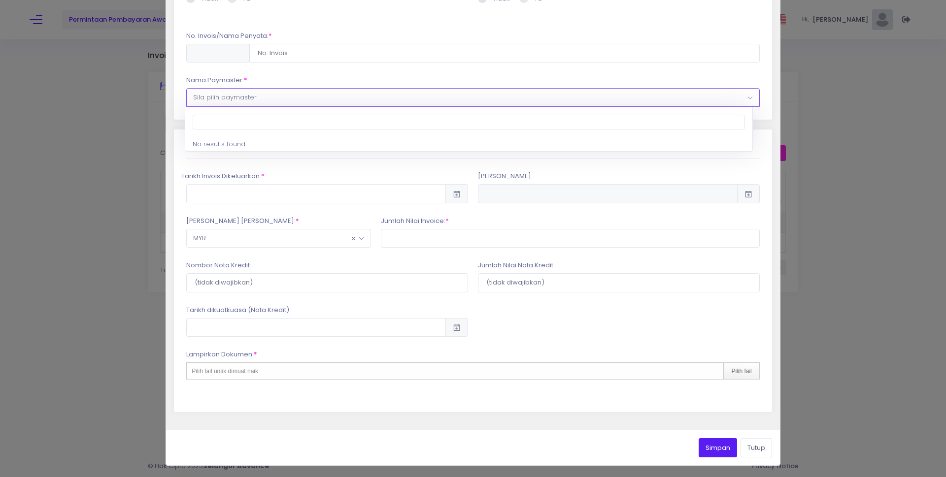
click at [262, 97] on span "Sila pilih paymaster" at bounding box center [473, 98] width 572 height 18
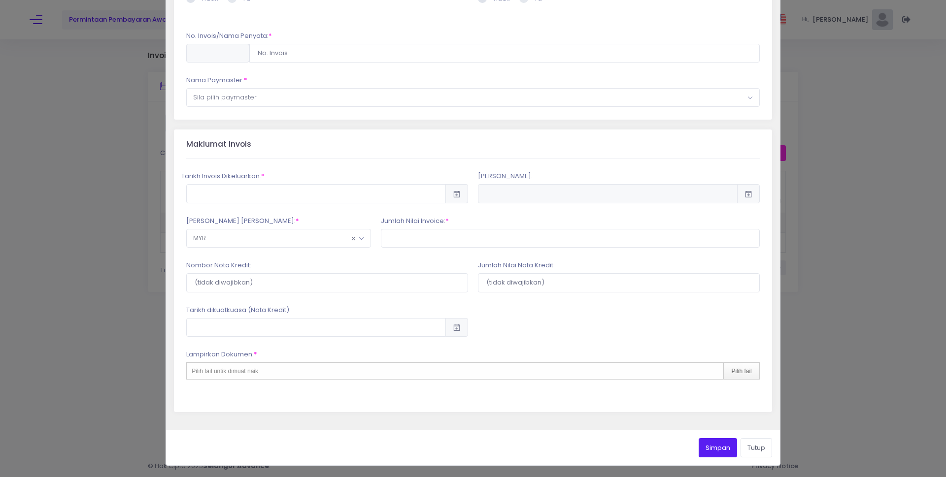
drag, startPoint x: 247, startPoint y: 56, endPoint x: 210, endPoint y: 35, distance: 41.7
click at [224, 43] on div "No. Invois/Nama Penyata: *" at bounding box center [472, 47] width 573 height 32
click at [218, 49] on div at bounding box center [217, 53] width 63 height 19
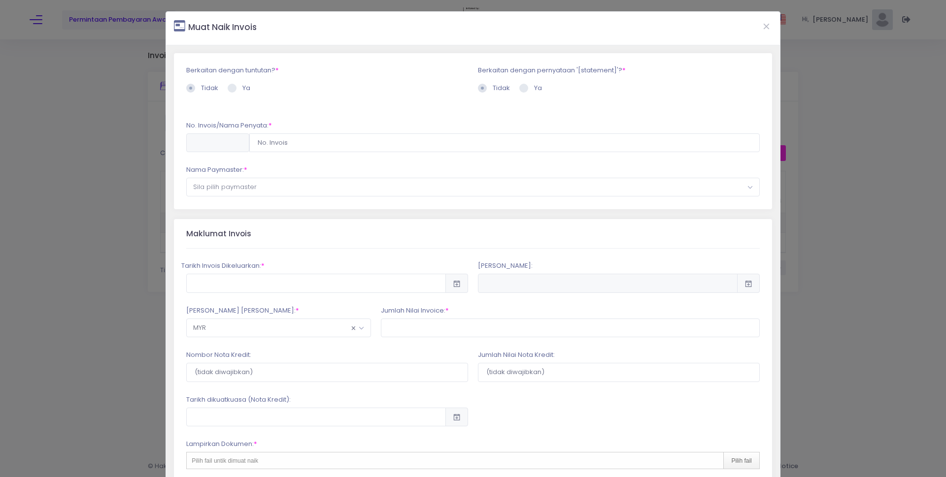
drag, startPoint x: 230, startPoint y: 84, endPoint x: 238, endPoint y: 93, distance: 11.5
click at [230, 85] on span at bounding box center [232, 88] width 9 height 9
click at [242, 85] on input "Ya" at bounding box center [245, 86] width 6 height 6
radio input "true"
click at [255, 138] on select at bounding box center [472, 130] width 573 height 19
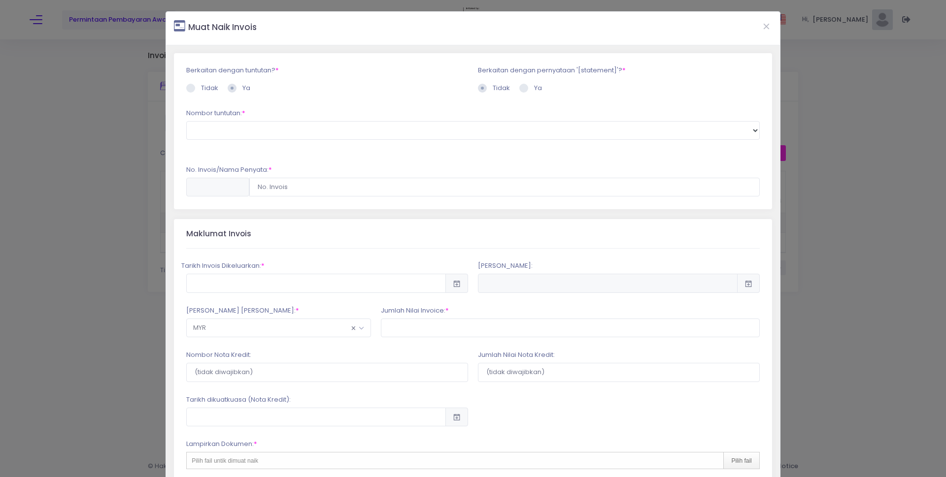
click at [522, 91] on span at bounding box center [523, 88] width 9 height 9
click at [534, 90] on input "Ya" at bounding box center [537, 86] width 6 height 6
radio input "true"
click at [483, 85] on label "Tidak" at bounding box center [494, 88] width 32 height 10
click at [493, 85] on input "Tidak" at bounding box center [496, 86] width 6 height 6
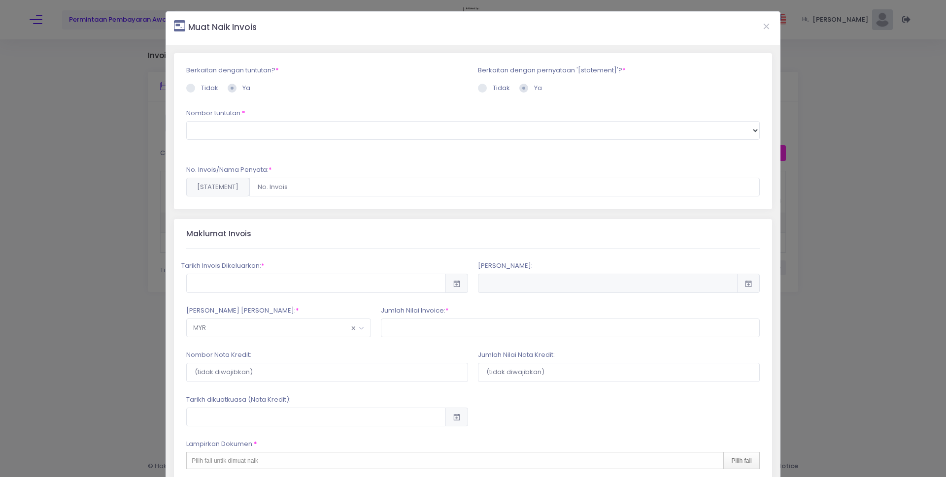
radio input "true"
click at [188, 85] on span at bounding box center [190, 88] width 9 height 9
click at [201, 85] on input "Tidak" at bounding box center [204, 86] width 6 height 6
radio input "true"
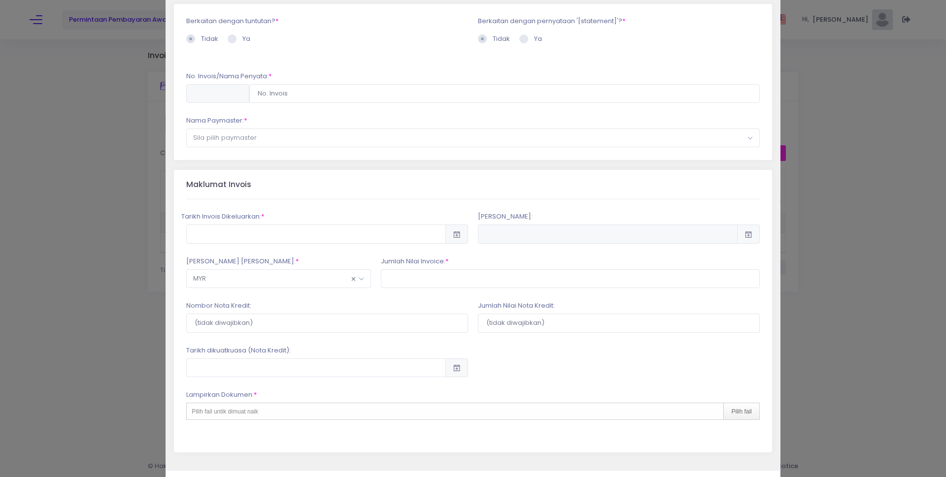
scroll to position [90, 0]
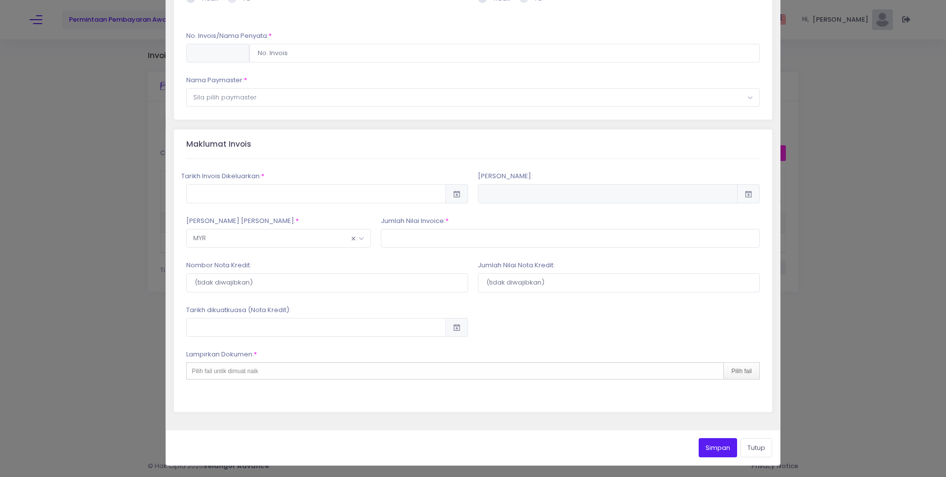
click at [245, 100] on span "Sila pilih paymaster" at bounding box center [225, 97] width 64 height 9
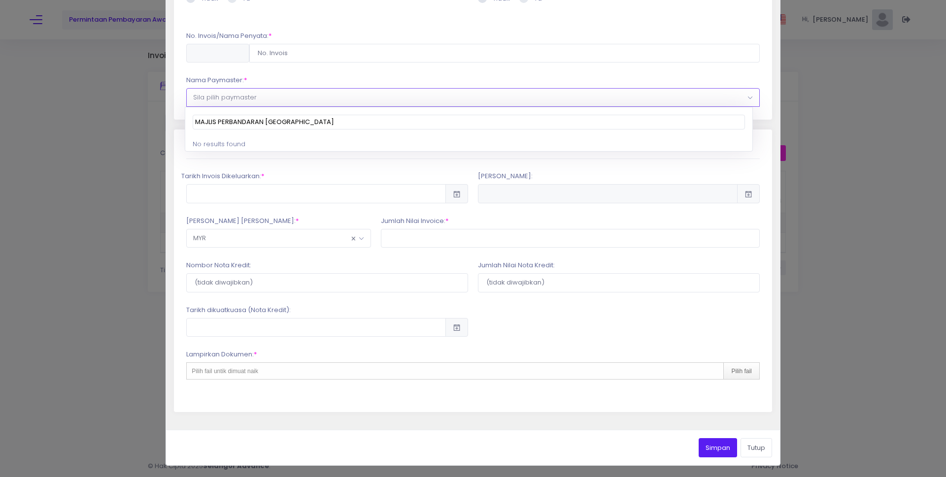
click at [337, 128] on input "MAJLIS PERBANDARAN KUALA SELANGOR" at bounding box center [469, 122] width 552 height 15
click at [328, 139] on li "No results found" at bounding box center [468, 144] width 567 height 15
drag, startPoint x: 302, startPoint y: 140, endPoint x: 250, endPoint y: 135, distance: 51.5
click at [296, 140] on li "No results found" at bounding box center [468, 144] width 567 height 15
drag, startPoint x: 249, startPoint y: 135, endPoint x: 267, endPoint y: 130, distance: 18.5
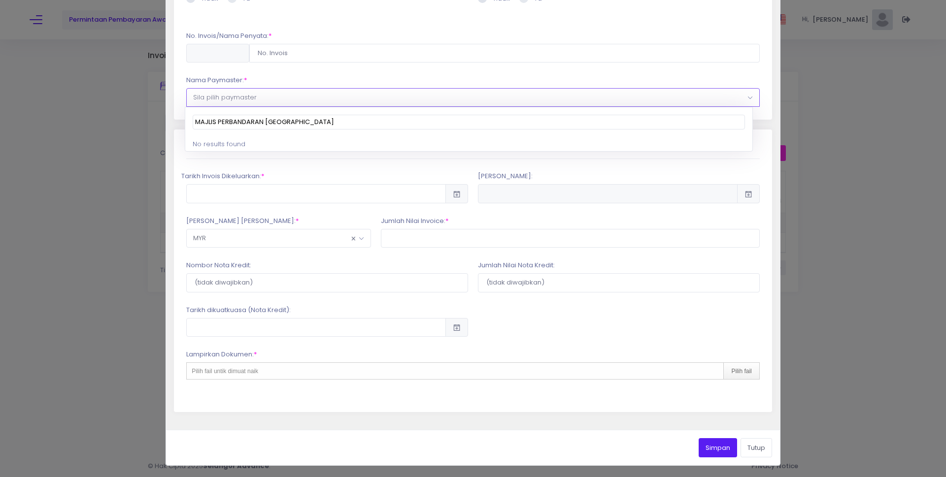
click at [250, 134] on span "MAJLIS PERBANDARAN KUALA SELANGOR" at bounding box center [468, 122] width 567 height 30
drag, startPoint x: 267, startPoint y: 130, endPoint x: 299, endPoint y: 125, distance: 32.3
click at [275, 128] on span "MAJLIS PERBANDARAN KUALA SELANGOR" at bounding box center [468, 122] width 567 height 30
drag, startPoint x: 337, startPoint y: 131, endPoint x: 297, endPoint y: 117, distance: 42.1
click at [297, 117] on span "MAJLIS PERBANDARAN KUALA SELANGOR" at bounding box center [468, 122] width 567 height 30
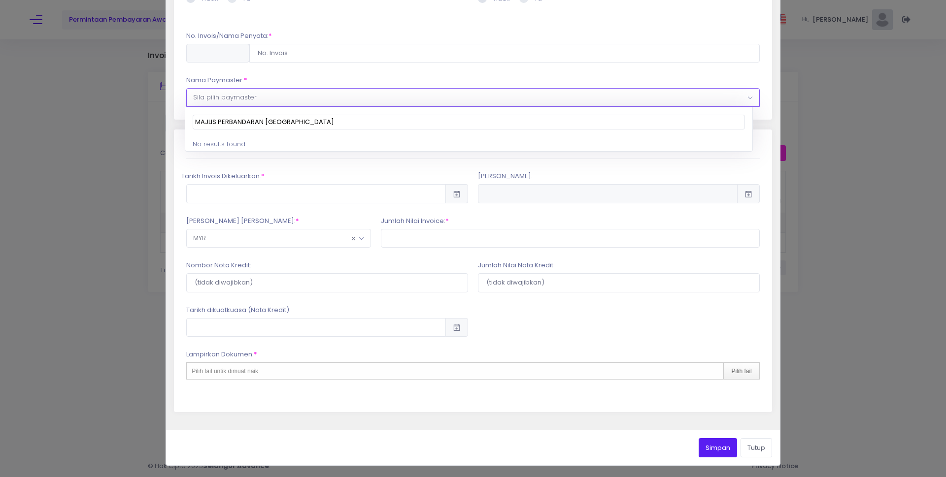
drag, startPoint x: 336, startPoint y: 125, endPoint x: 164, endPoint y: 110, distance: 173.1
click at [164, 110] on body "Privacy Notice Bay Supply Chain Technology Sdn. Bhd. (a company under the CapBa…" at bounding box center [473, 238] width 946 height 477
type input "FFDDS"
click at [279, 172] on div "Tarikh Invois Dikeluarkan: *" at bounding box center [327, 187] width 292 height 32
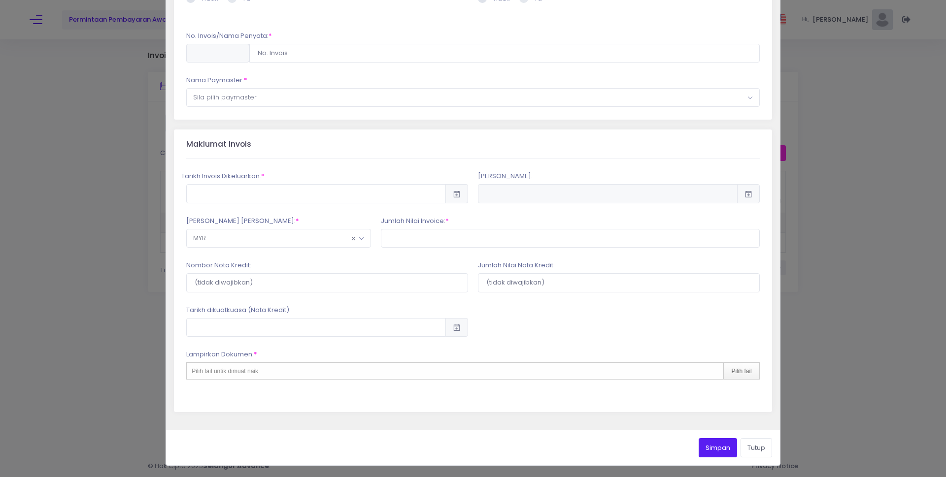
click at [261, 100] on span "Sila pilih paymaster" at bounding box center [473, 98] width 572 height 18
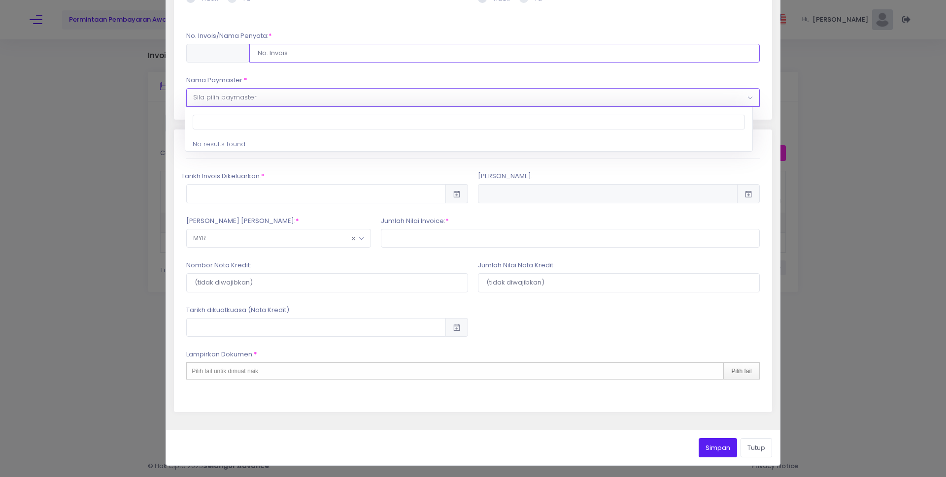
click at [288, 57] on input "text" at bounding box center [504, 53] width 510 height 19
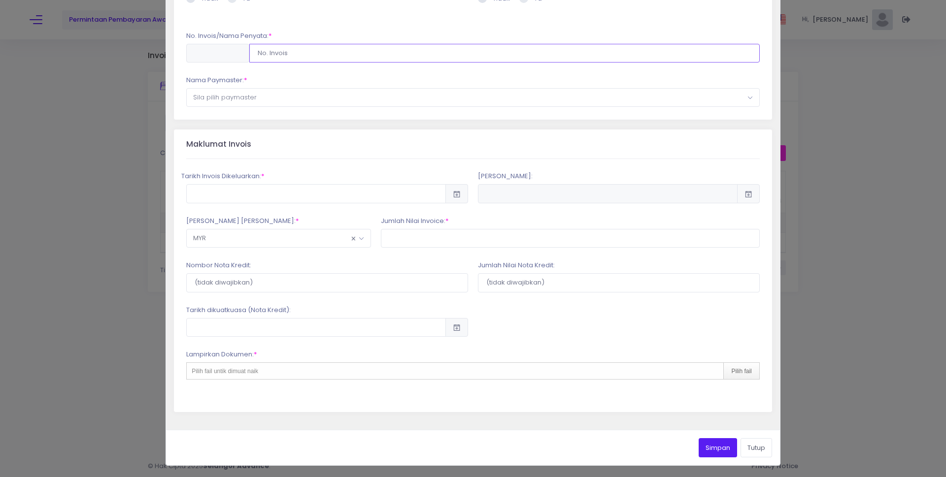
type input "KRS-2025(008)"
click at [282, 188] on input "text" at bounding box center [316, 193] width 260 height 19
click at [356, 289] on td "13" at bounding box center [359, 285] width 17 height 17
type input "2025-08-13"
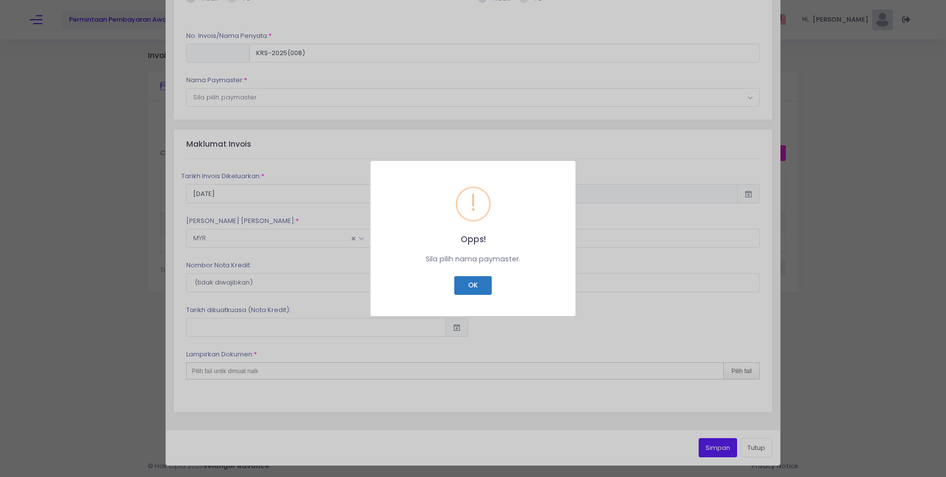
click at [476, 294] on button "OK" at bounding box center [472, 285] width 37 height 19
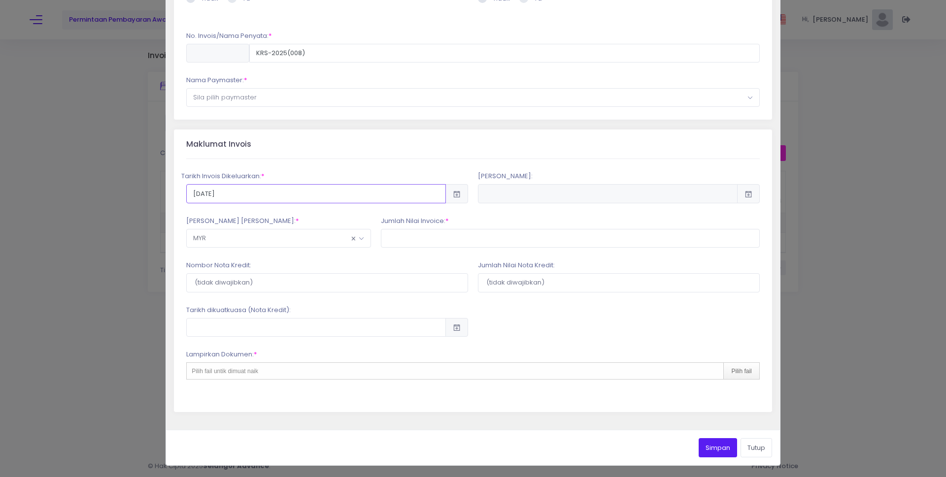
click at [357, 197] on input "2025-08-13" at bounding box center [316, 193] width 260 height 19
click at [359, 286] on td "13" at bounding box center [359, 285] width 17 height 17
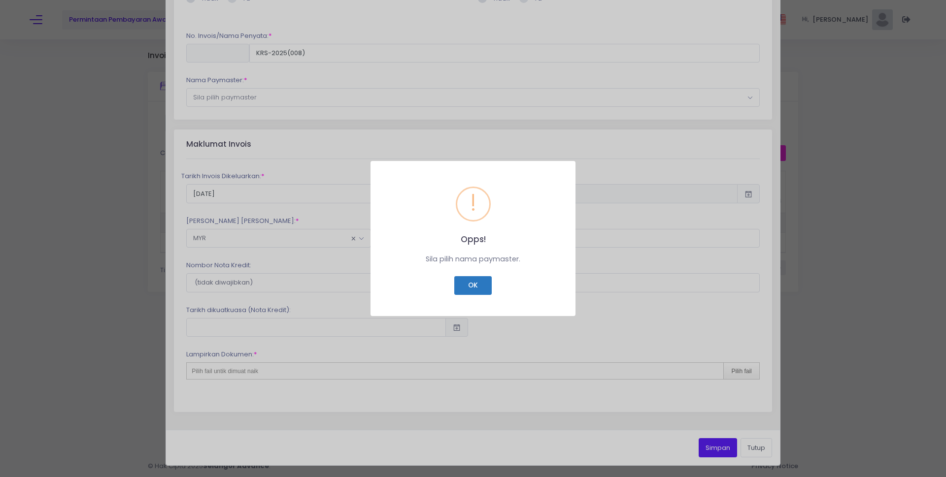
drag, startPoint x: 480, startPoint y: 288, endPoint x: 393, endPoint y: 236, distance: 101.6
click at [479, 288] on button "OK" at bounding box center [472, 285] width 37 height 19
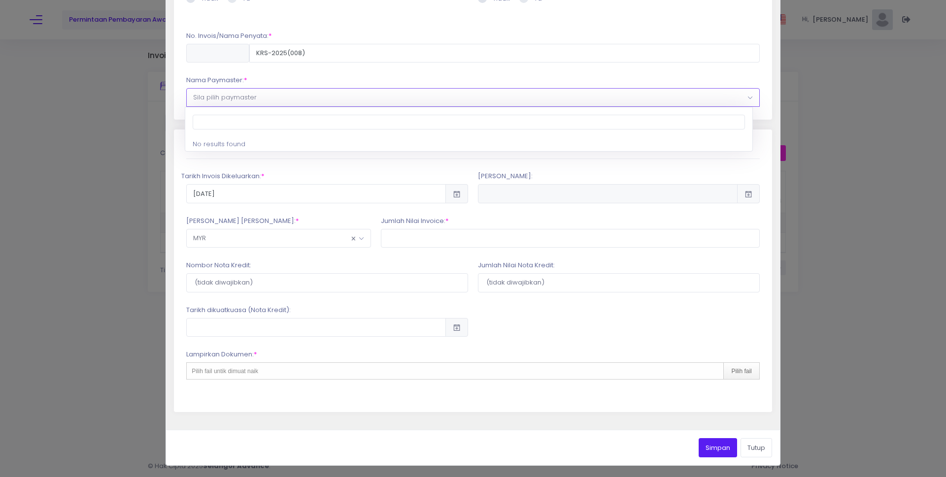
click at [747, 101] on span at bounding box center [753, 104] width 12 height 13
click at [720, 122] on input "search" at bounding box center [469, 122] width 552 height 15
click at [595, 101] on span "Sila pilih paymaster" at bounding box center [473, 98] width 572 height 18
click at [739, 127] on input "search" at bounding box center [469, 122] width 552 height 15
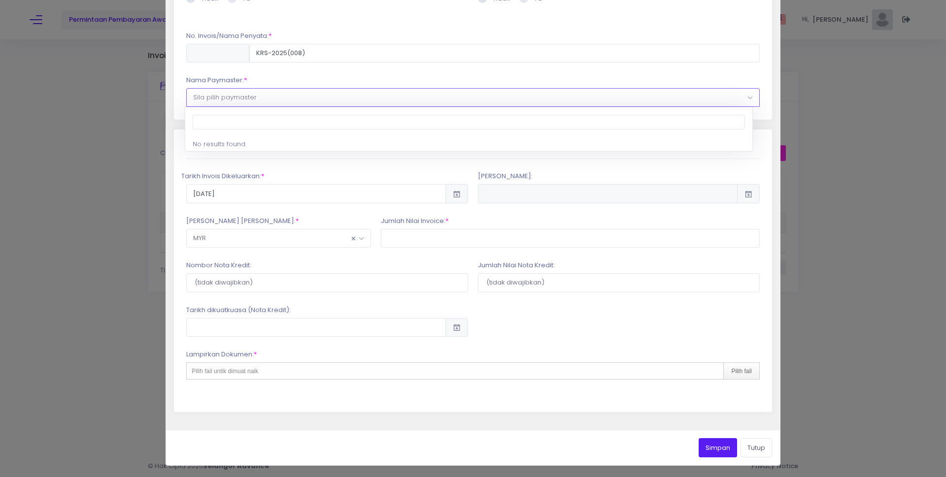
click at [740, 127] on input "search" at bounding box center [469, 122] width 552 height 15
click at [691, 118] on input "search" at bounding box center [469, 122] width 552 height 15
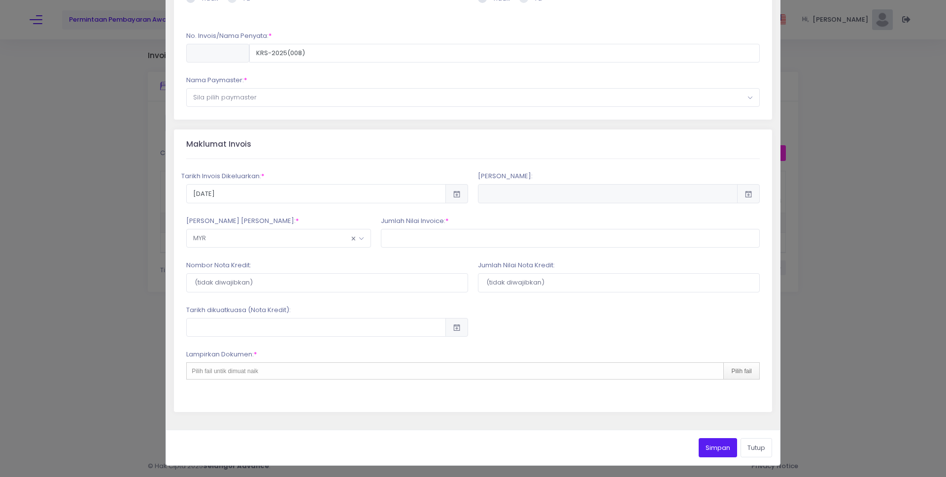
click at [759, 112] on div "Berkaitan dengan tuntutan? * Tidak Ya * *" at bounding box center [473, 42] width 598 height 156
click at [423, 237] on input "text" at bounding box center [570, 238] width 379 height 19
type input "49,550,000"
click at [734, 374] on div "Pilih fail" at bounding box center [740, 371] width 35 height 16
type input "C:\fakepath\INVOICE SCREEN LED KRS.pdf"
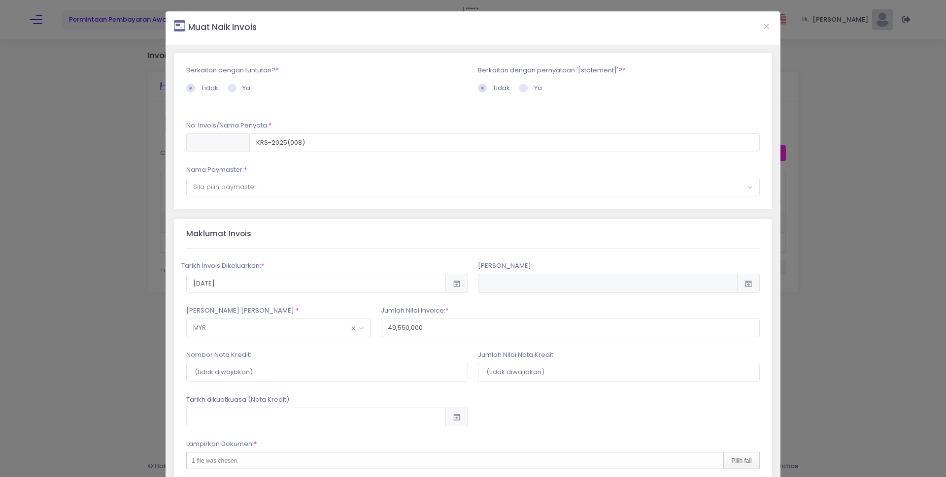
scroll to position [135, 0]
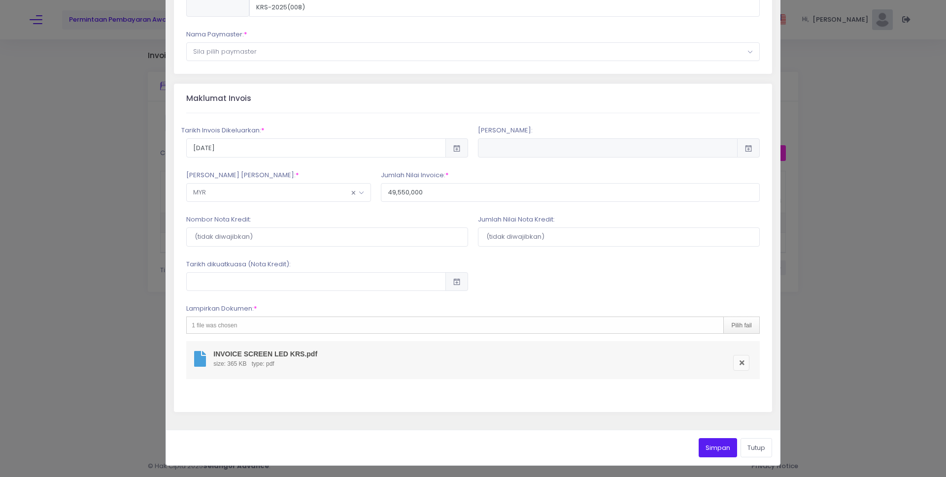
click at [721, 449] on button "Simpan" at bounding box center [718, 447] width 38 height 19
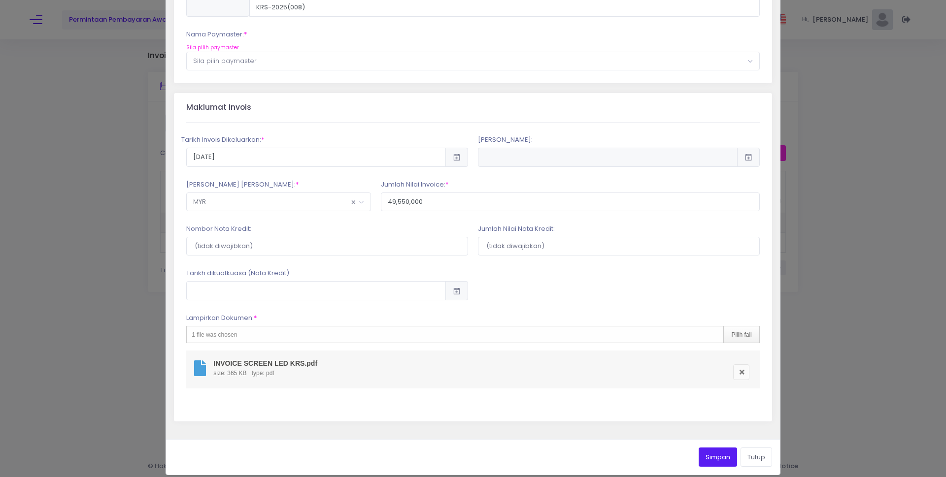
click at [715, 459] on button "Simpan" at bounding box center [718, 457] width 38 height 19
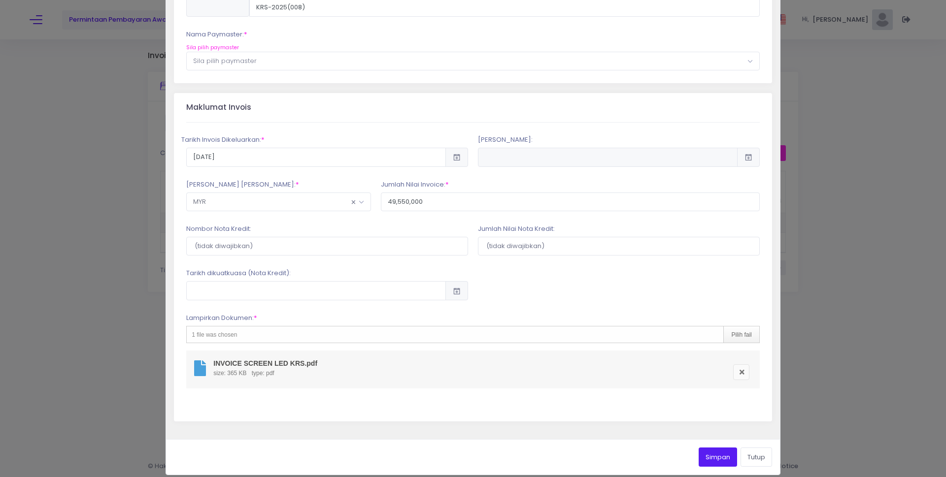
click at [715, 459] on button "Simpan" at bounding box center [718, 457] width 38 height 19
click at [715, 458] on button "Simpan" at bounding box center [718, 457] width 38 height 19
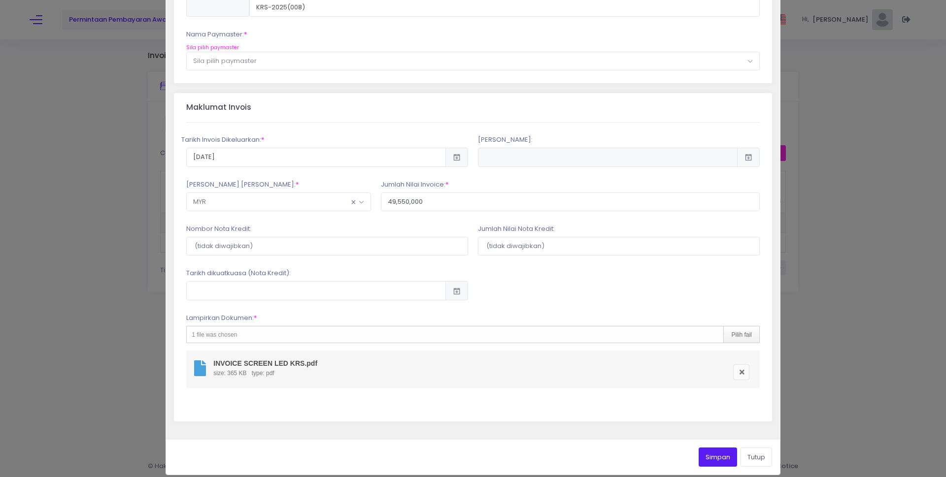
click at [715, 458] on button "Simpan" at bounding box center [718, 457] width 38 height 19
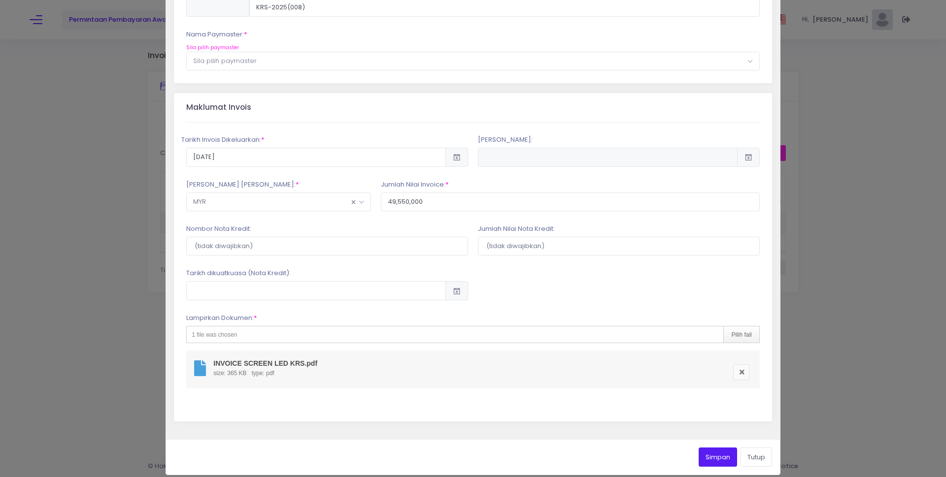
click at [714, 455] on button "Simpan" at bounding box center [718, 457] width 38 height 19
click at [714, 454] on button "Simpan" at bounding box center [718, 457] width 38 height 19
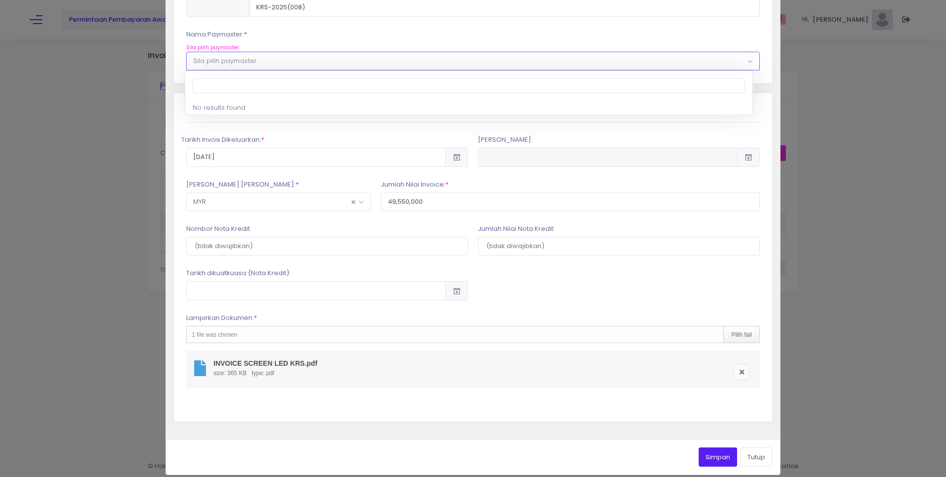
click at [298, 60] on span "Sila pilih paymaster" at bounding box center [473, 61] width 572 height 18
